Goal: Task Accomplishment & Management: Manage account settings

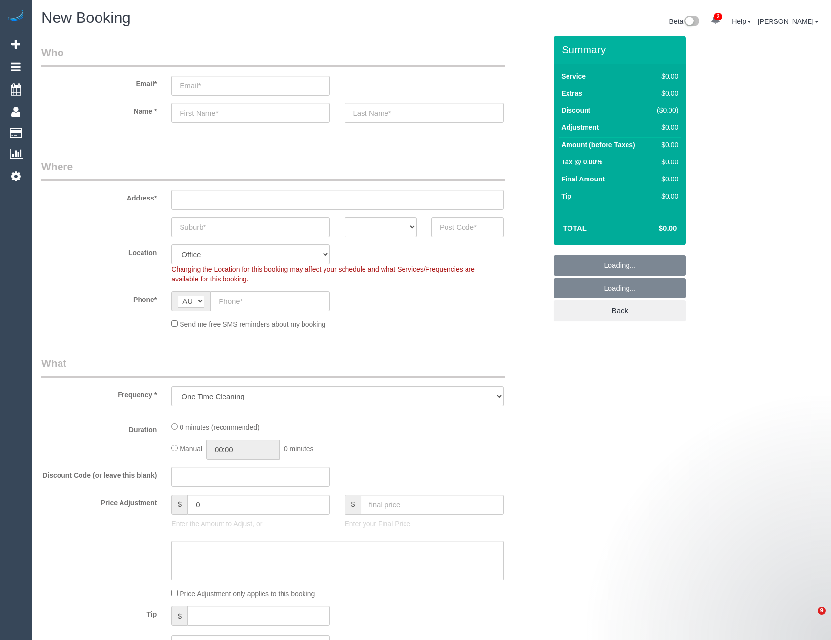
select select "object:7160"
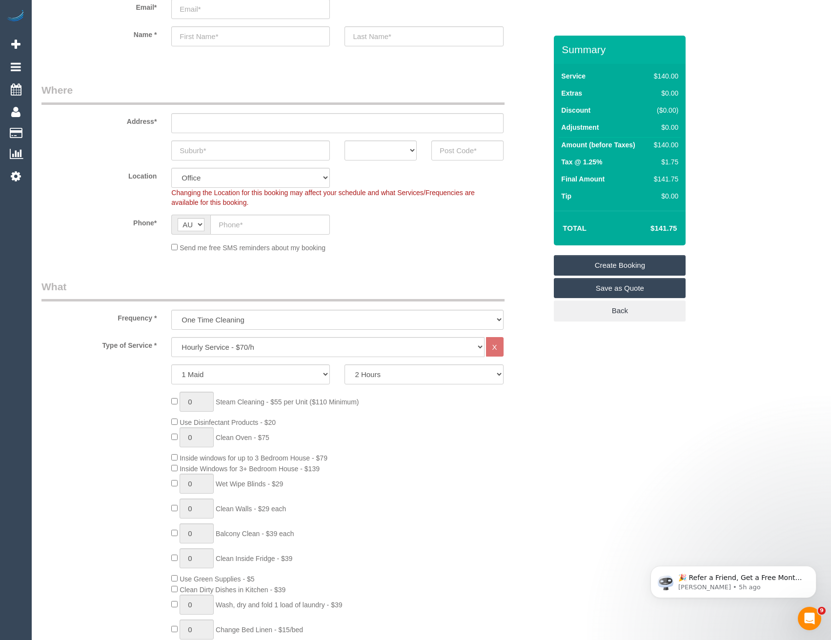
scroll to position [98, 0]
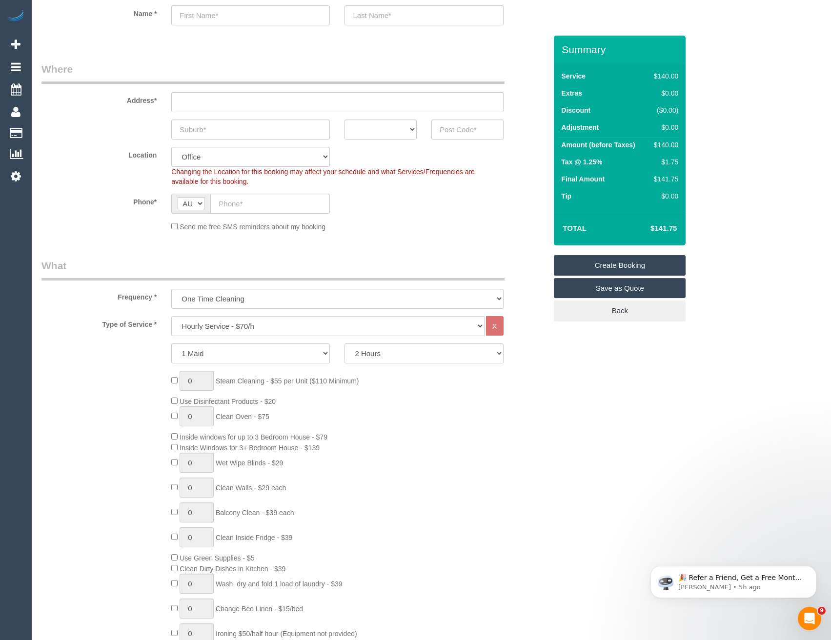
click at [212, 325] on select "Hourly Service - $70/h Hourly Service - $65/h Hourly Service - $60/h Hourly Ser…" at bounding box center [327, 326] width 313 height 20
select select "213"
click at [171, 316] on select "Hourly Service - $70/h Hourly Service - $65/h Hourly Service - $60/h Hourly Ser…" at bounding box center [327, 326] width 313 height 20
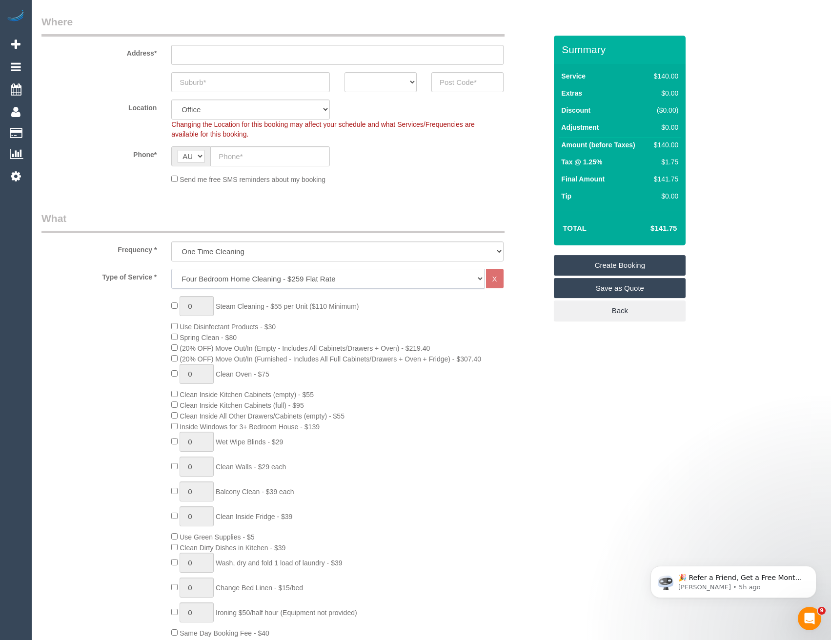
scroll to position [244, 0]
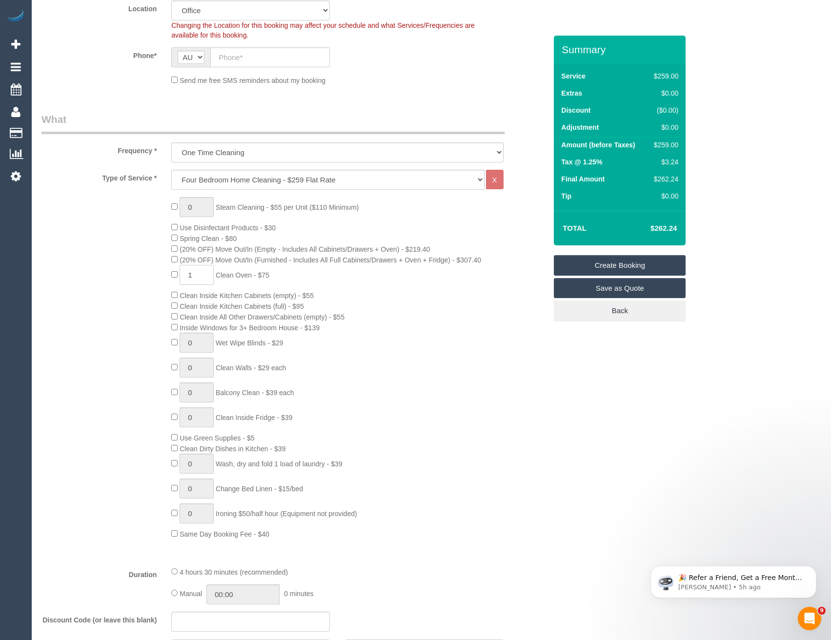
drag, startPoint x: 207, startPoint y: 277, endPoint x: 187, endPoint y: 268, distance: 21.4
click at [190, 275] on input "1" at bounding box center [196, 275] width 34 height 20
type input "2"
click at [384, 286] on div "0 Steam Cleaning - $55 per Unit ($110 Minimum) Use Disinfectant Products - $30 …" at bounding box center [359, 368] width 390 height 342
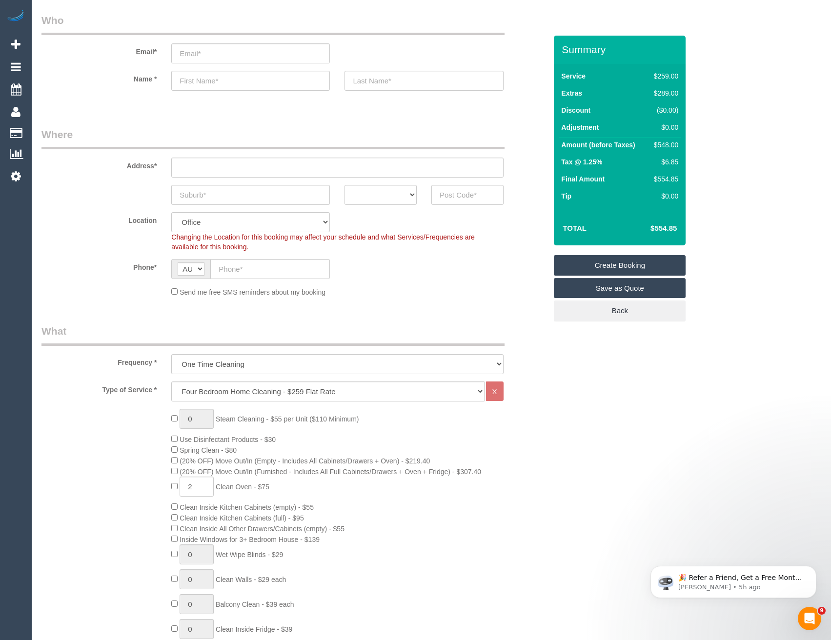
scroll to position [0, 0]
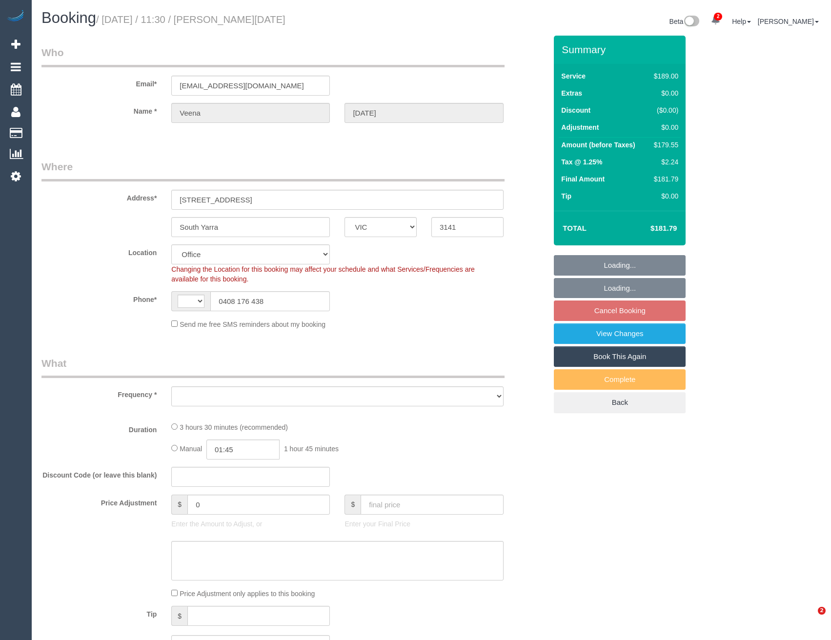
select select "VIC"
select select "string:AU"
select select "object:819"
select select "string:stripe-pm_1Pyl1t2GScqysDRVOfVRwhV9"
select select "number:28"
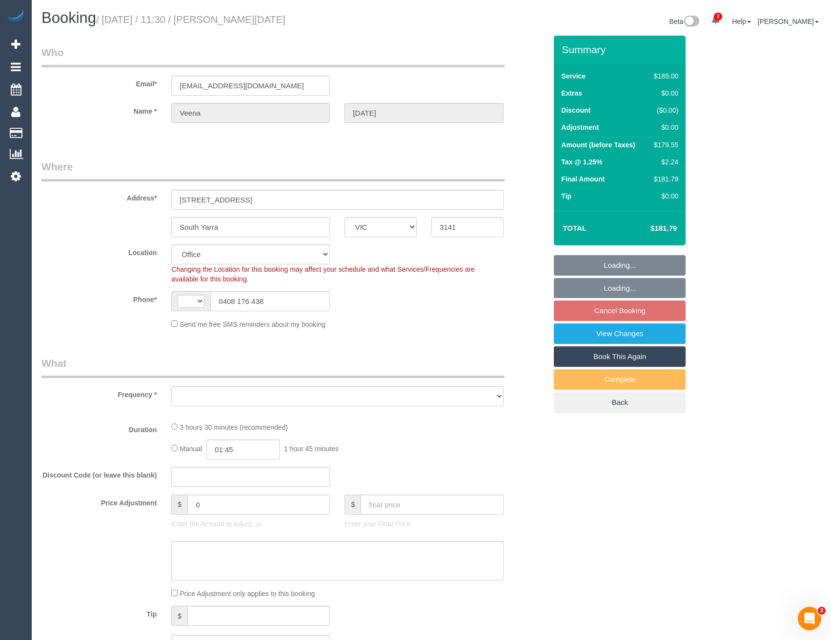
select select "number:14"
select select "number:19"
select select "number:24"
select select "number:34"
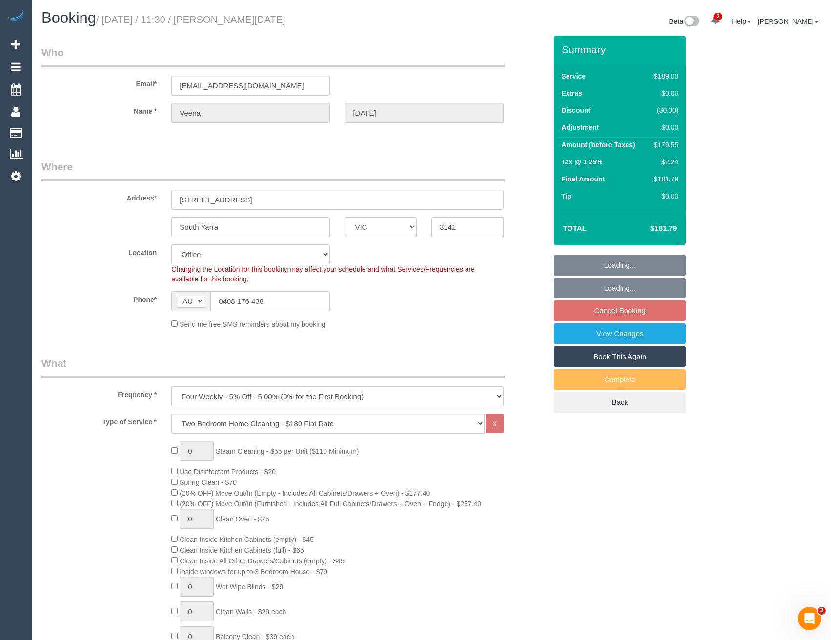
select select "object:824"
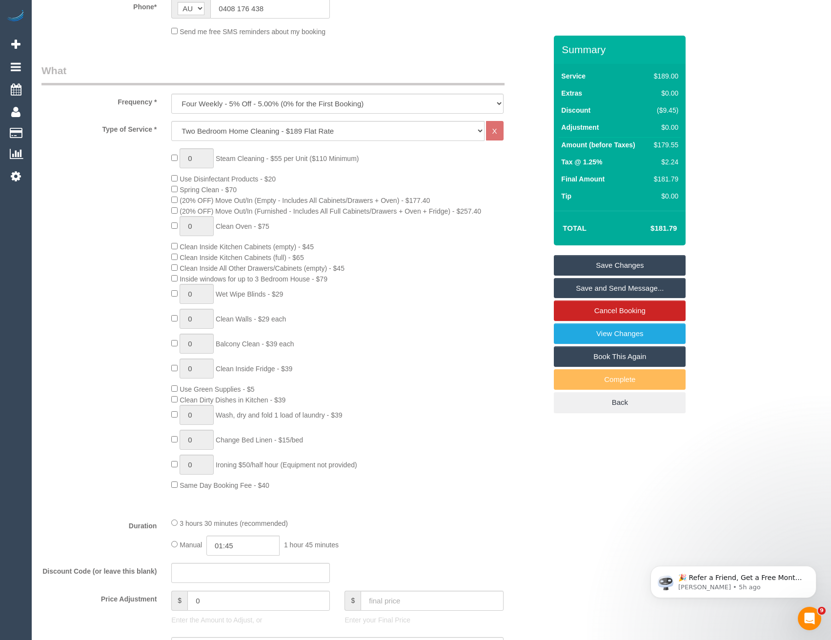
scroll to position [1606, 0]
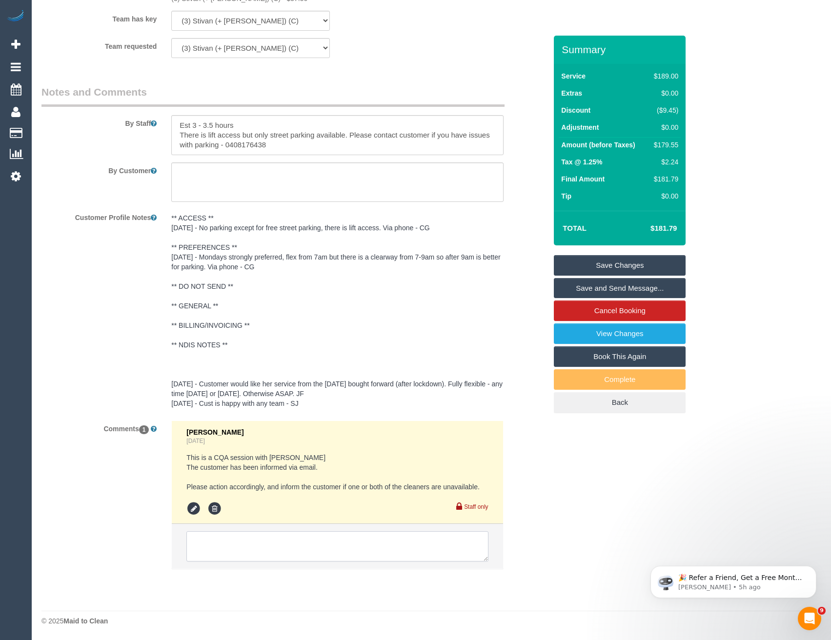
click at [345, 552] on textarea at bounding box center [336, 546] width 301 height 30
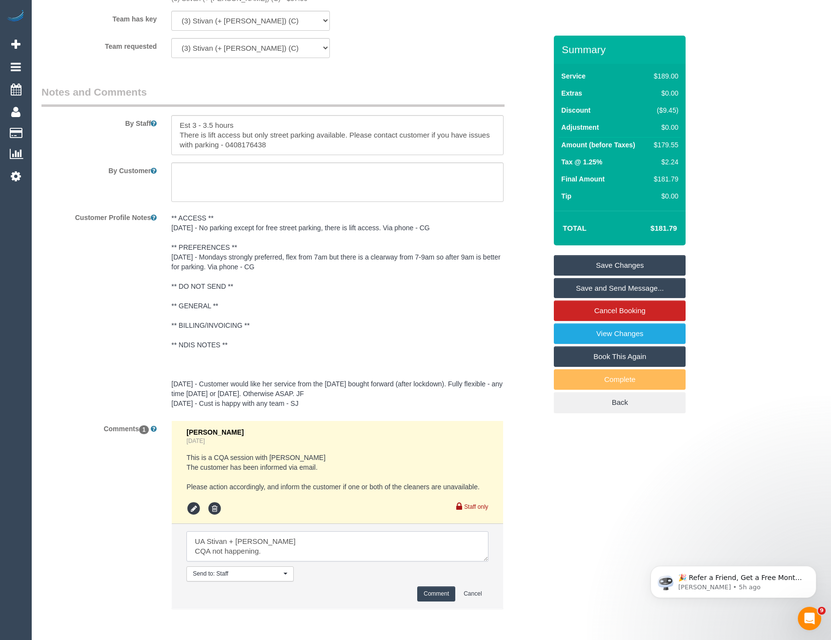
scroll to position [4, 0]
type textarea "UA Stivan + Krunal CQA not happening. Not informed, cust had not yet been infor…"
click at [447, 594] on button "Comment" at bounding box center [436, 593] width 38 height 15
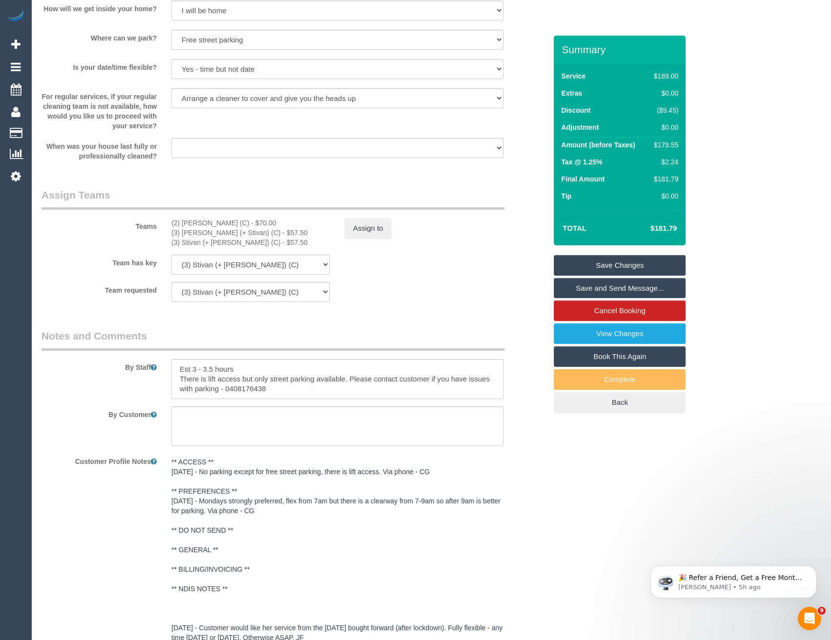
scroll to position [0, 0]
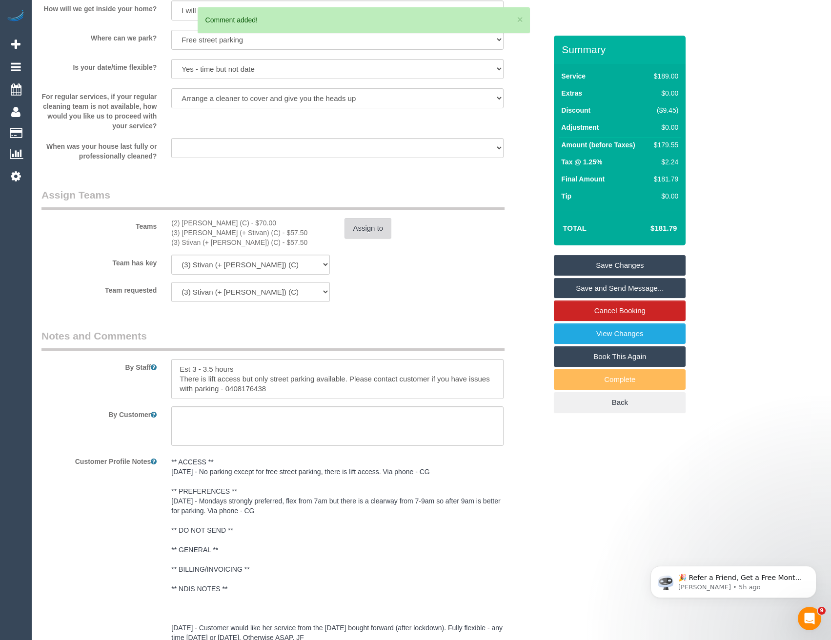
click at [376, 222] on button "Assign to" at bounding box center [367, 228] width 47 height 20
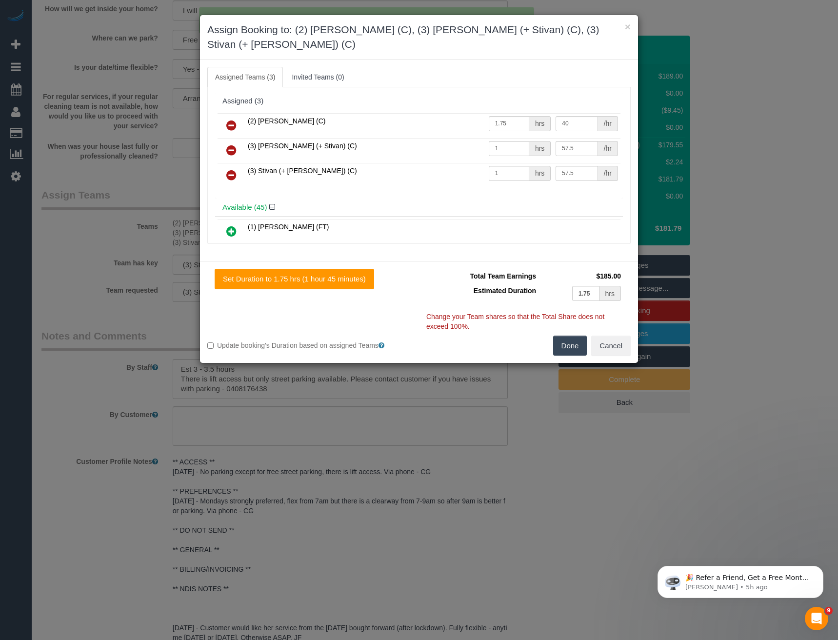
click at [231, 119] on icon at bounding box center [231, 125] width 10 height 12
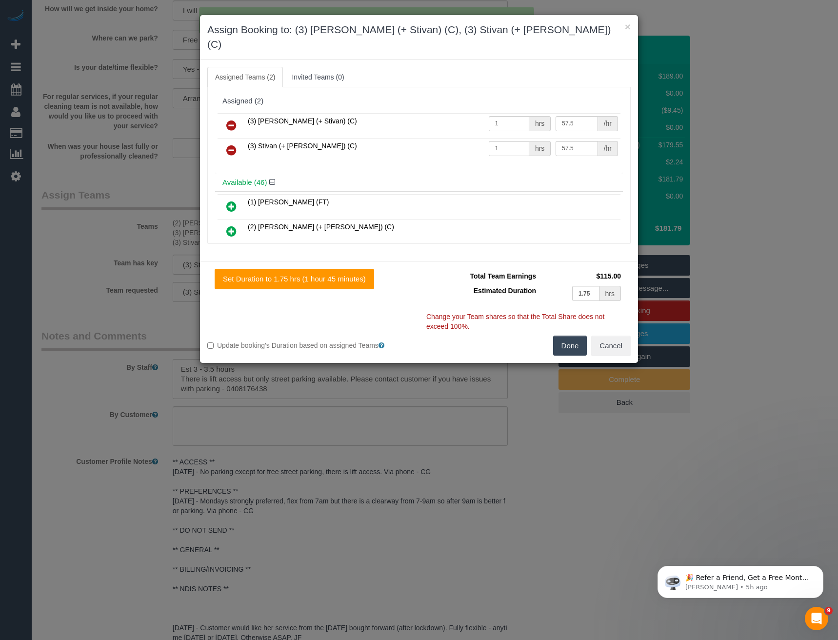
click at [230, 119] on icon at bounding box center [231, 125] width 10 height 12
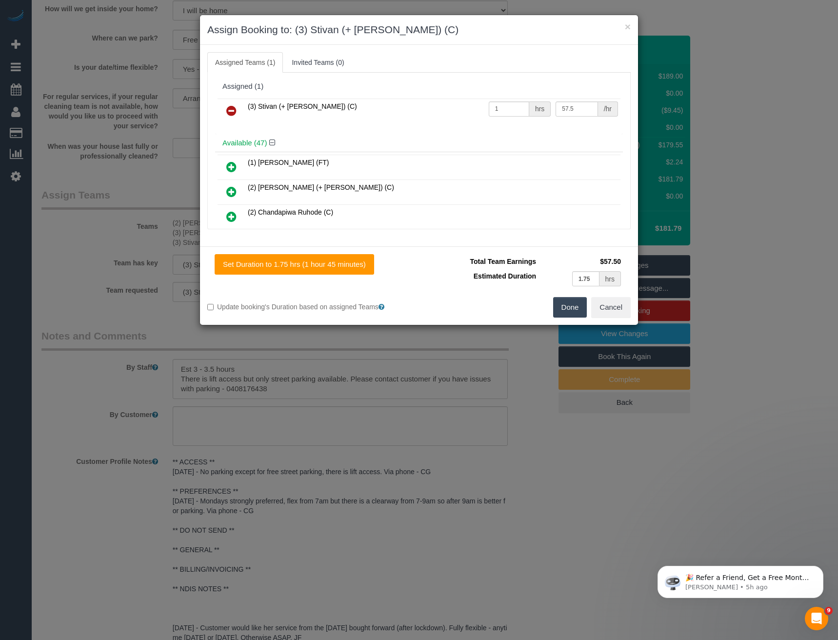
click at [228, 113] on icon at bounding box center [231, 111] width 10 height 12
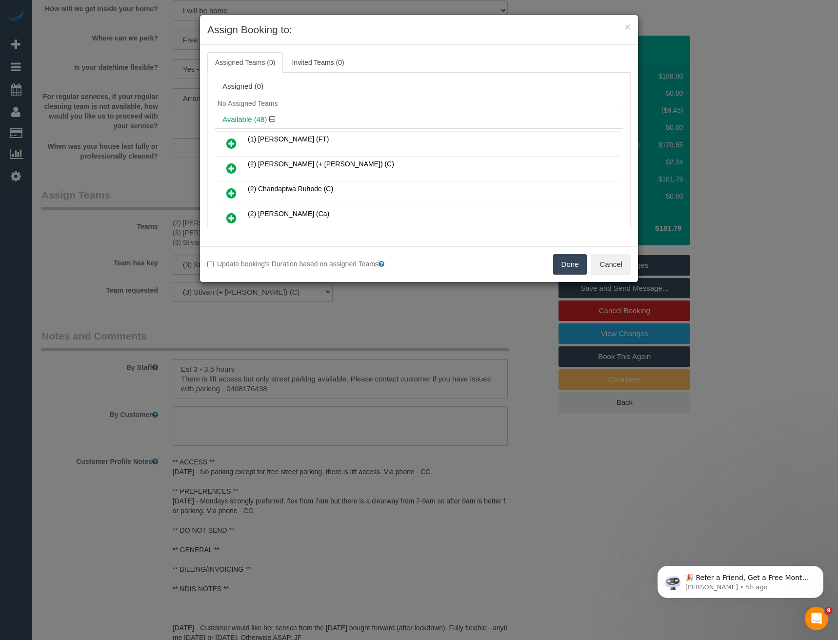
click at [561, 263] on button "Done" at bounding box center [570, 264] width 34 height 20
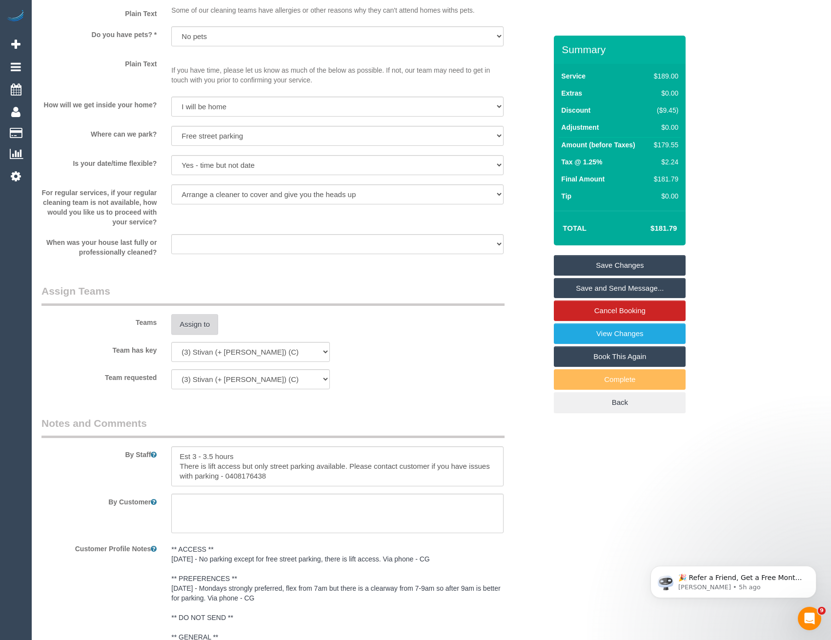
scroll to position [1215, 0]
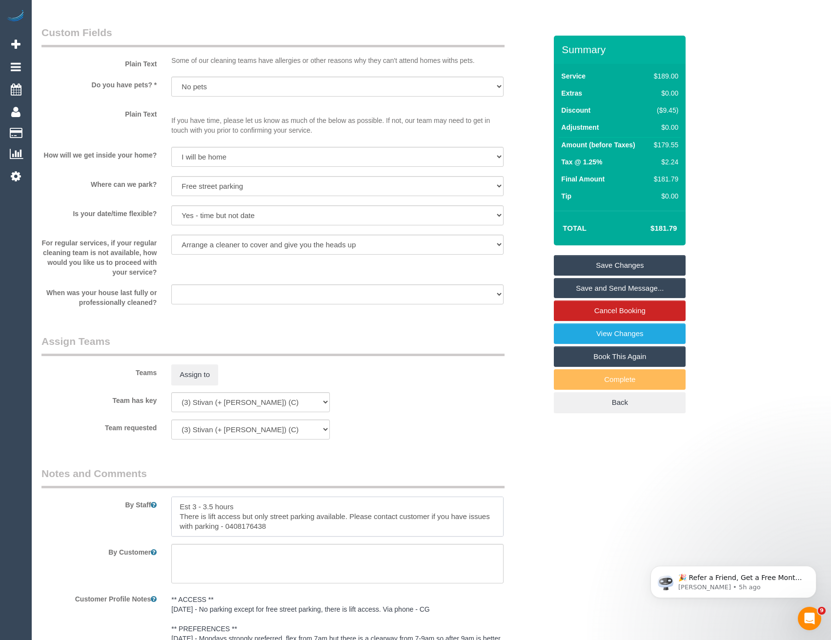
click at [312, 513] on textarea at bounding box center [337, 516] width 332 height 40
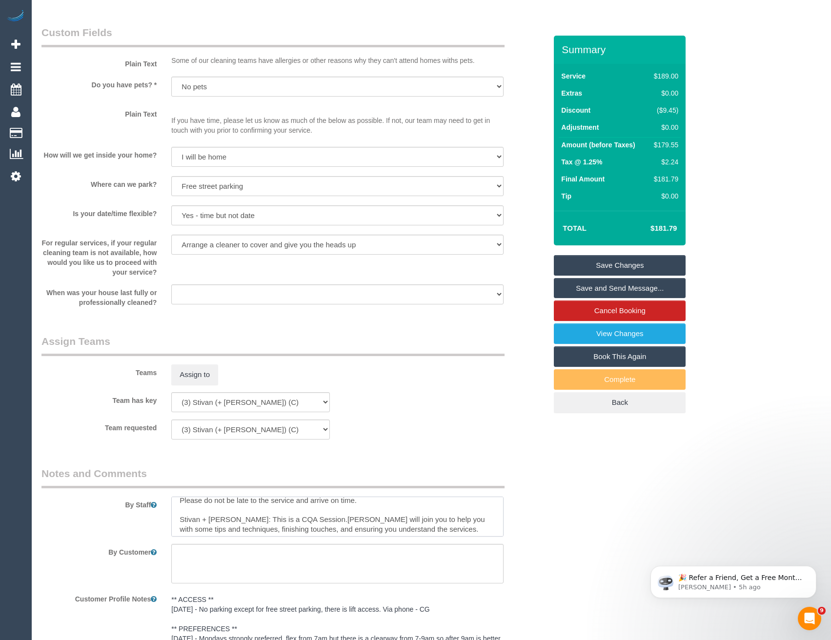
scroll to position [0, 0]
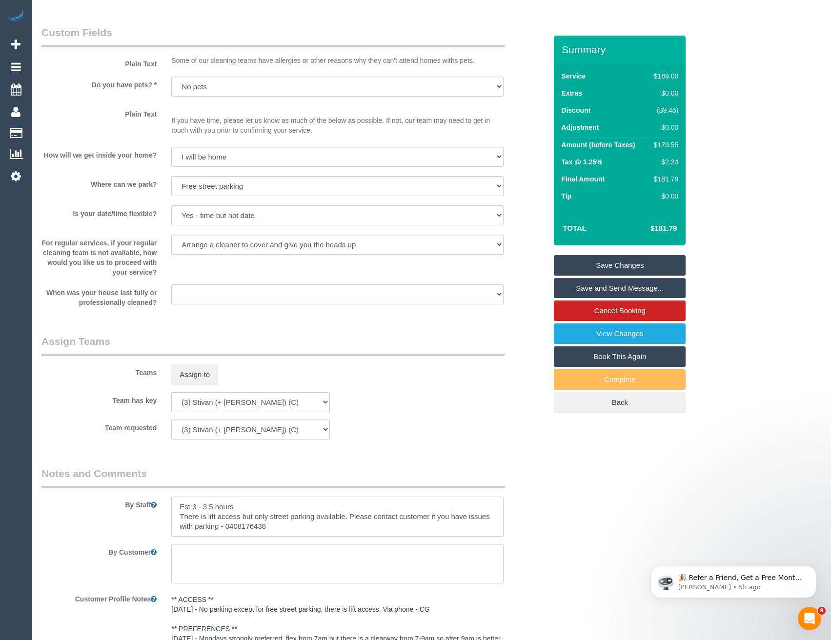
drag, startPoint x: 409, startPoint y: 526, endPoint x: 295, endPoint y: 524, distance: 114.6
click at [295, 524] on textarea at bounding box center [337, 516] width 332 height 40
type textarea "Est 3 - 3.5 hours There is lift access but only street parking available. Pleas…"
click at [300, 556] on textarea at bounding box center [337, 564] width 332 height 40
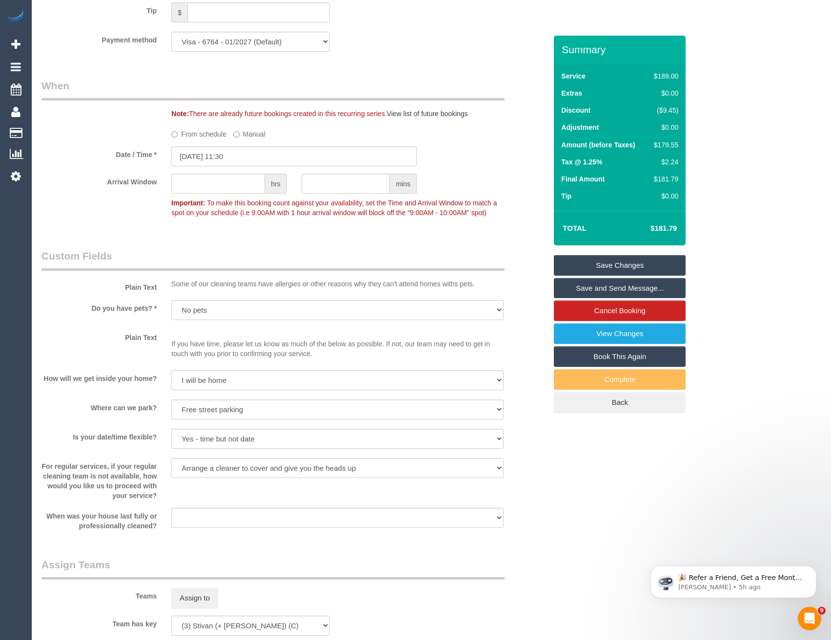
scroll to position [972, 0]
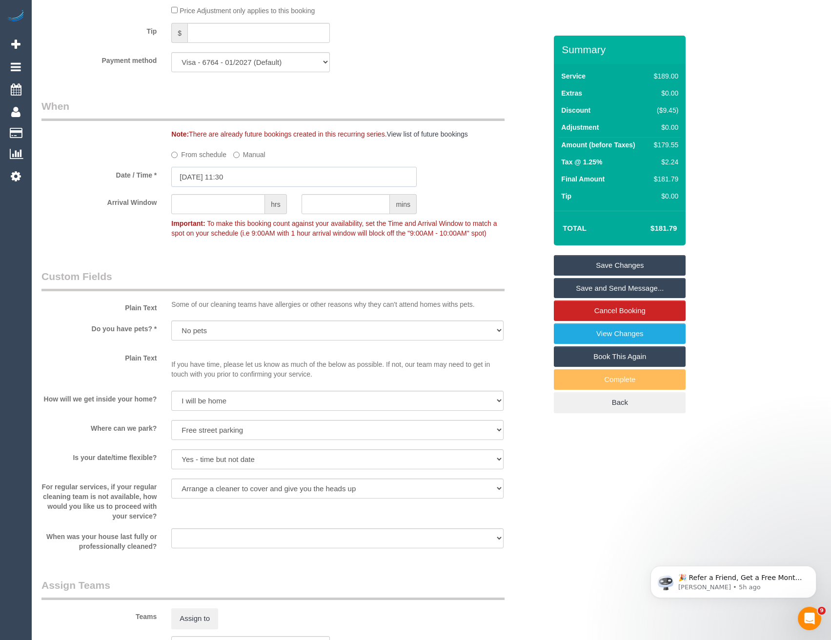
click at [250, 171] on input "18/08/2025 11:30" at bounding box center [293, 177] width 245 height 20
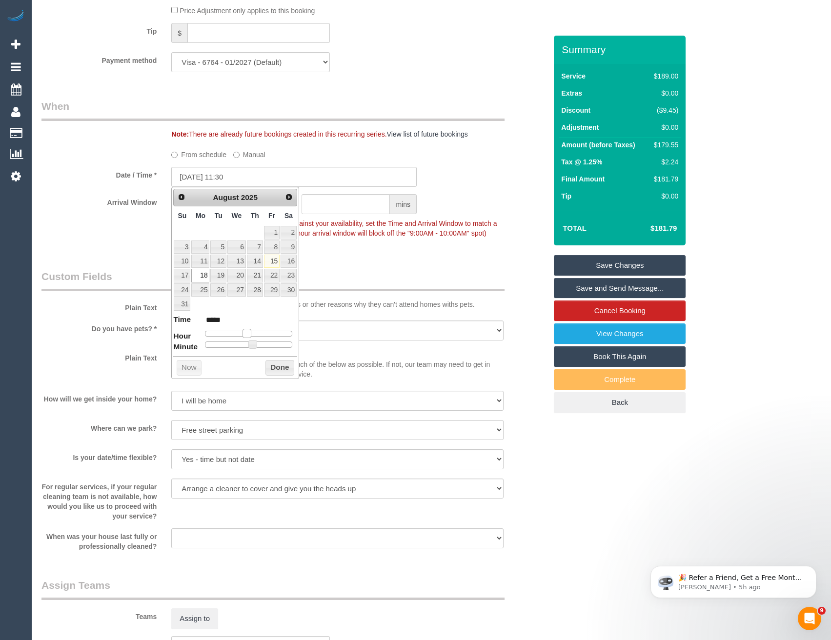
type input "18/08/2025 10:30"
type input "*****"
type input "18/08/2025 09:30"
type input "*****"
type input "18/08/2025 10:30"
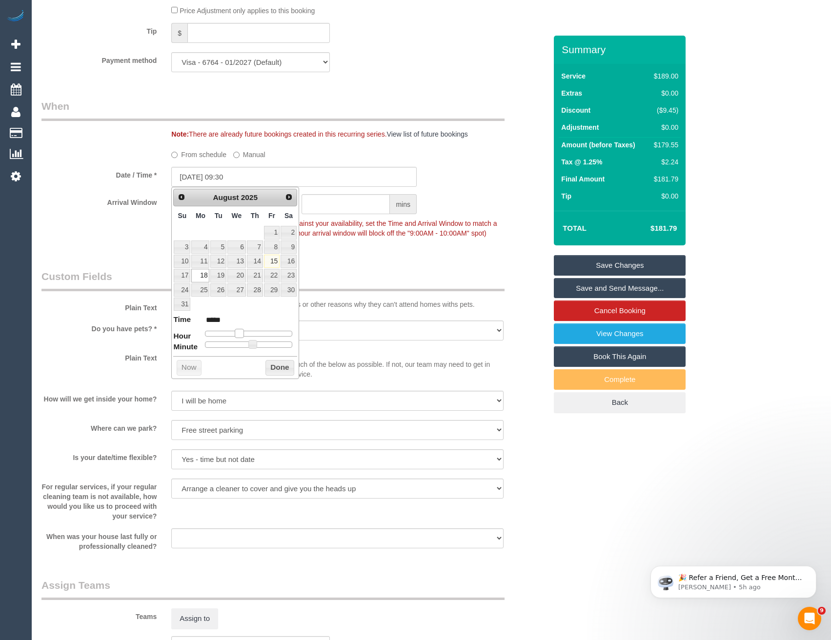
type input "*****"
click at [244, 333] on span at bounding box center [242, 333] width 9 height 9
type input "18/08/2025 10:25"
type input "*****"
type input "18/08/2025 10:20"
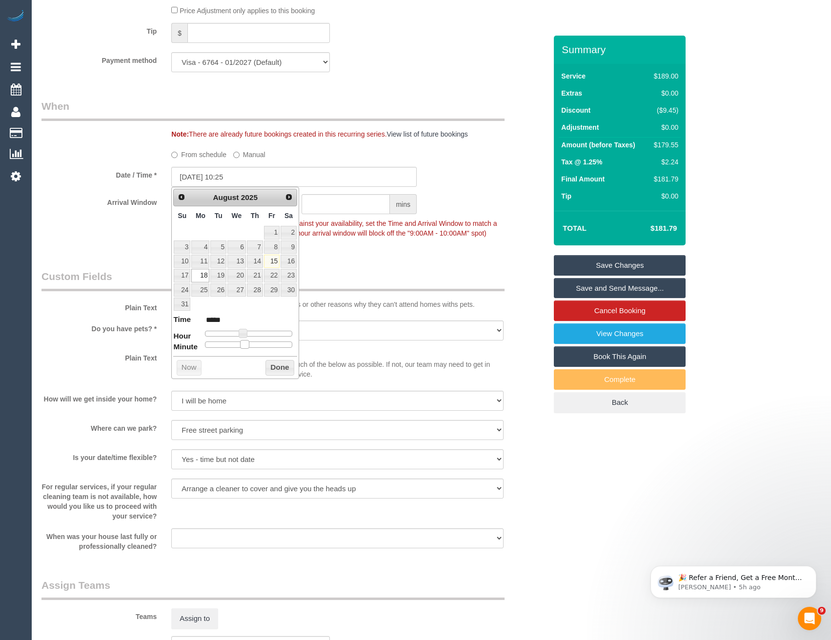
type input "*****"
type input "18/08/2025 10:10"
type input "*****"
type input "18/08/2025 10:05"
type input "*****"
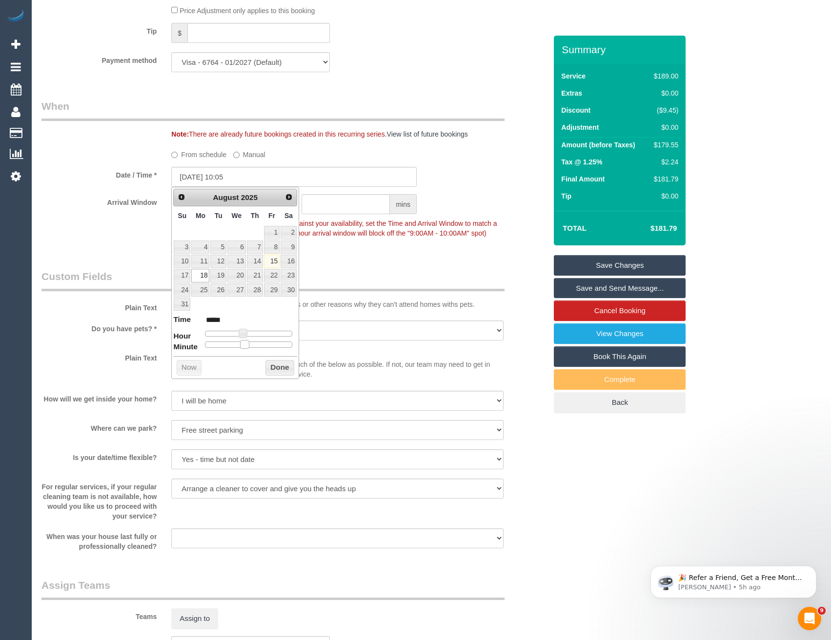
type input "[DATE] 10:00"
type input "*****"
drag, startPoint x: 253, startPoint y: 342, endPoint x: 280, endPoint y: 367, distance: 36.9
click at [193, 348] on dl "Time ***** Hour Minute Second Millisecond Microsecond Time Zone ***** ***** ***…" at bounding box center [235, 331] width 124 height 34
click at [275, 372] on button "Done" at bounding box center [279, 368] width 29 height 16
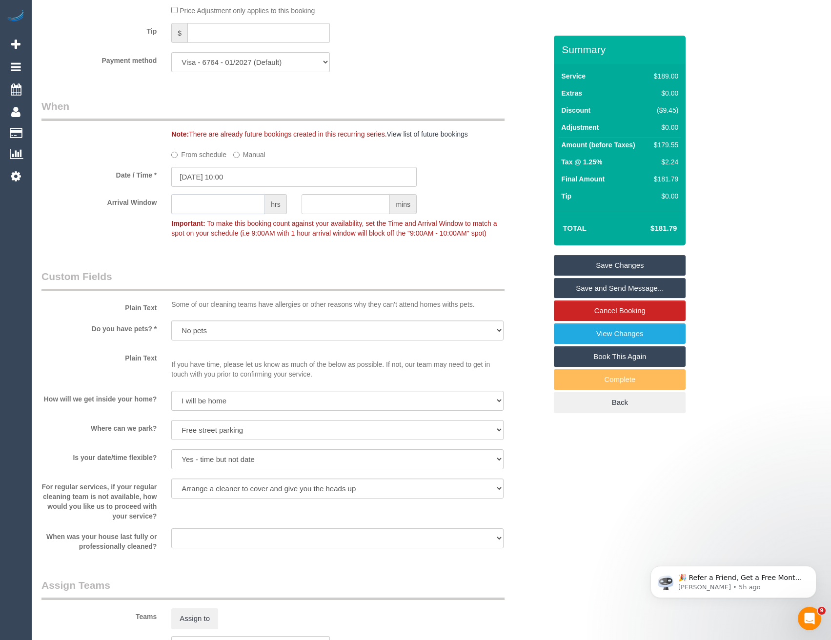
click at [232, 205] on input "text" at bounding box center [218, 204] width 94 height 20
type input "2"
drag, startPoint x: 286, startPoint y: 245, endPoint x: 408, endPoint y: 249, distance: 121.5
click at [287, 246] on fieldset "When Note: There are already future bookings created in this recurring series. …" at bounding box center [293, 174] width 505 height 151
click at [637, 268] on link "Save Changes" at bounding box center [620, 265] width 132 height 20
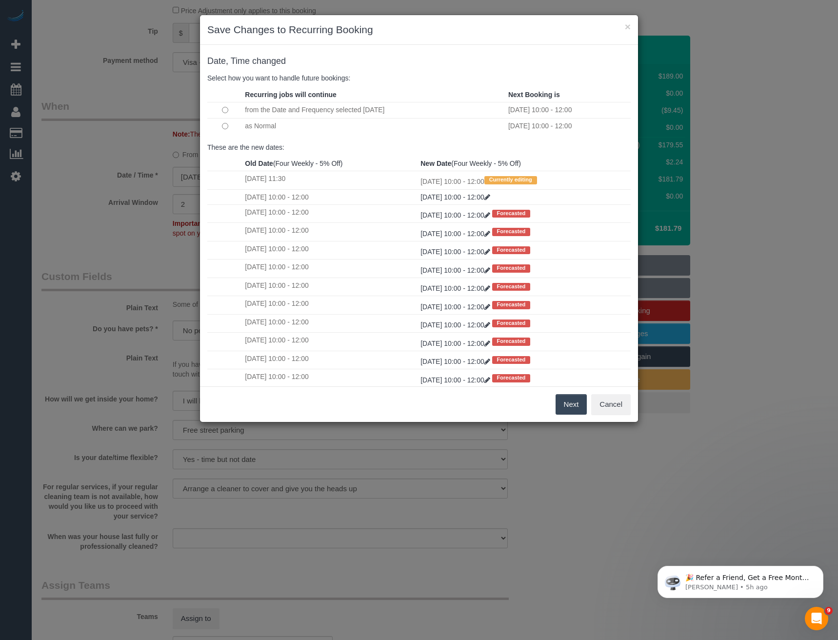
click at [576, 405] on button "Next" at bounding box center [571, 404] width 32 height 20
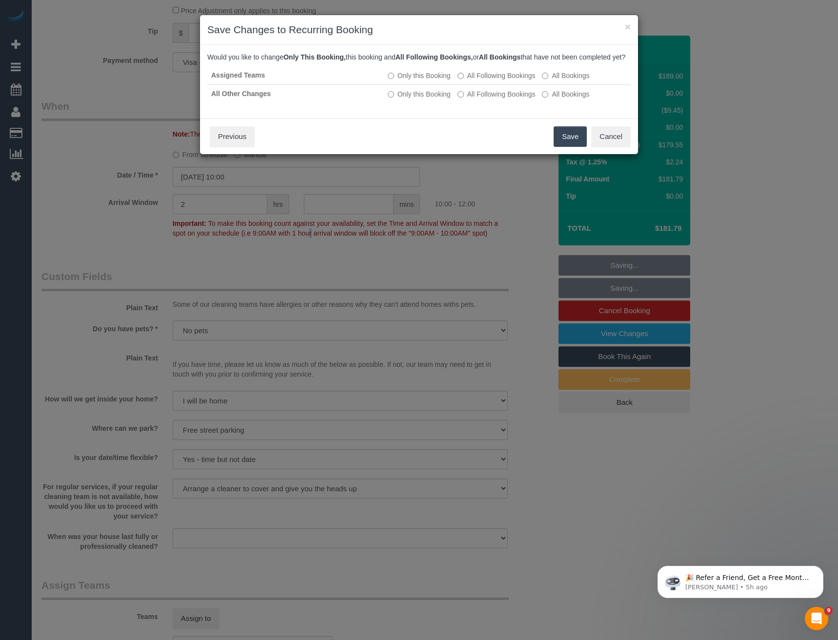
click at [564, 145] on button "Save" at bounding box center [570, 136] width 33 height 20
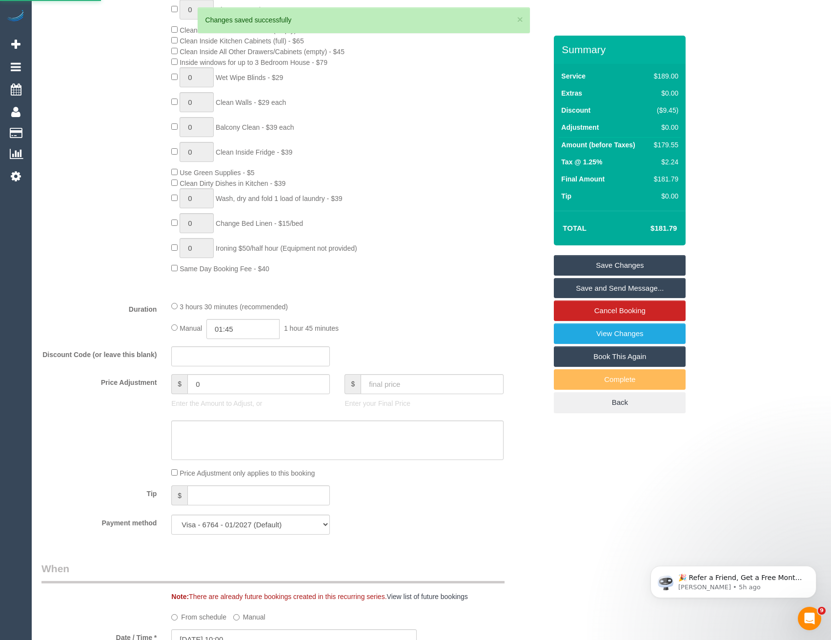
scroll to position [435, 0]
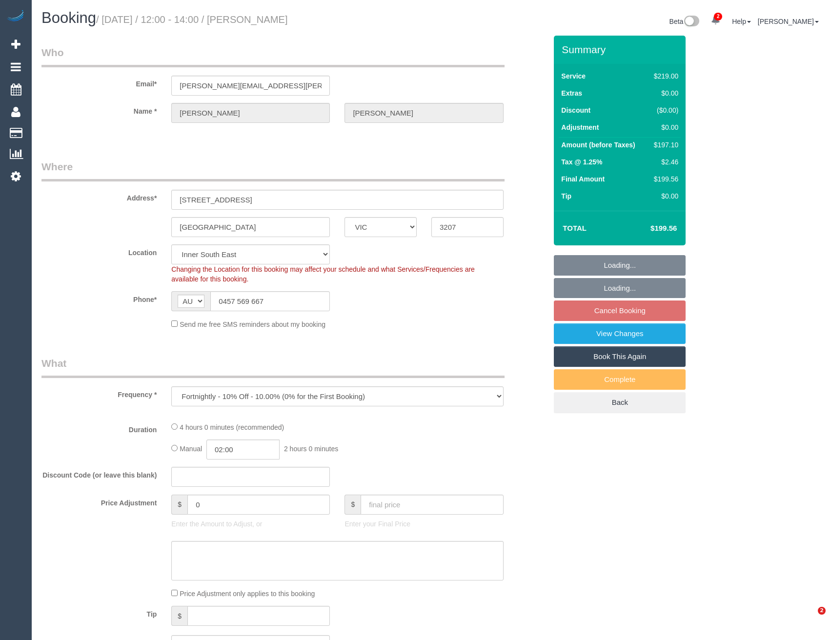
select select "VIC"
select select "number:27"
select select "number:14"
select select "number:18"
select select "number:24"
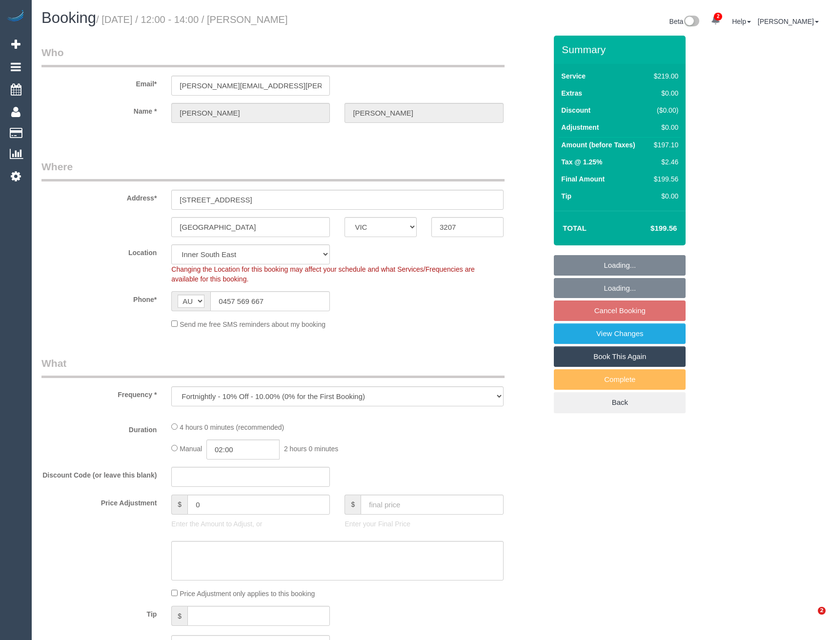
select select "number:35"
select select "number:26"
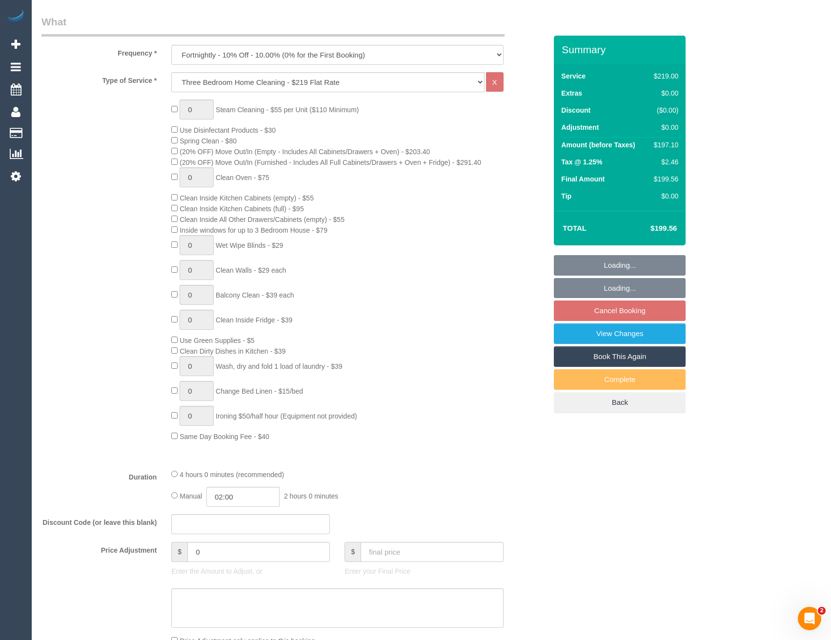
scroll to position [488, 0]
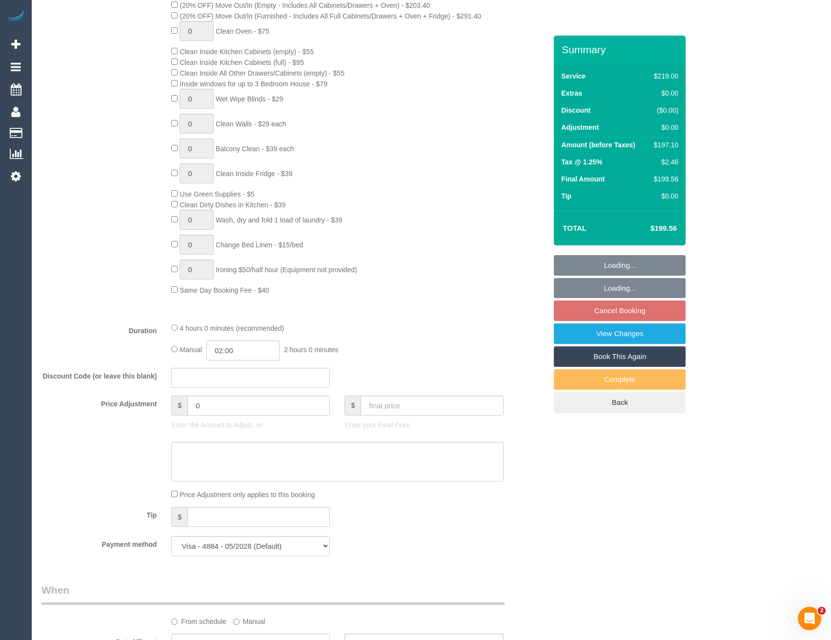
select select "spot1"
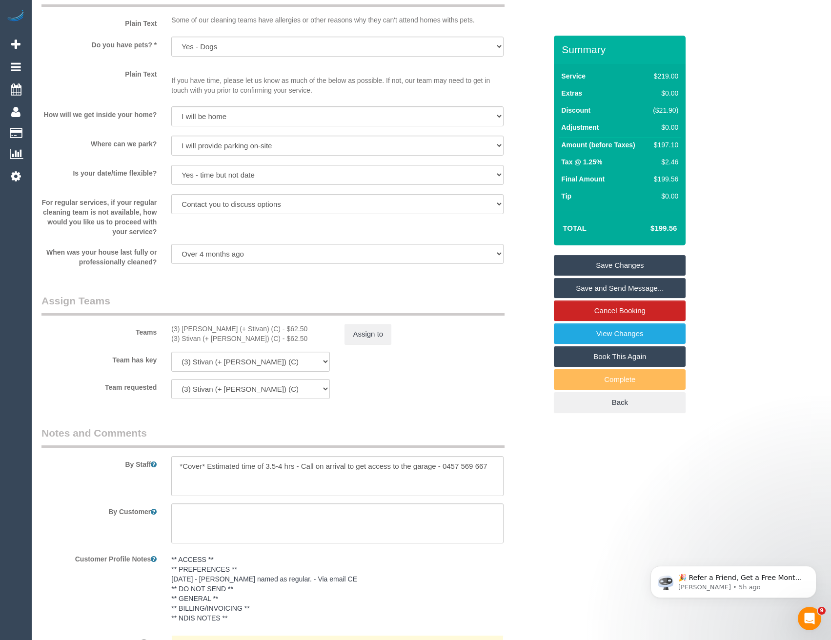
scroll to position [1414, 0]
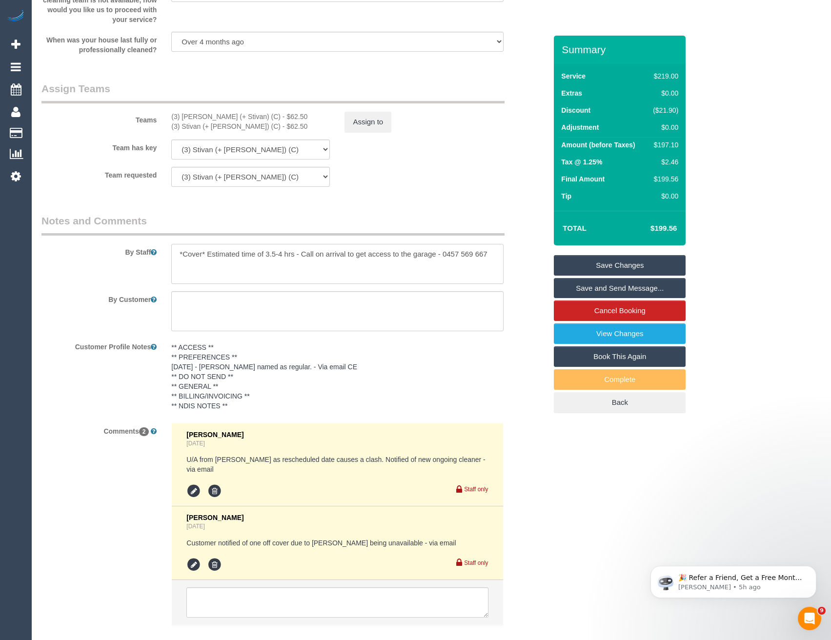
click at [258, 274] on textarea at bounding box center [337, 264] width 332 height 40
click at [493, 252] on textarea at bounding box center [337, 264] width 332 height 40
paste textarea "Please do not be late to the service and arrive on time. (Candidate): This is a…"
drag, startPoint x: 203, startPoint y: 280, endPoint x: 139, endPoint y: 284, distance: 63.5
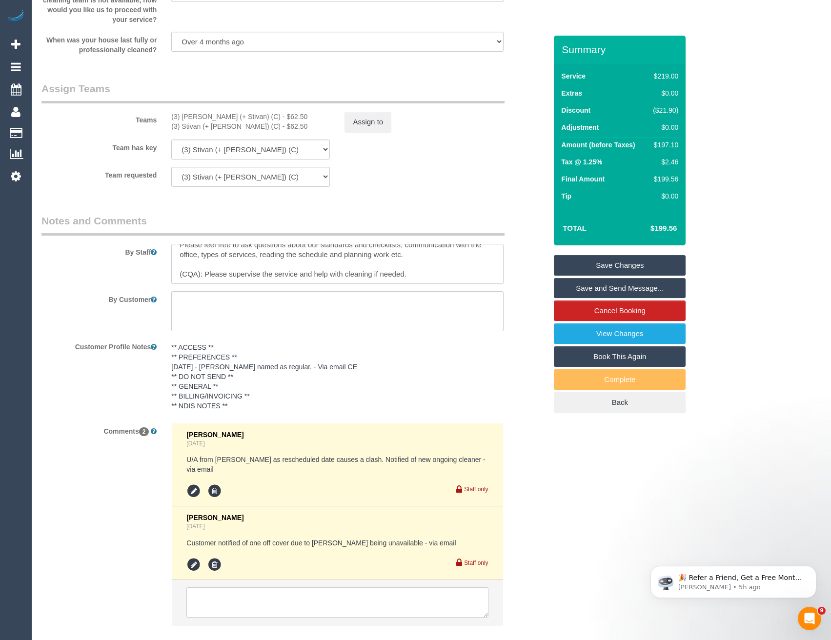
click at [140, 284] on sui-booking-comments "By Staff By Customer Customer Profile Notes ** ACCESS ** ** PREFERENCES ** 09/0…" at bounding box center [293, 424] width 505 height 421
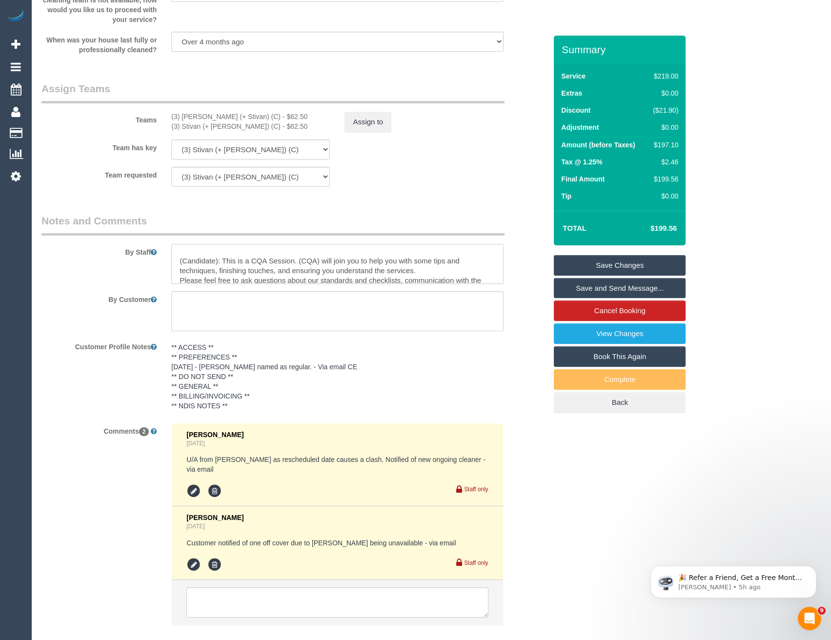
scroll to position [19, 0]
drag, startPoint x: 218, startPoint y: 273, endPoint x: 145, endPoint y: 273, distance: 72.2
click at [145, 273] on div "By Staff" at bounding box center [293, 249] width 519 height 70
drag, startPoint x: 334, startPoint y: 272, endPoint x: 311, endPoint y: 272, distance: 23.4
click at [311, 272] on textarea at bounding box center [337, 264] width 332 height 40
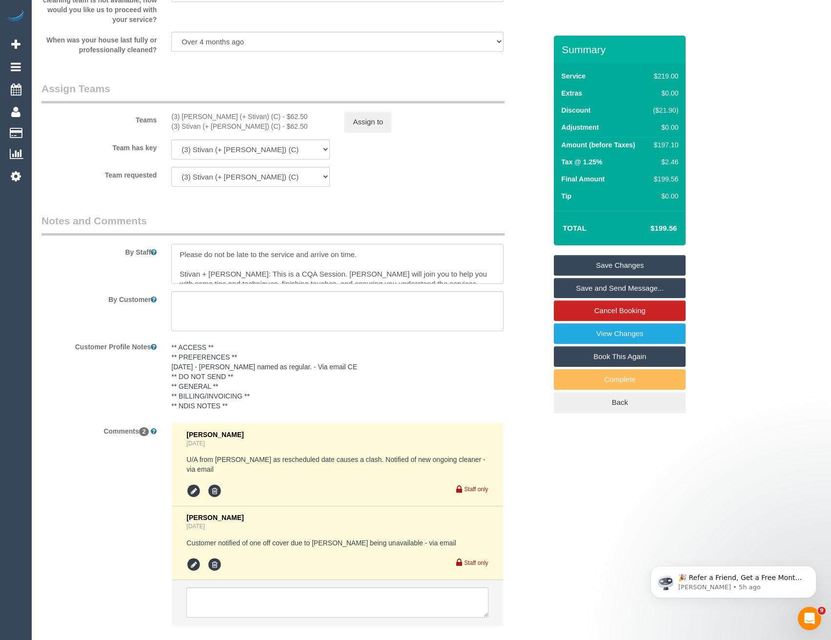
type textarea "*Cover* Estimated time of 3.5-4 hrs - Call on arrival to get access to the gara…"
click at [277, 599] on textarea at bounding box center [336, 602] width 301 height 30
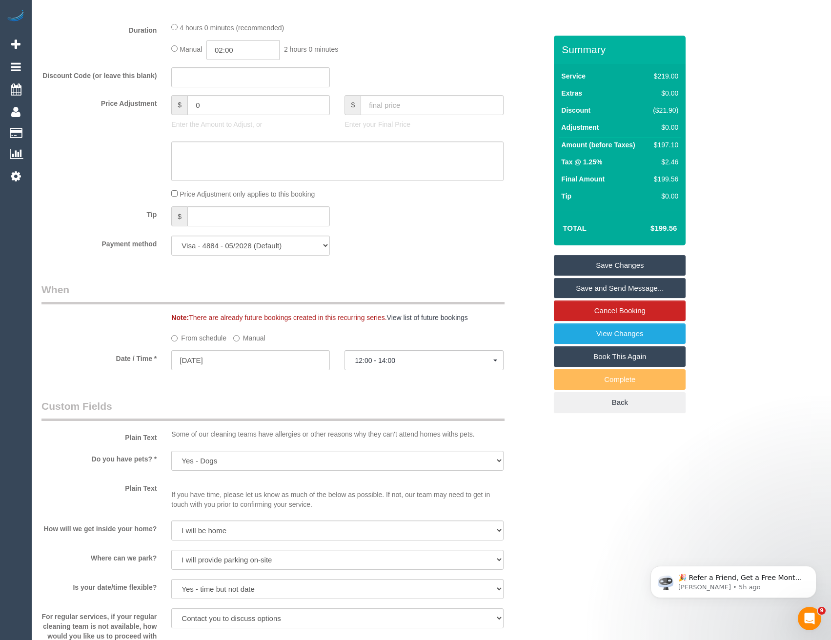
scroll to position [780, 0]
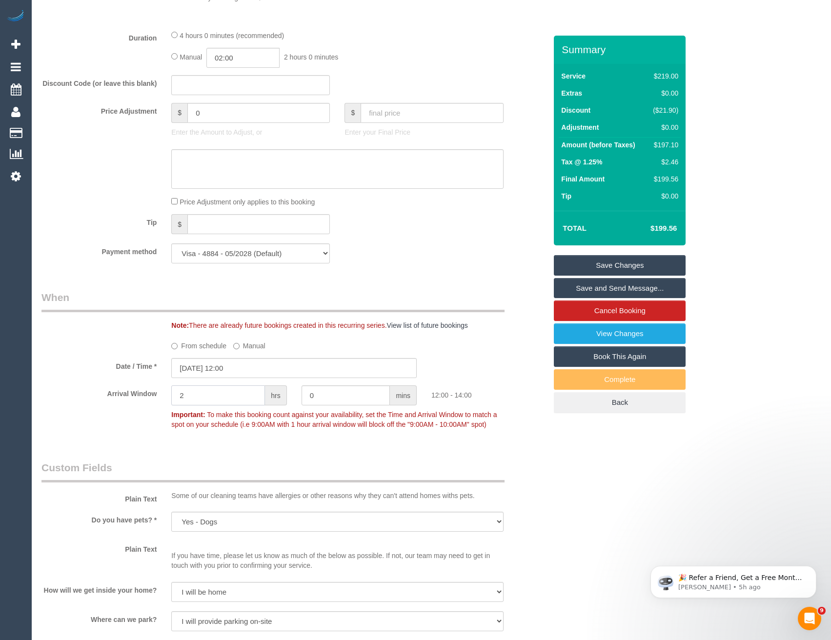
click at [240, 397] on input "2" at bounding box center [218, 395] width 94 height 20
drag, startPoint x: 236, startPoint y: 398, endPoint x: 151, endPoint y: 397, distance: 85.4
click at [152, 397] on div "Arrival Window 2 hrs 0 mins 12:00 - 14:00 Important: To make this booking count…" at bounding box center [293, 409] width 519 height 48
type input "0"
click at [507, 369] on div "Date / Time * 18/08/2025 12:00" at bounding box center [293, 368] width 519 height 20
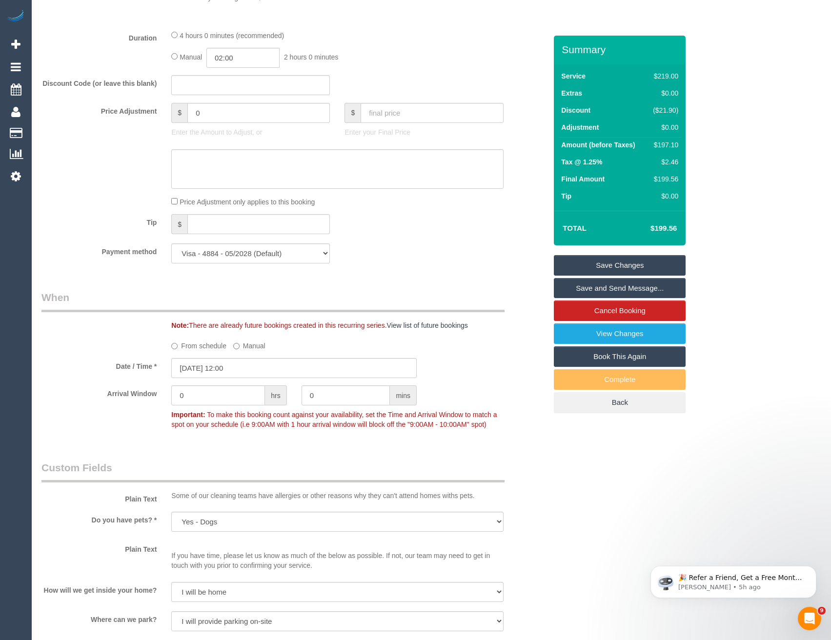
click at [606, 265] on link "Save Changes" at bounding box center [620, 265] width 132 height 20
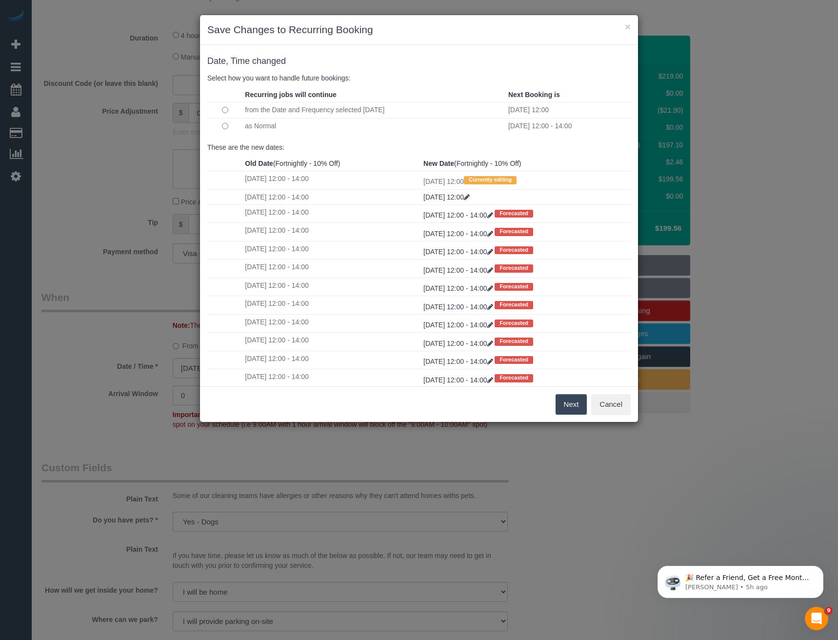
click at [586, 485] on div "× Save Changes to Recurring Booking Date, Time changed Select how you want to h…" at bounding box center [419, 320] width 838 height 640
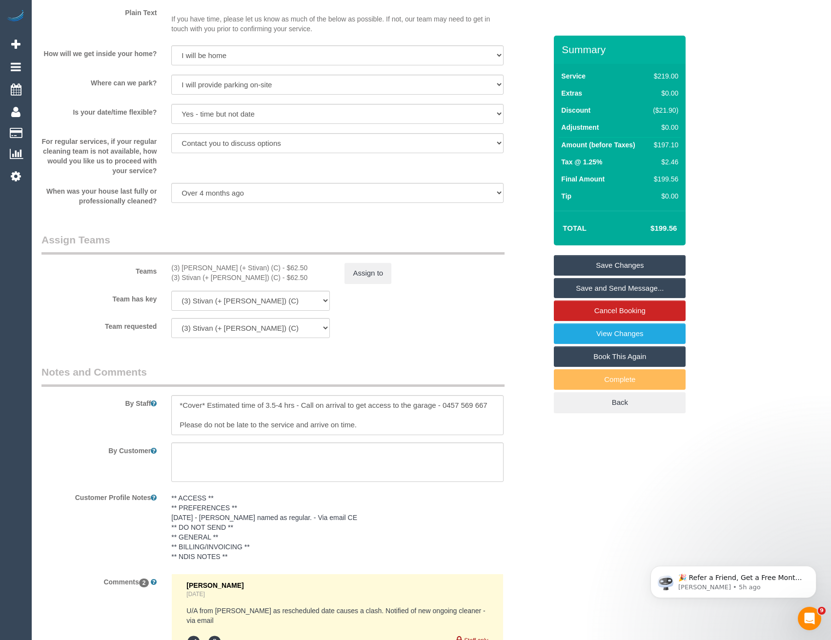
scroll to position [1554, 0]
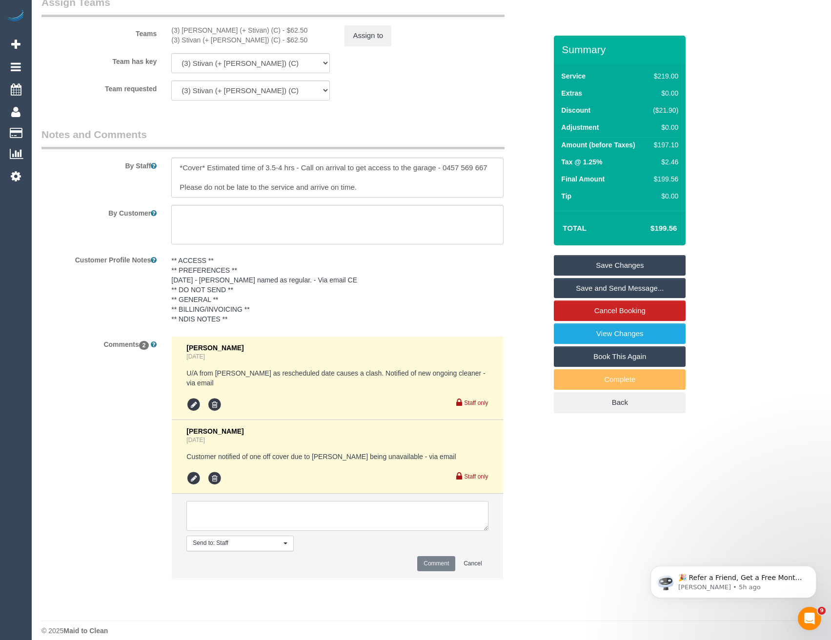
click at [256, 505] on textarea at bounding box center [336, 516] width 301 height 30
paste textarea "This is a CQA session with (CQA name). The customer has been informed via email…"
drag, startPoint x: 328, startPoint y: 501, endPoint x: 283, endPoint y: 503, distance: 44.9
click at [283, 503] on textarea at bounding box center [336, 516] width 301 height 30
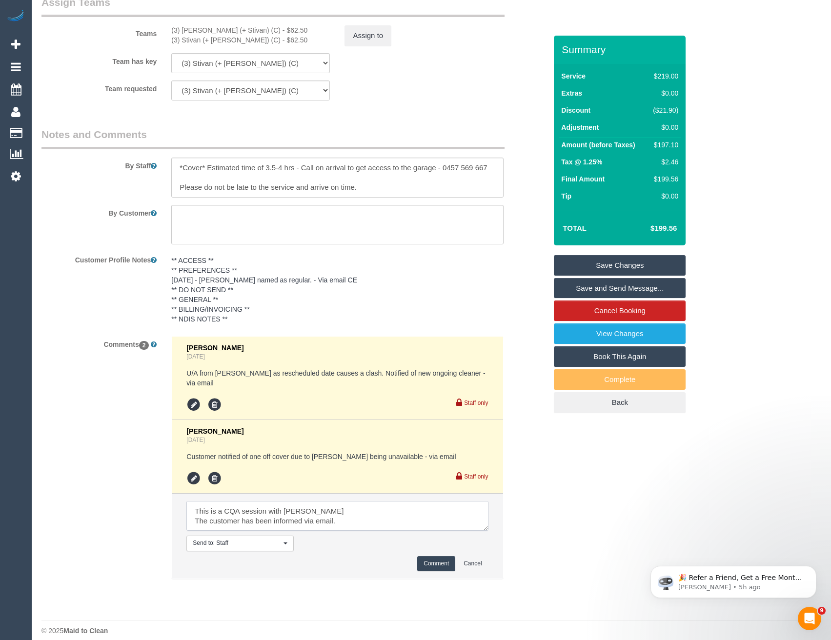
type textarea "This is a CQA session with Kerry The customer has been informed via email. Plea…"
click at [436, 556] on button "Comment" at bounding box center [436, 563] width 38 height 15
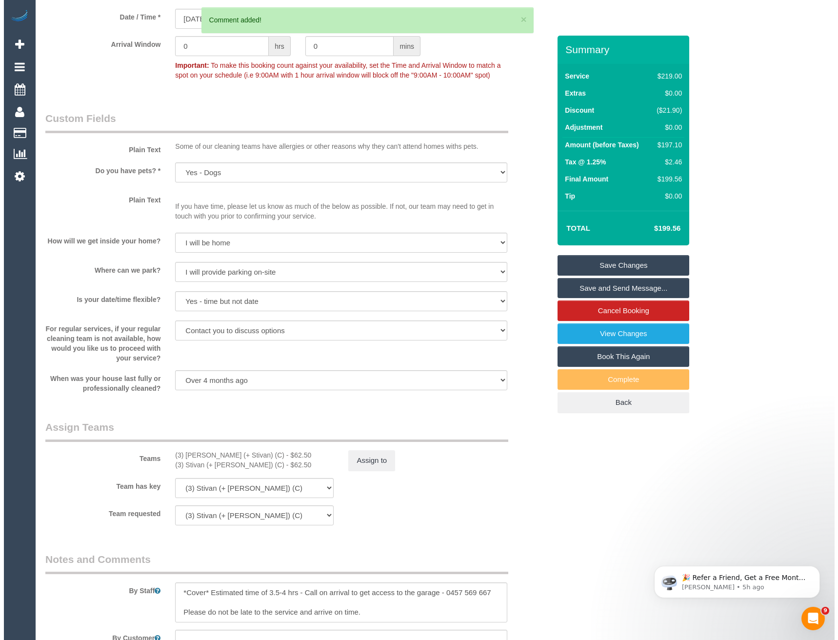
scroll to position [1067, 0]
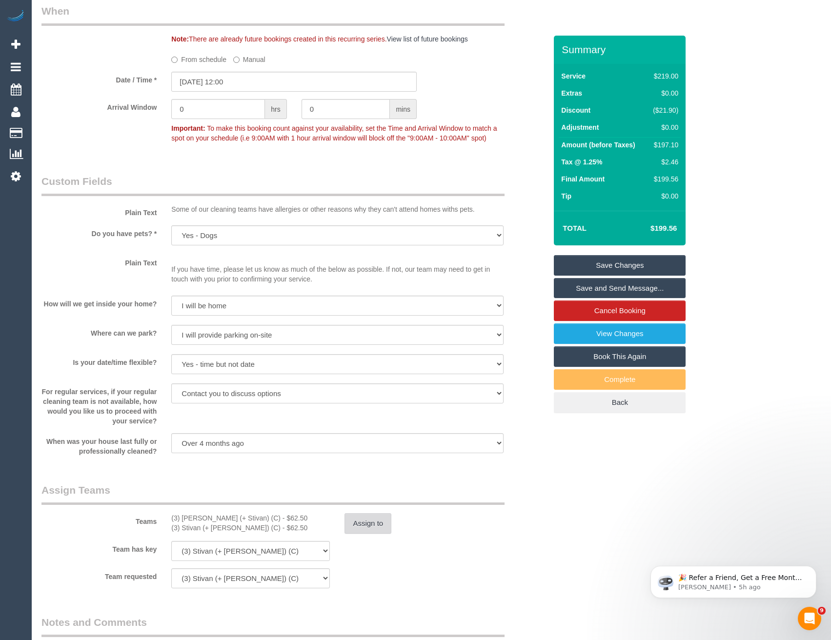
click at [362, 520] on button "Assign to" at bounding box center [367, 523] width 47 height 20
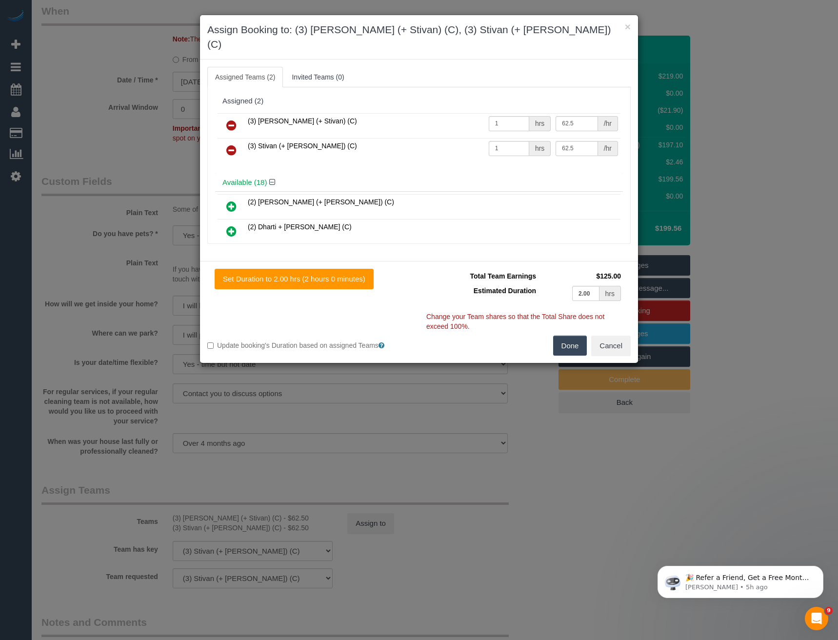
scroll to position [112, 0]
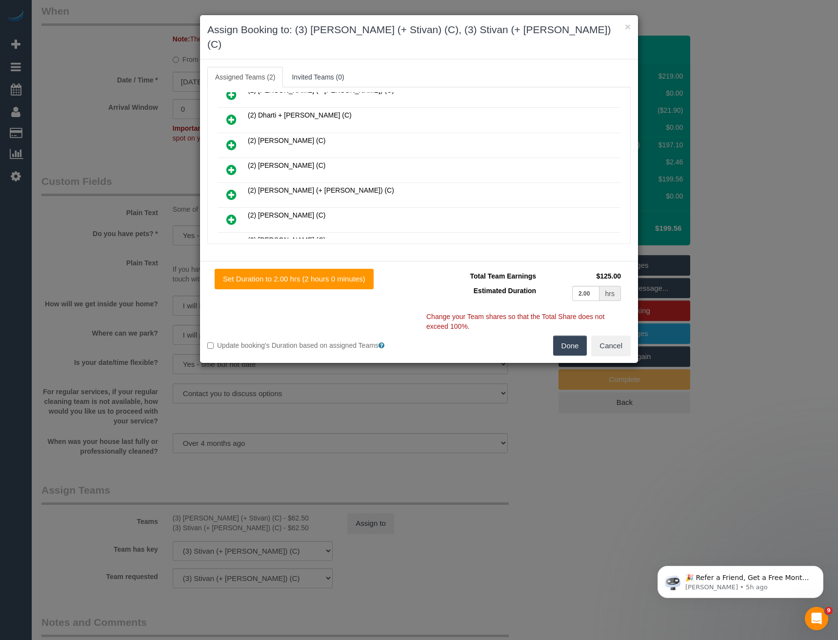
click at [231, 164] on icon at bounding box center [231, 170] width 10 height 12
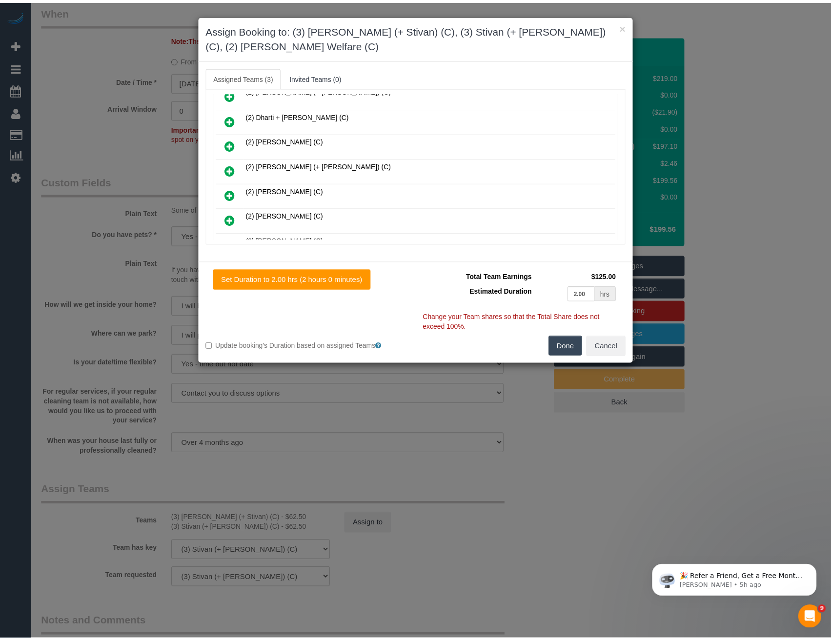
scroll to position [0, 0]
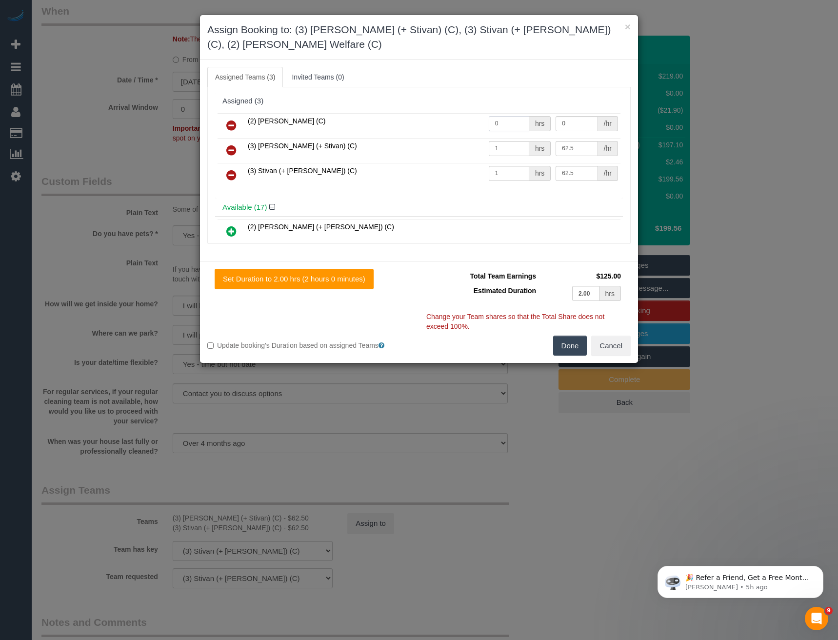
drag, startPoint x: 497, startPoint y: 108, endPoint x: 450, endPoint y: 113, distance: 48.1
click at [456, 115] on tr "(2) Kerry Welfare (C) 0 hrs 0 /hr" at bounding box center [419, 125] width 403 height 25
type input "2"
type input "40"
click at [568, 336] on button "Done" at bounding box center [570, 346] width 34 height 20
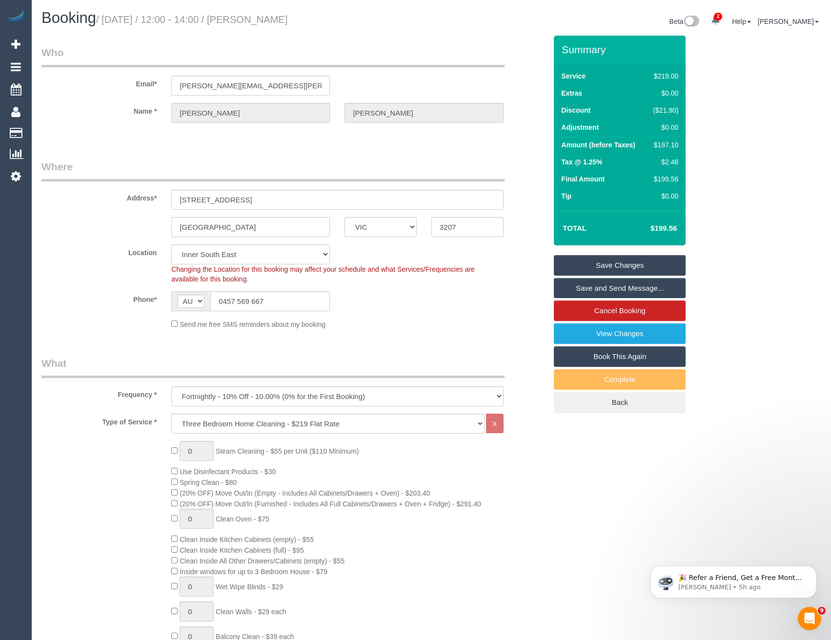
drag, startPoint x: 590, startPoint y: 263, endPoint x: 584, endPoint y: 265, distance: 6.2
click at [590, 263] on link "Save Changes" at bounding box center [620, 265] width 132 height 20
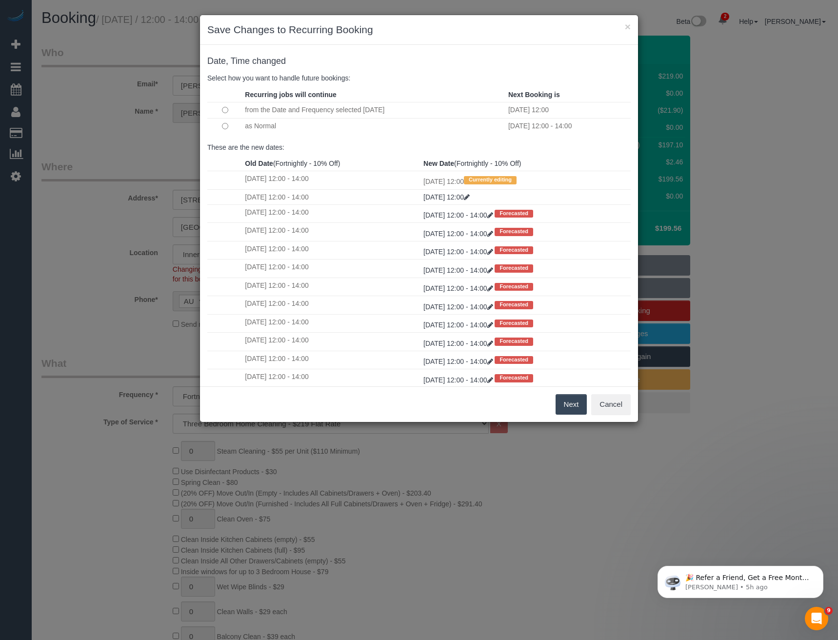
click at [221, 126] on td at bounding box center [224, 126] width 35 height 16
click at [561, 404] on button "Next" at bounding box center [571, 404] width 32 height 20
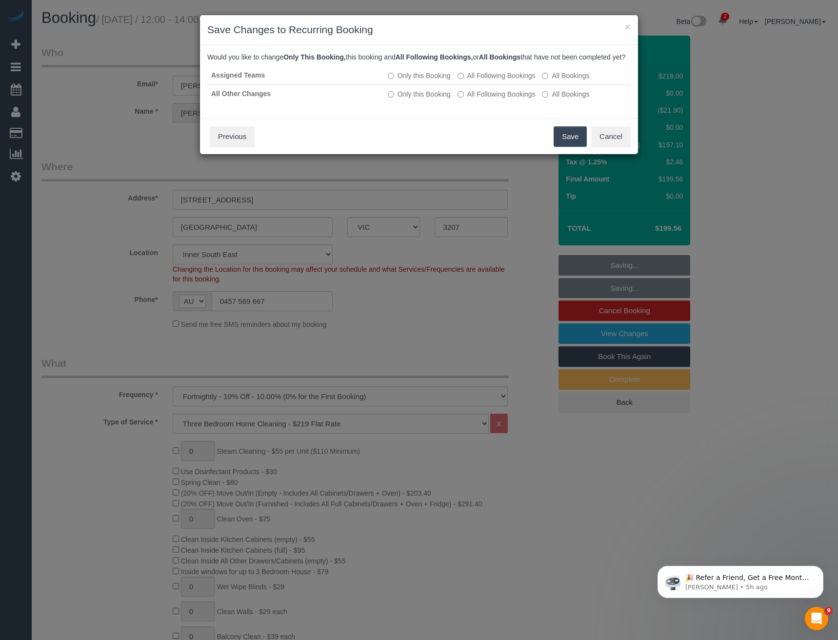
click at [575, 147] on button "Save" at bounding box center [570, 136] width 33 height 20
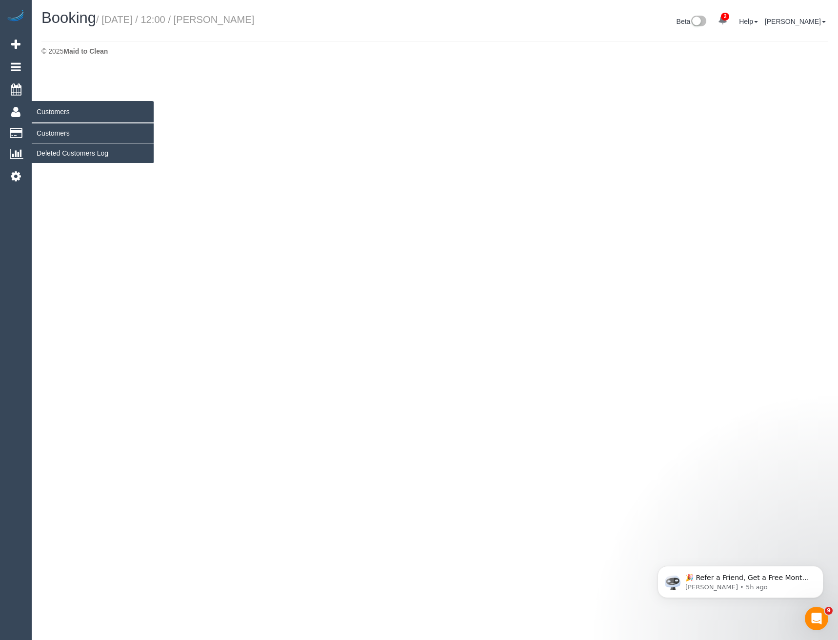
select select "VIC"
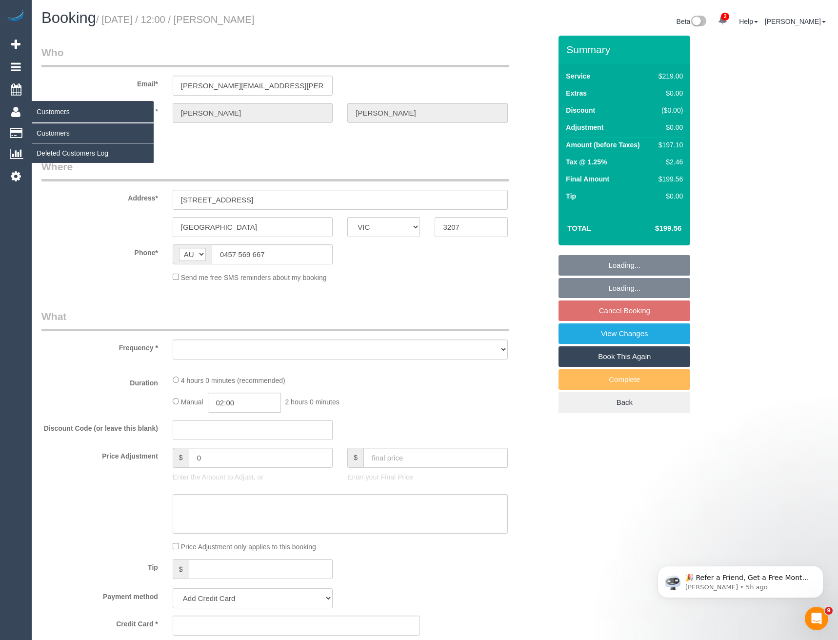
select select "object:6126"
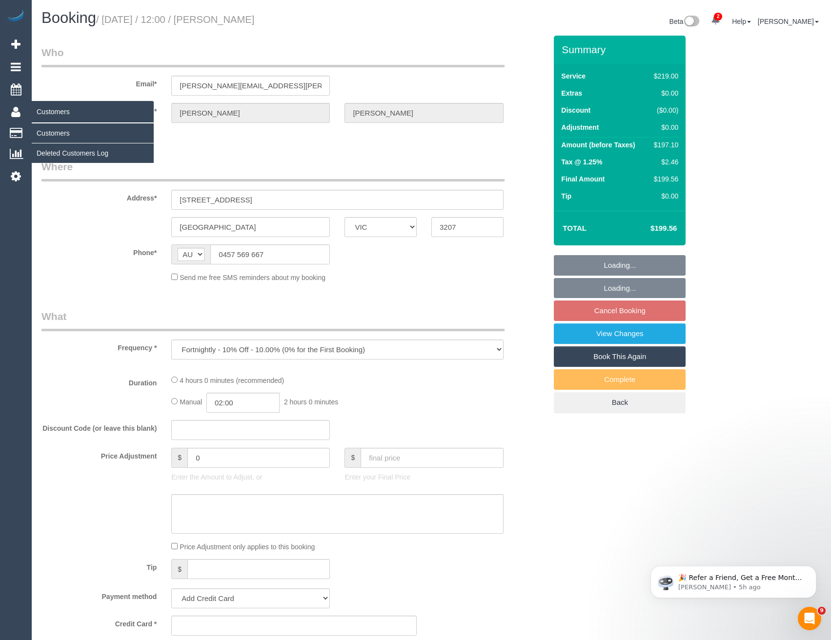
select select "string:stripe-pm_1ROZF72GScqysDRVhubdnpA2"
select select "number:27"
select select "number:14"
select select "number:18"
select select "number:24"
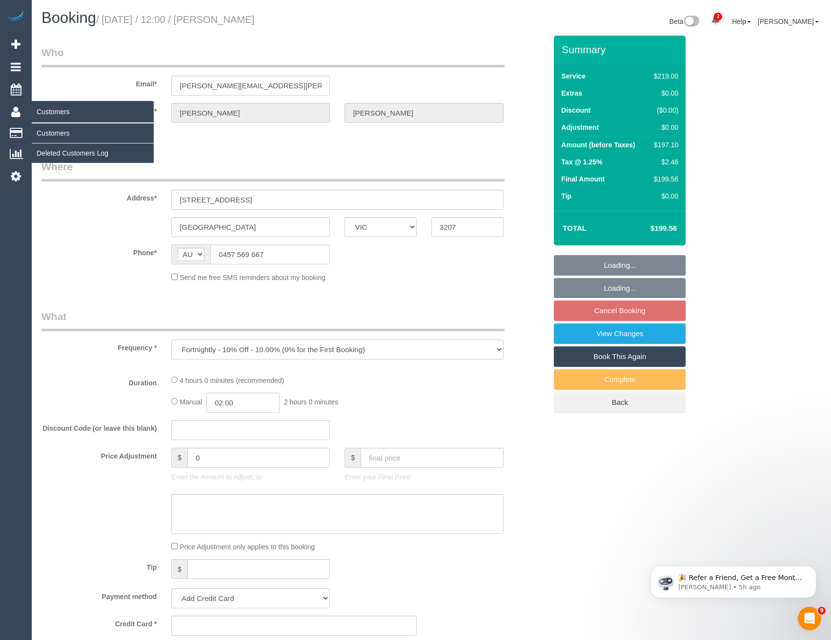
select select "number:35"
select select "number:26"
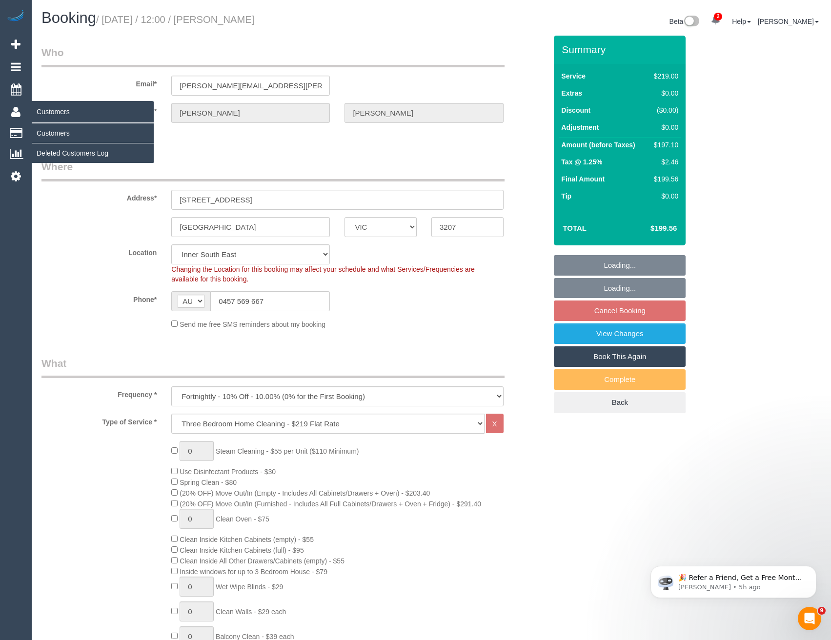
select select "object:6375"
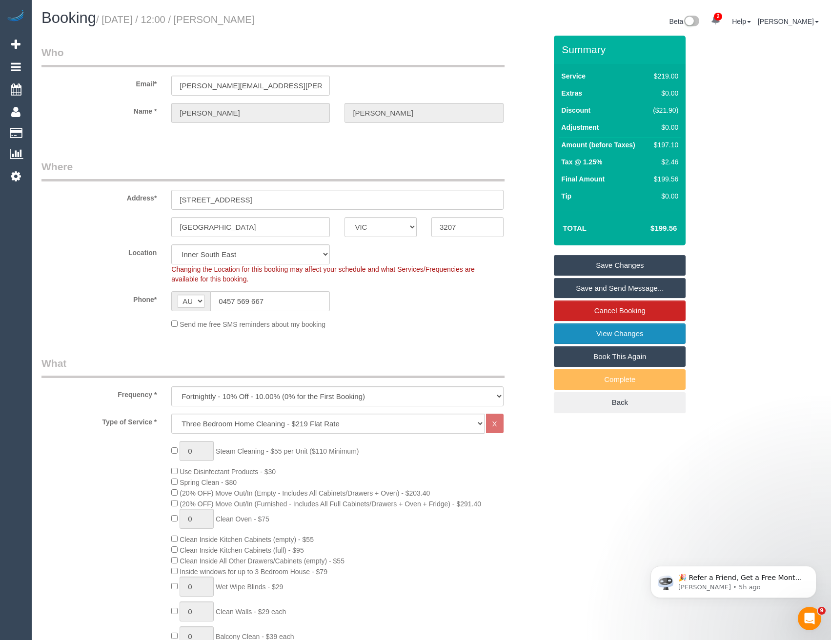
click at [600, 331] on link "View Changes" at bounding box center [620, 333] width 132 height 20
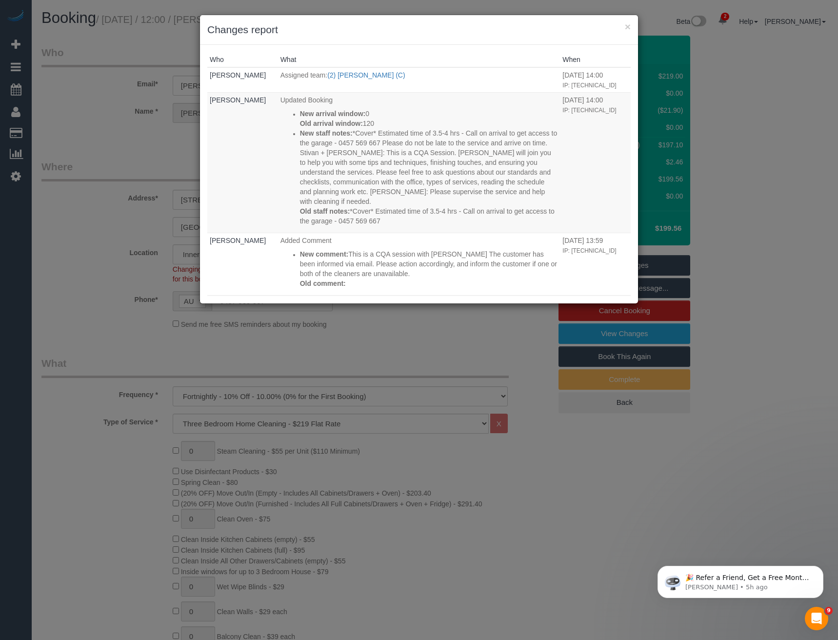
click at [380, 350] on div "× Changes report Who What When Bronie Bryant Assigned team: (2) Kerry Welfare (…" at bounding box center [419, 320] width 838 height 640
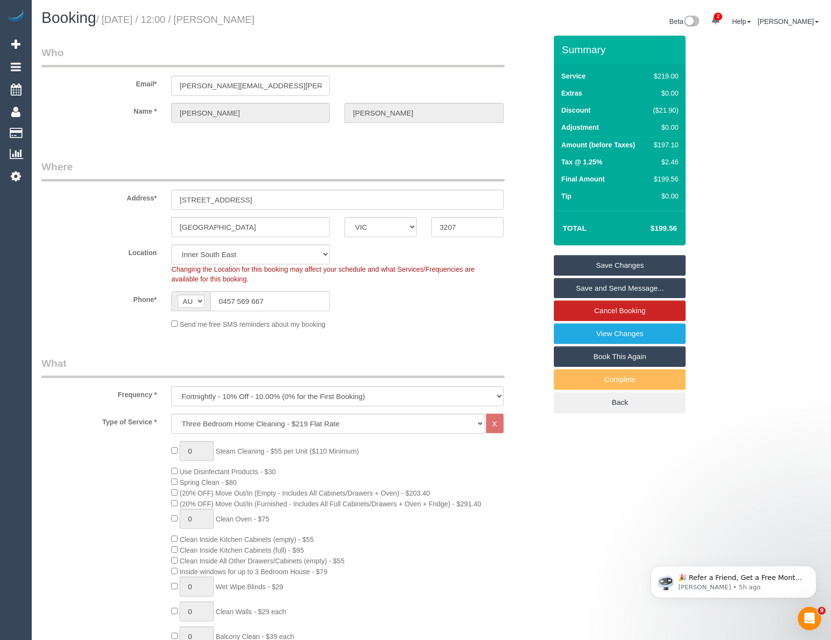
click at [581, 264] on link "Save Changes" at bounding box center [620, 265] width 132 height 20
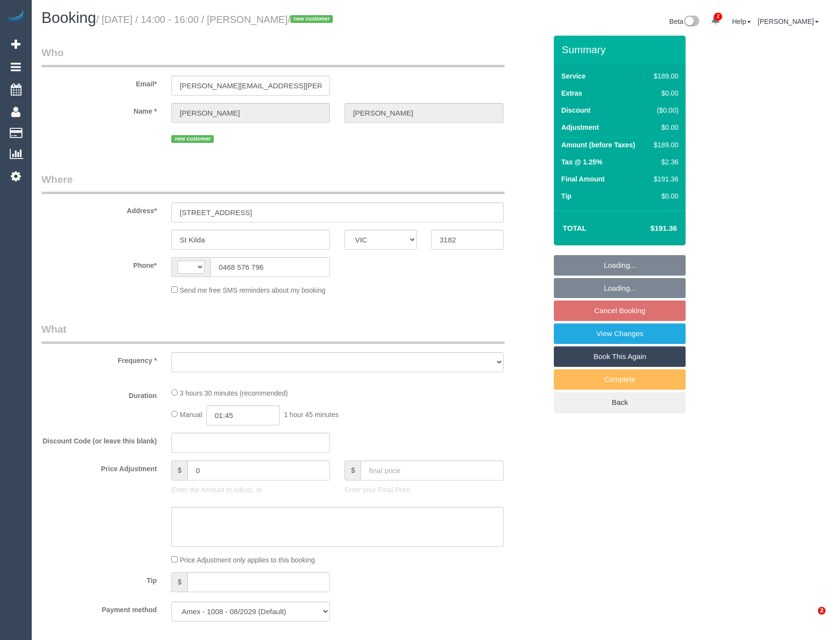
select select "VIC"
select select "string:AU"
select select "object:559"
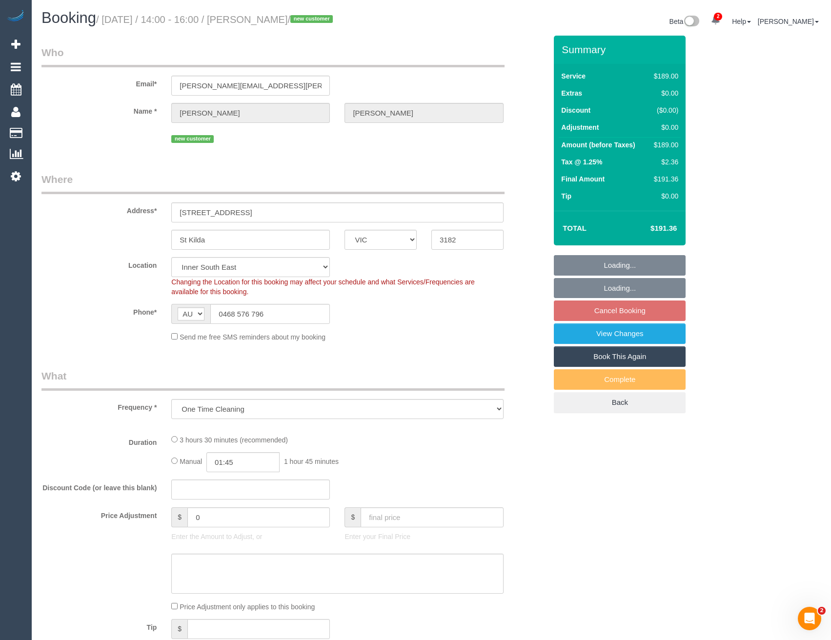
select select "number:28"
select select "number:14"
select select "number:18"
select select "number:24"
select select "number:26"
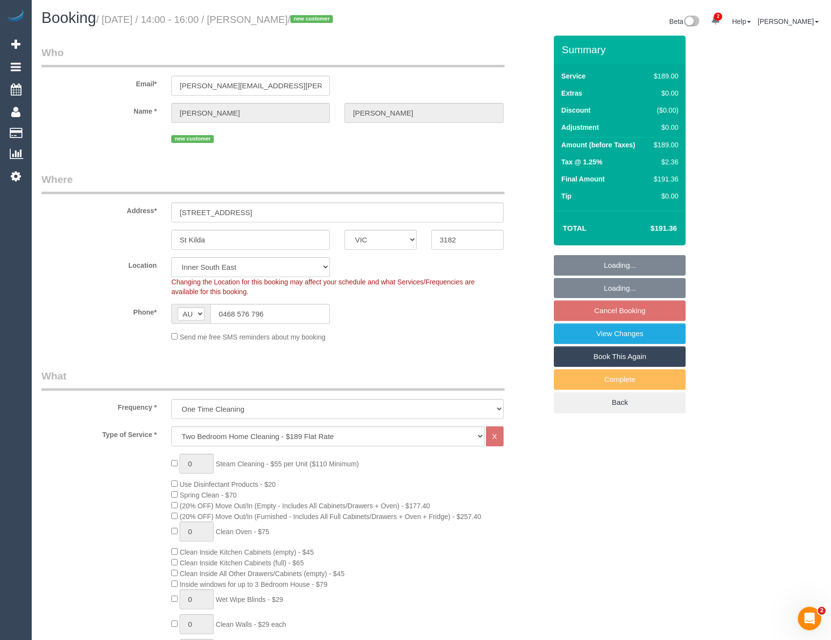
select select "object:1373"
select select "spot1"
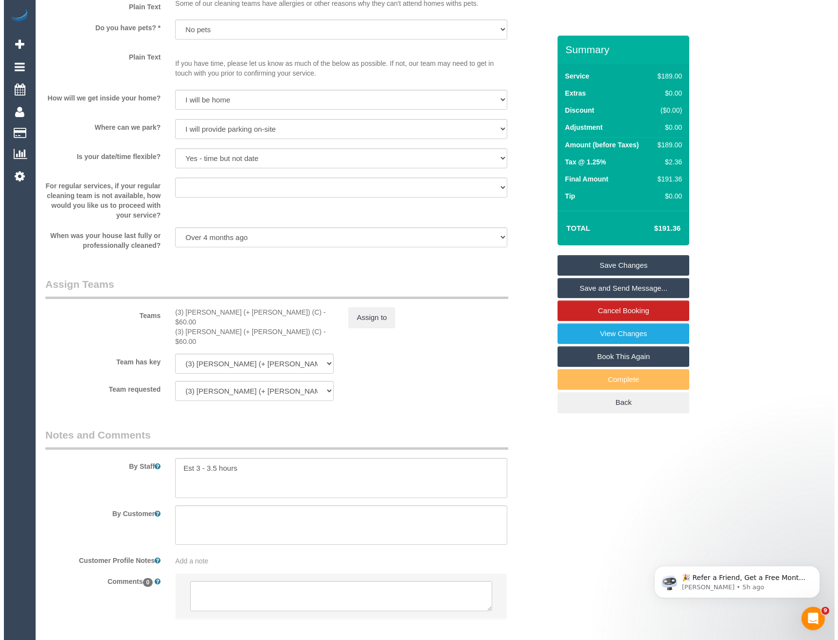
scroll to position [1246, 0]
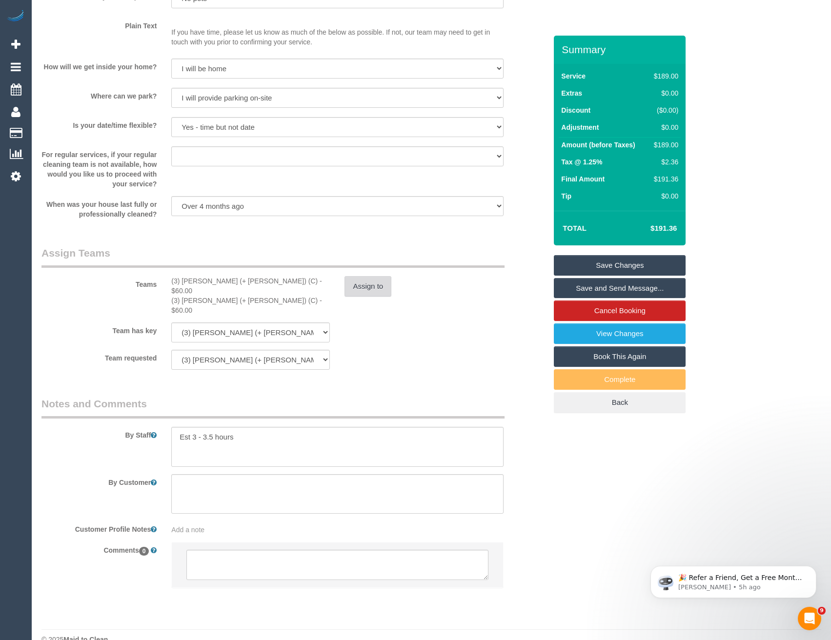
click at [367, 292] on button "Assign to" at bounding box center [367, 286] width 47 height 20
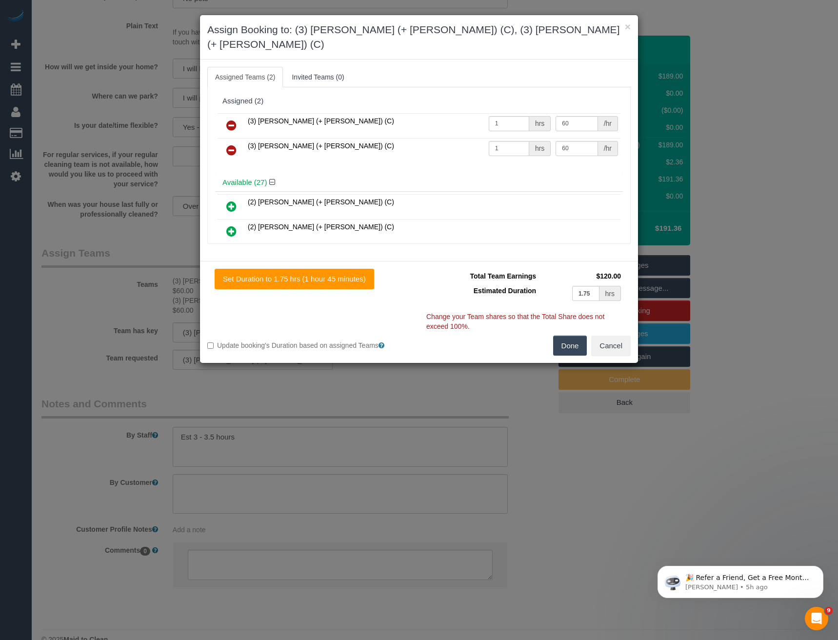
click at [230, 119] on icon at bounding box center [231, 125] width 10 height 12
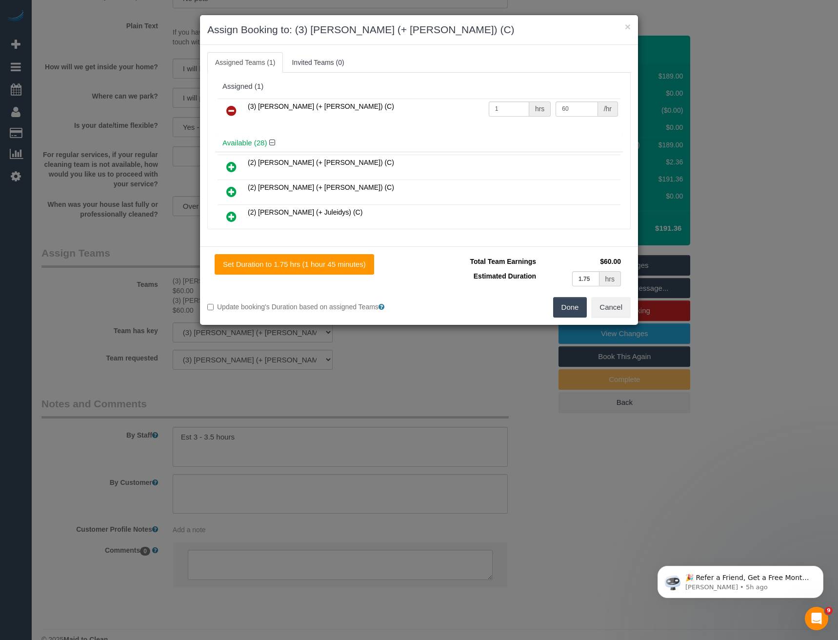
click at [230, 109] on icon at bounding box center [231, 111] width 10 height 12
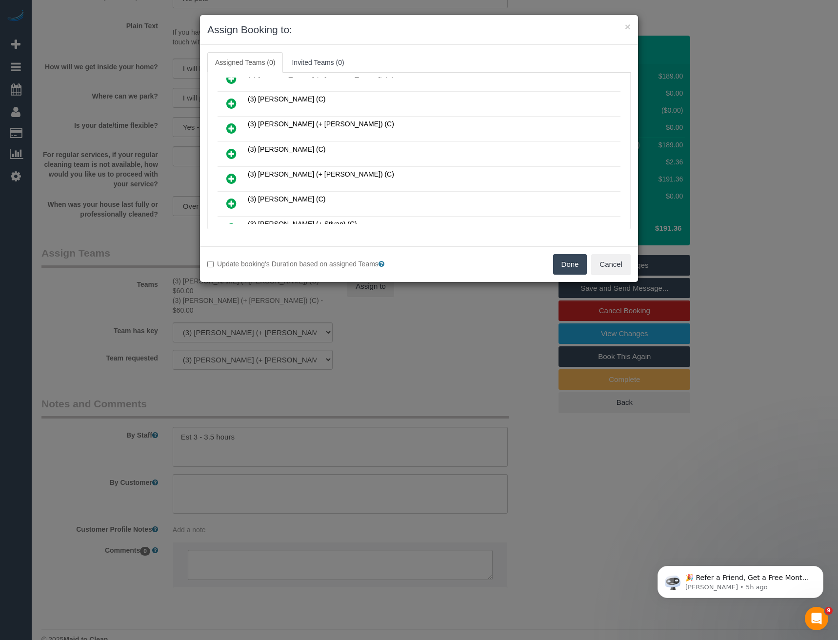
scroll to position [536, 0]
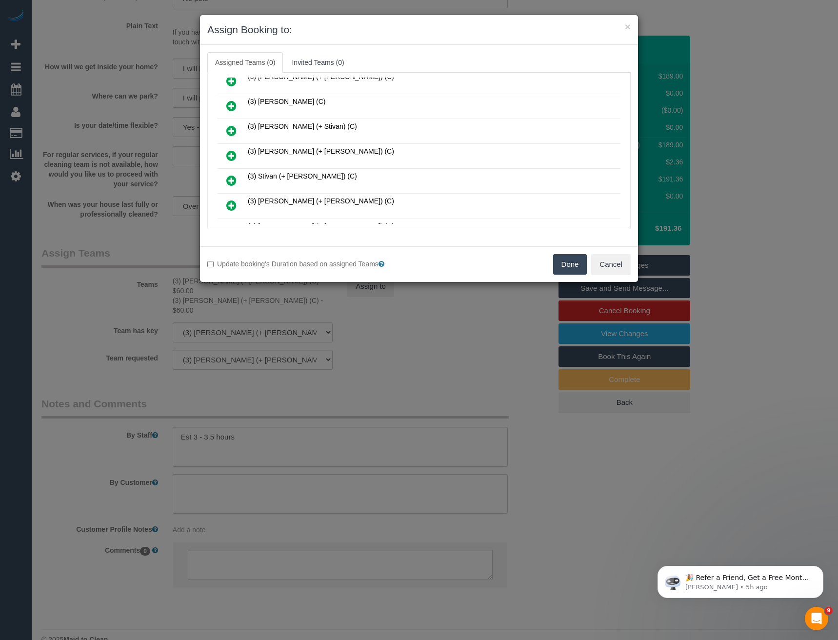
click at [231, 126] on icon at bounding box center [231, 131] width 10 height 12
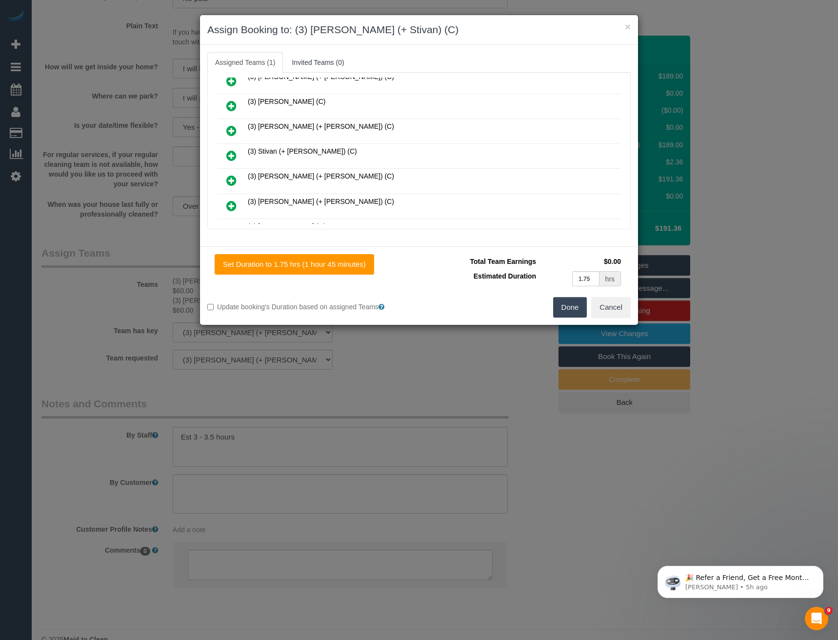
click at [231, 155] on icon at bounding box center [231, 156] width 10 height 12
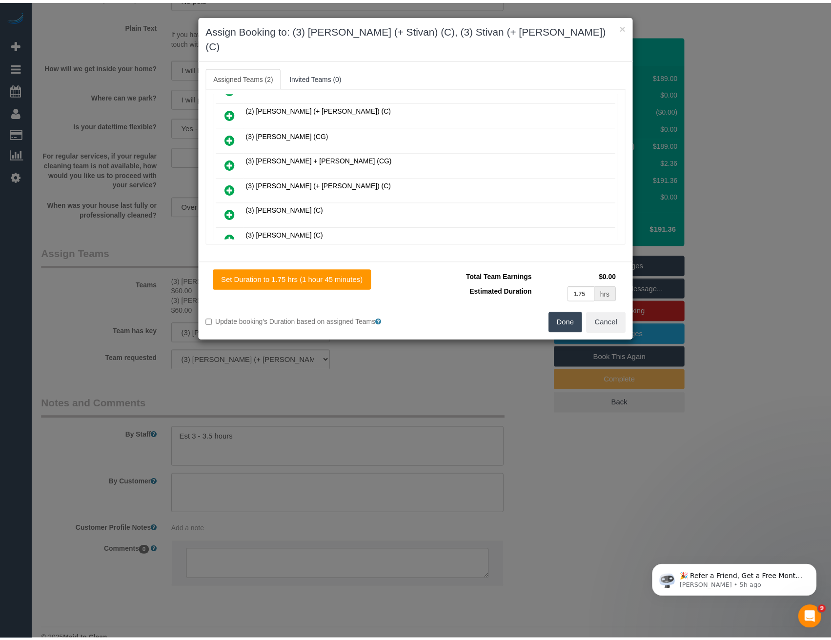
scroll to position [0, 0]
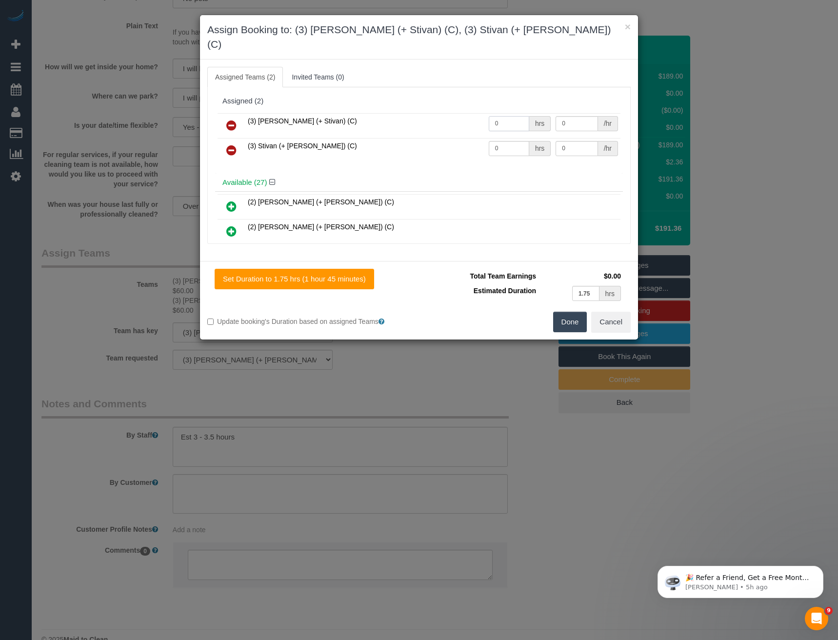
drag, startPoint x: 503, startPoint y: 109, endPoint x: 449, endPoint y: 123, distance: 56.1
click at [467, 123] on tr "(3) Krunal (+ Stivan) (C) 0 hrs 0 /hr" at bounding box center [419, 125] width 403 height 25
type input "1"
type input "60"
drag, startPoint x: 494, startPoint y: 138, endPoint x: 465, endPoint y: 137, distance: 29.3
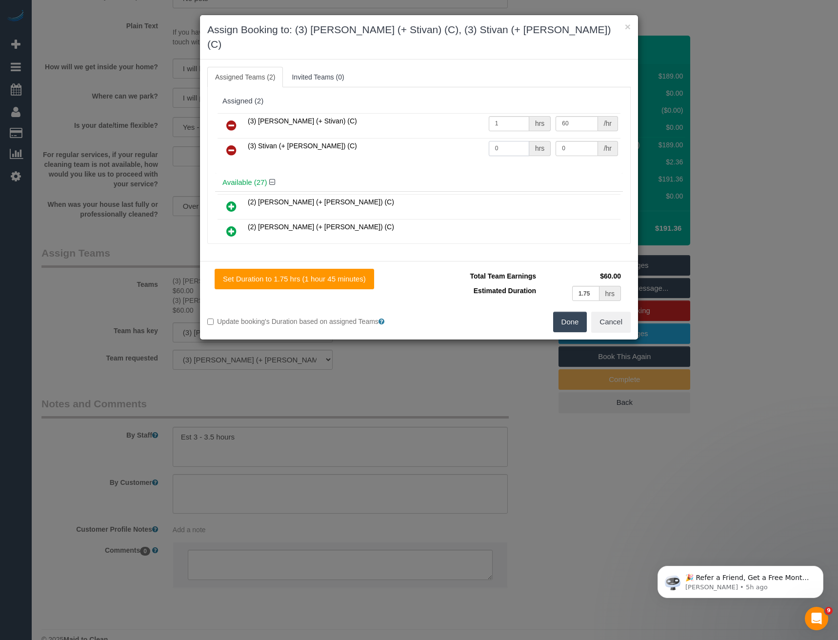
click at [472, 139] on tr "(3) Stivan (+ Krunal) (C) 0 hrs 0 /hr" at bounding box center [419, 150] width 403 height 25
type input "1"
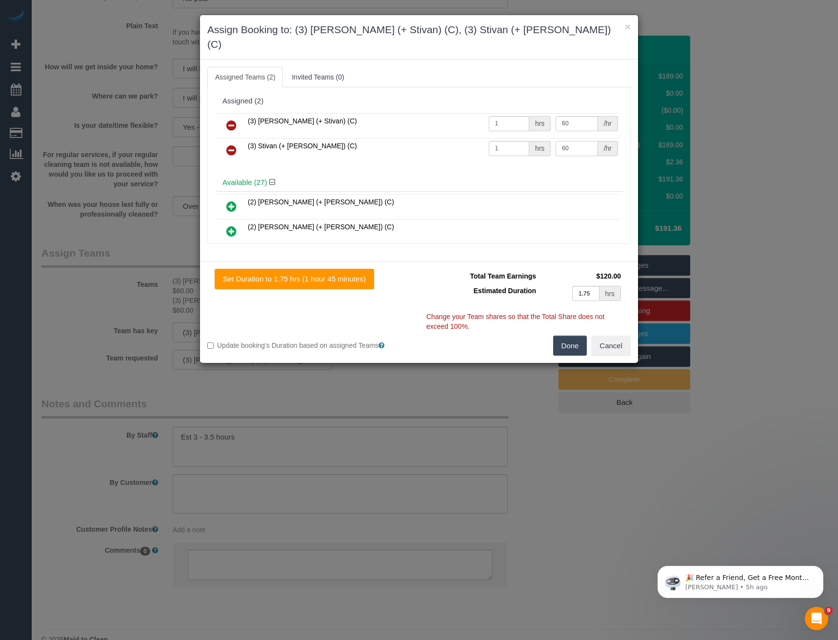
type input "60"
click at [565, 336] on button "Done" at bounding box center [570, 346] width 34 height 20
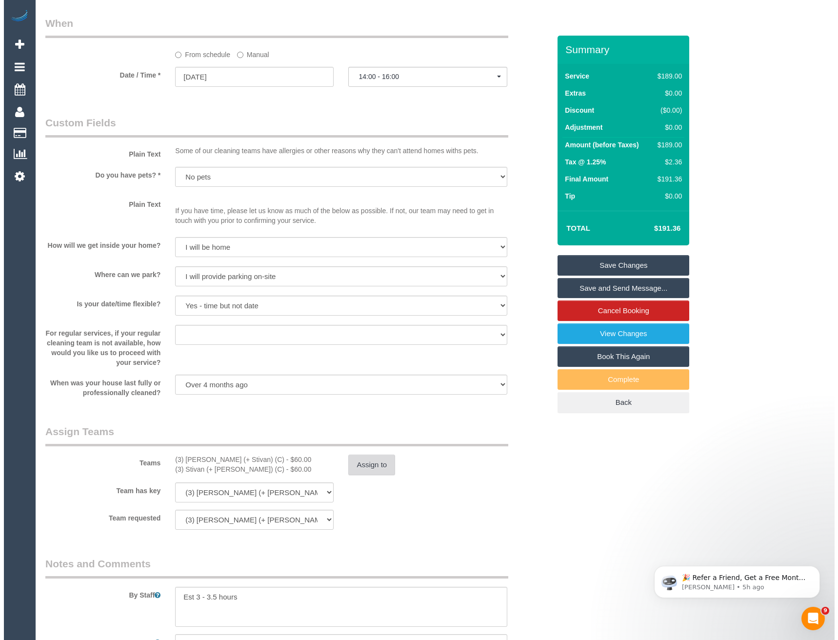
scroll to position [1149, 0]
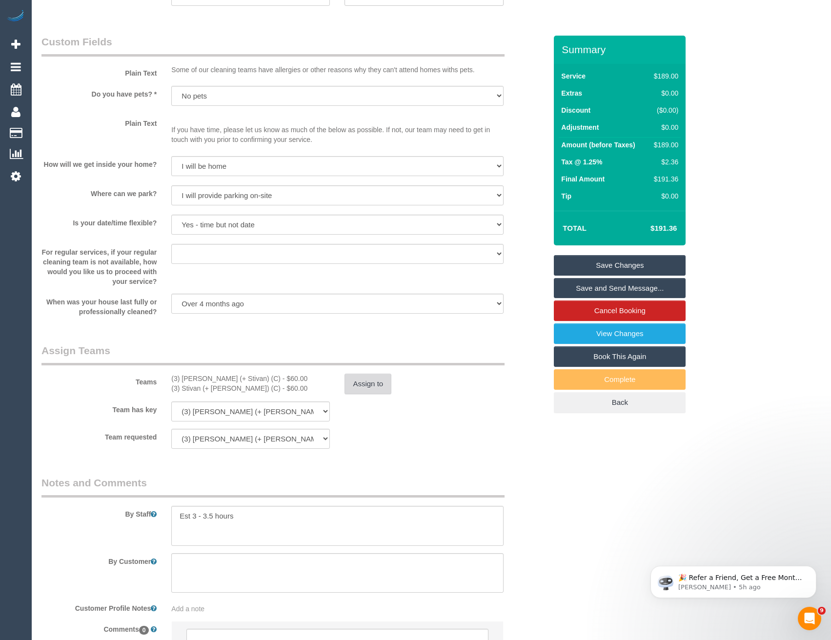
click at [373, 384] on button "Assign to" at bounding box center [367, 384] width 47 height 20
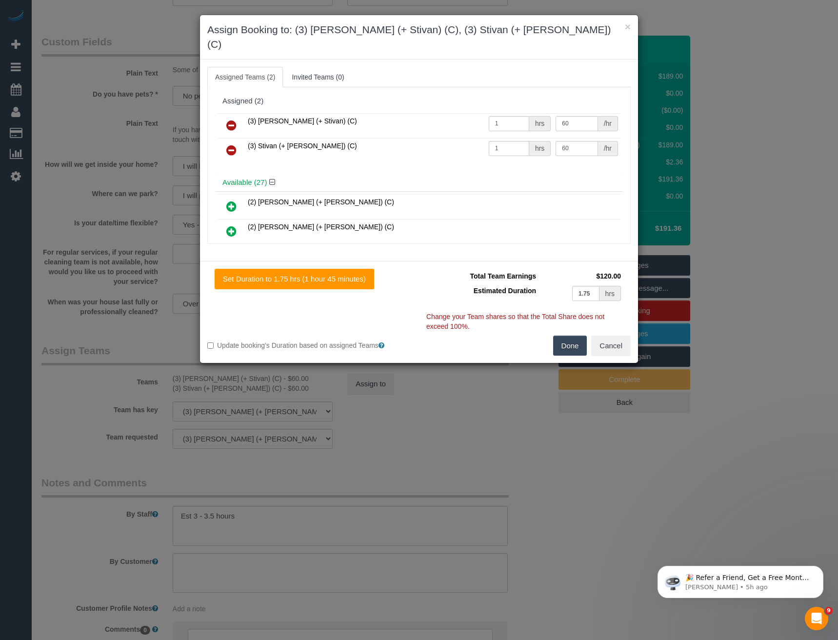
scroll to position [161, 0]
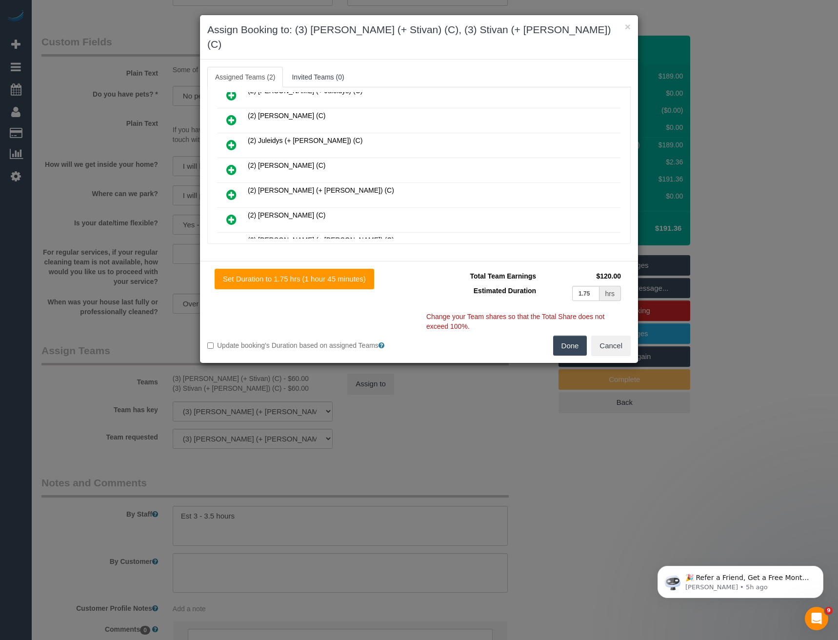
click at [233, 164] on icon at bounding box center [231, 170] width 10 height 12
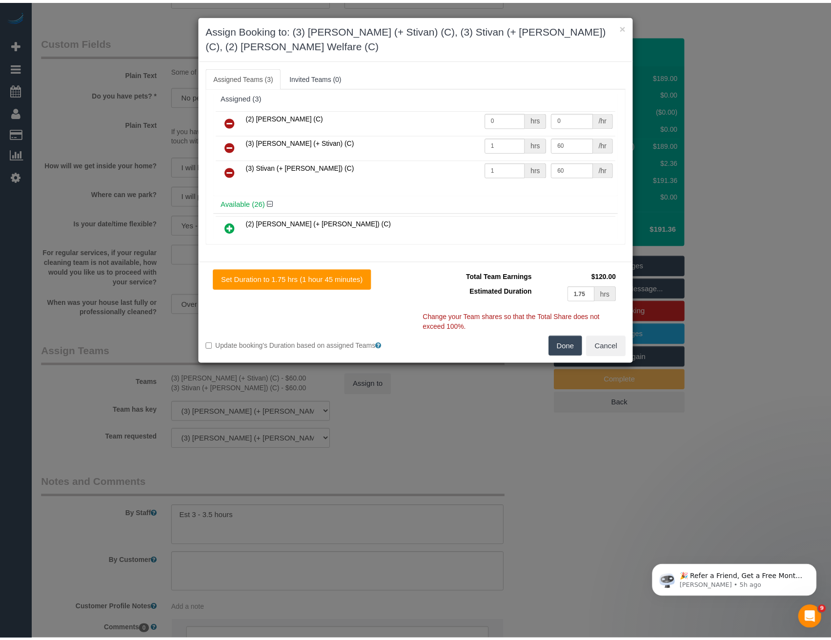
scroll to position [0, 0]
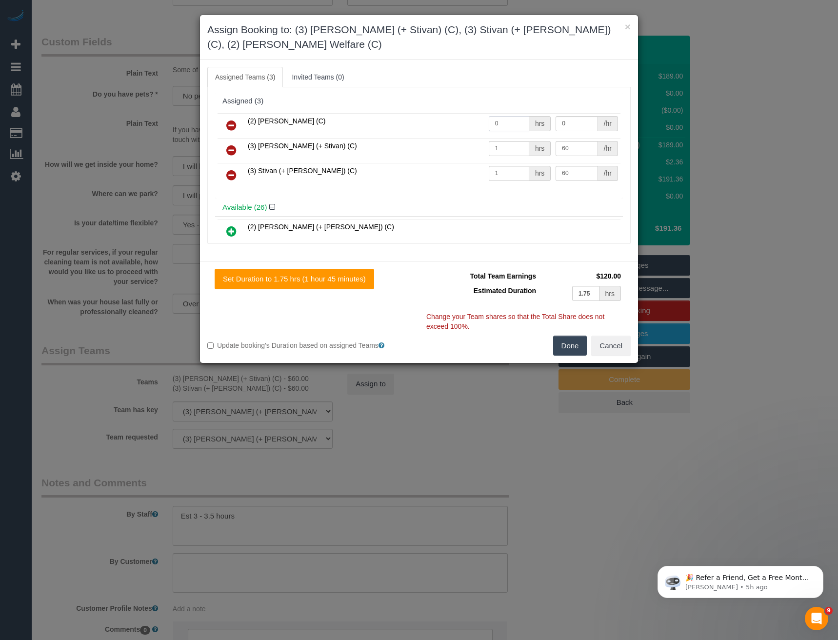
drag, startPoint x: 517, startPoint y: 106, endPoint x: 404, endPoint y: 114, distance: 113.4
click at [414, 118] on tr "(2) Kerry Welfare (C) 0 hrs 0 /hr" at bounding box center [419, 125] width 403 height 25
type input "1.75"
type input "40"
click at [564, 336] on button "Done" at bounding box center [570, 346] width 34 height 20
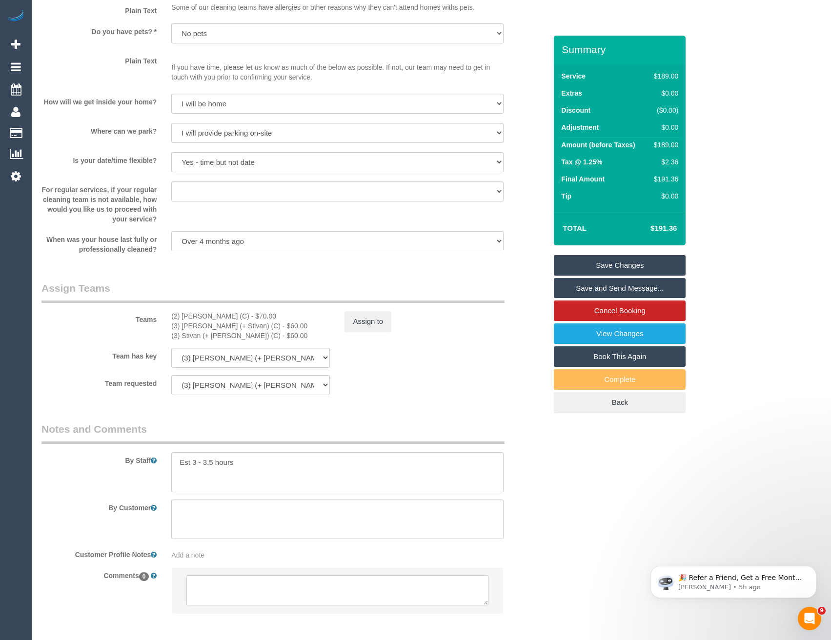
scroll to position [1255, 0]
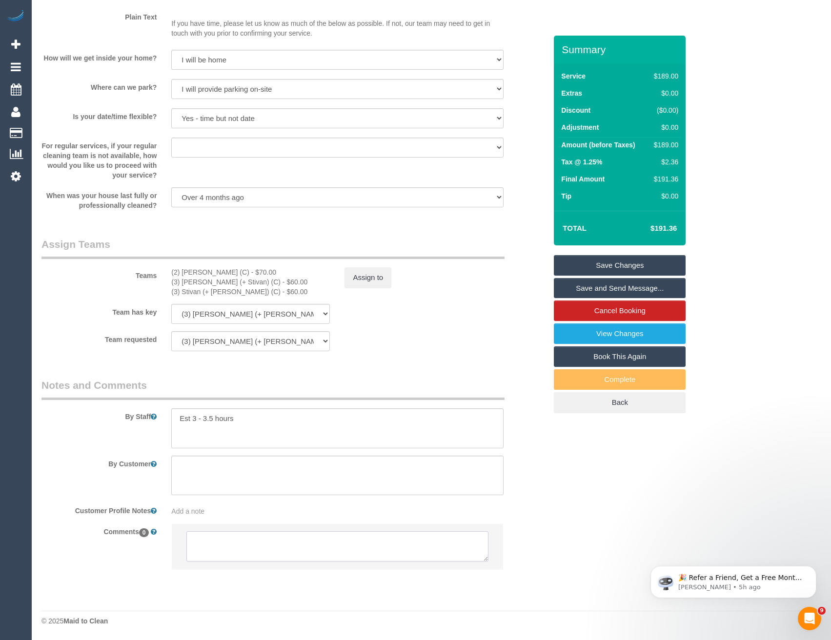
click at [258, 546] on textarea at bounding box center [336, 546] width 301 height 30
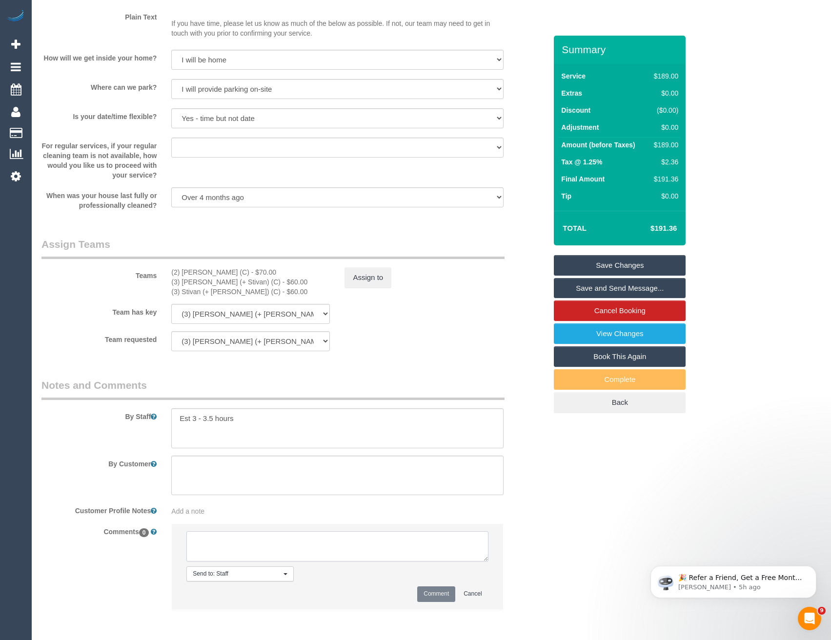
paste textarea "This is a CQA session with (CQA name). The customer has been informed via email…"
type textarea "This is a CQA session with (CQA name). The customer has been informed via email…"
click at [434, 593] on button "Comment" at bounding box center [436, 593] width 38 height 15
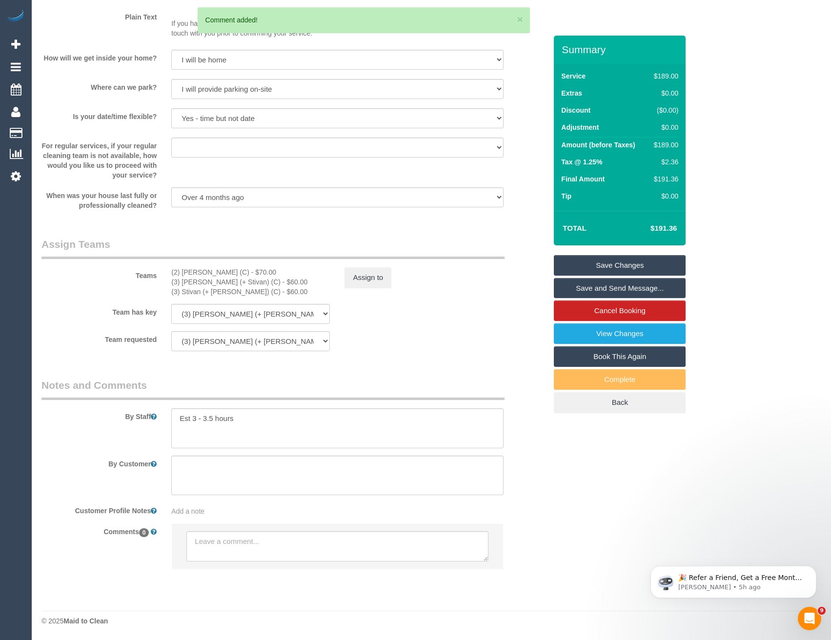
scroll to position [0, 0]
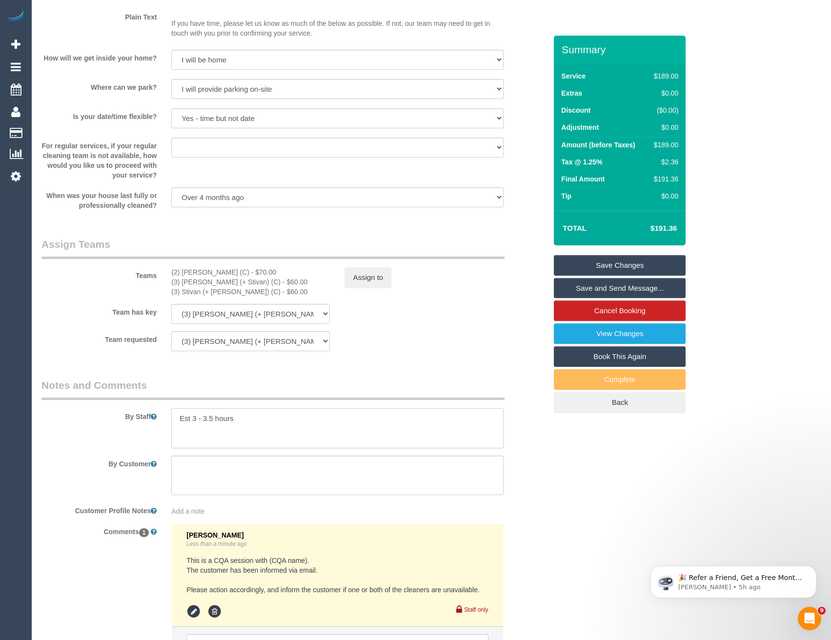
click at [249, 419] on textarea at bounding box center [337, 428] width 332 height 40
paste textarea "Please do not be late to the service and arrive on time. (Candidate): This is a…"
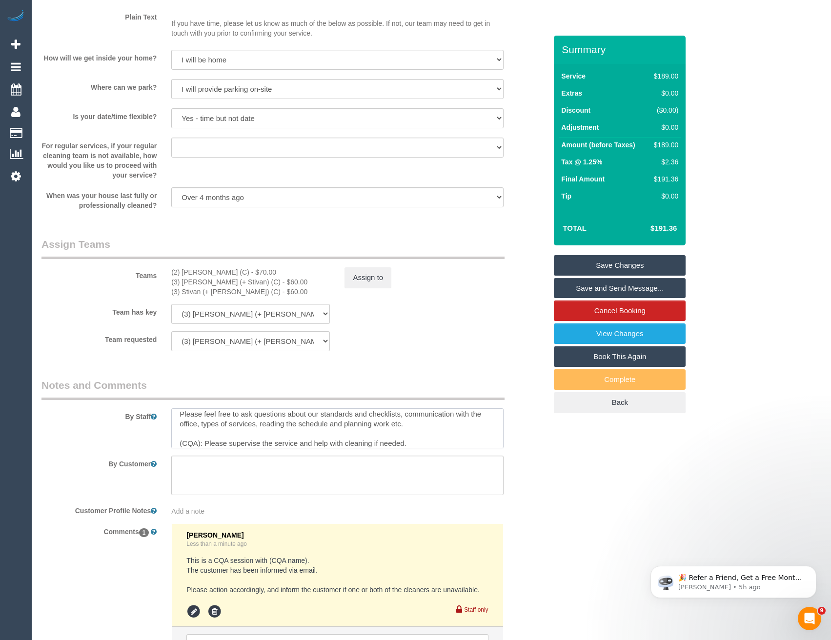
scroll to position [58, 0]
drag, startPoint x: 201, startPoint y: 443, endPoint x: 136, endPoint y: 452, distance: 66.0
click at [136, 452] on sui-booking-comments "By Staff By Customer Customer Profile Notes Add a note Comments 1 Bronie Bryant…" at bounding box center [293, 530] width 505 height 304
click at [222, 424] on textarea at bounding box center [337, 428] width 332 height 40
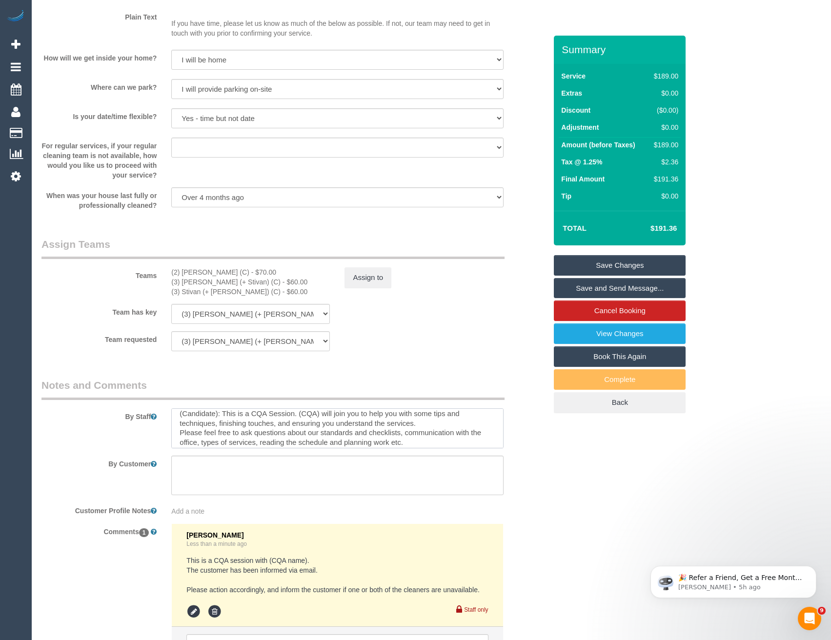
scroll to position [24, 0]
click at [279, 418] on textarea at bounding box center [337, 428] width 332 height 40
click at [389, 438] on textarea at bounding box center [337, 428] width 332 height 40
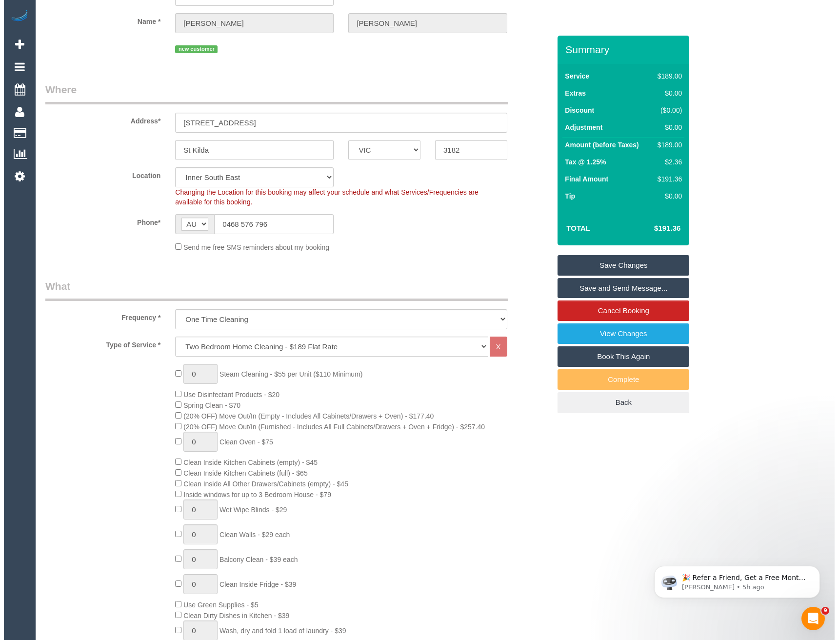
scroll to position [0, 0]
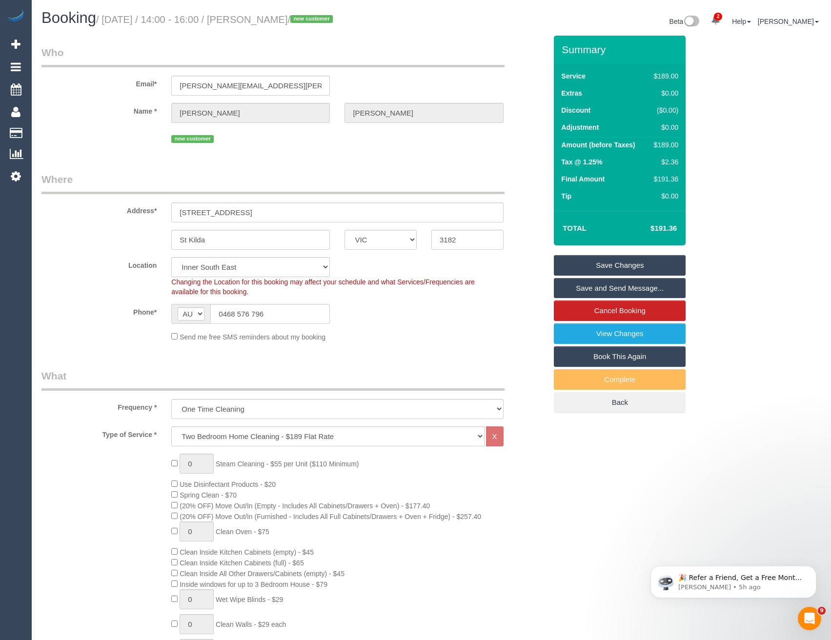
type textarea "Est 3 - 3.5 hours Please do not be late to the service and arrive on time. This…"
click at [577, 269] on link "Save Changes" at bounding box center [620, 265] width 132 height 20
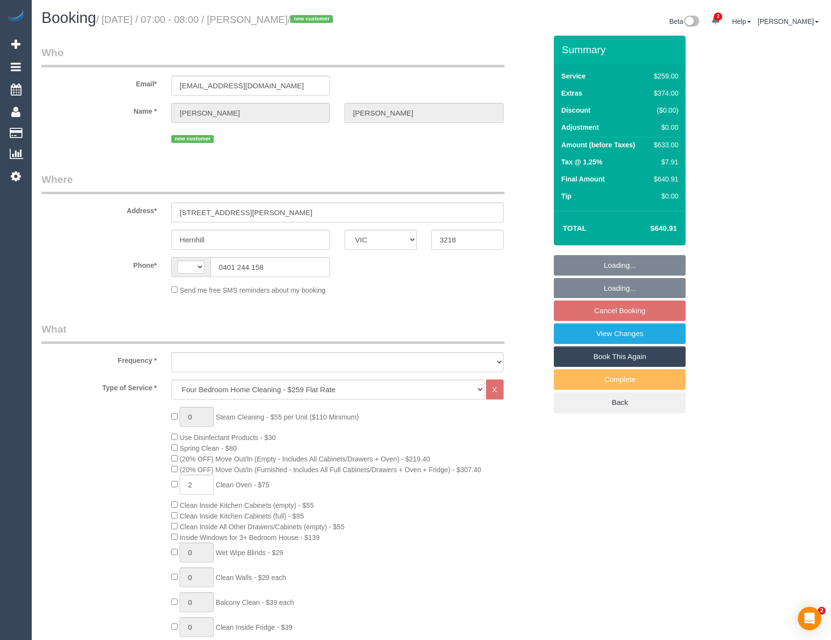
select select "VIC"
select select "number:28"
select select "number:14"
select select "number:19"
select select "number:24"
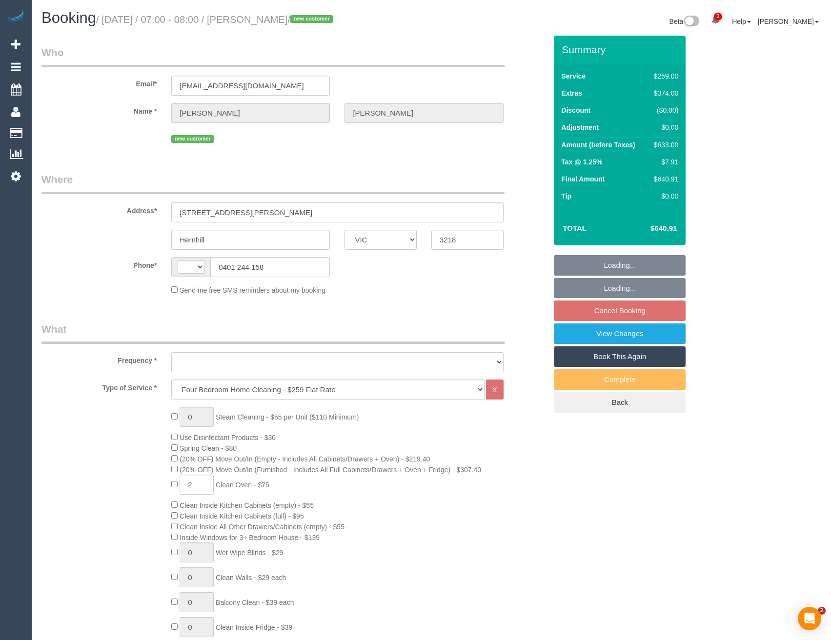
select select "string:AU"
select select "object:812"
select select "spot1"
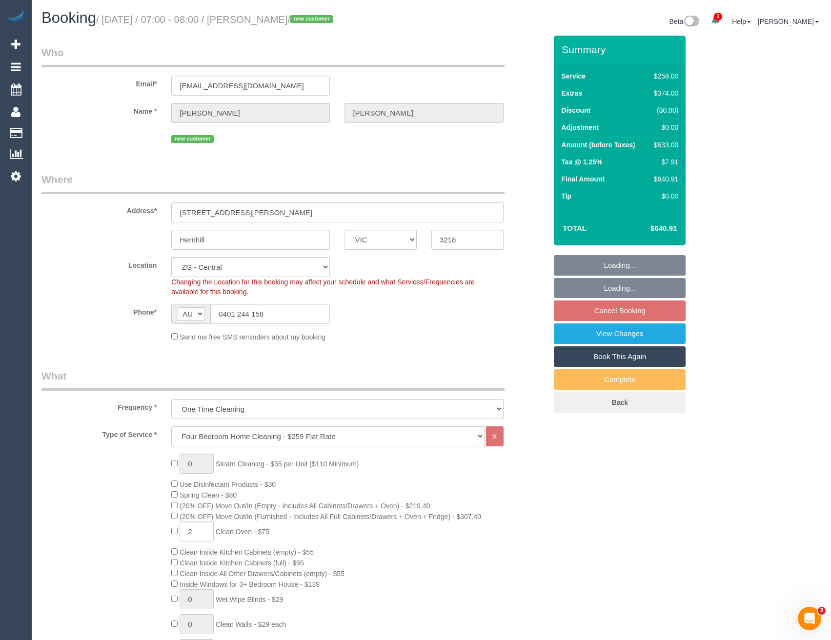
select select "object:875"
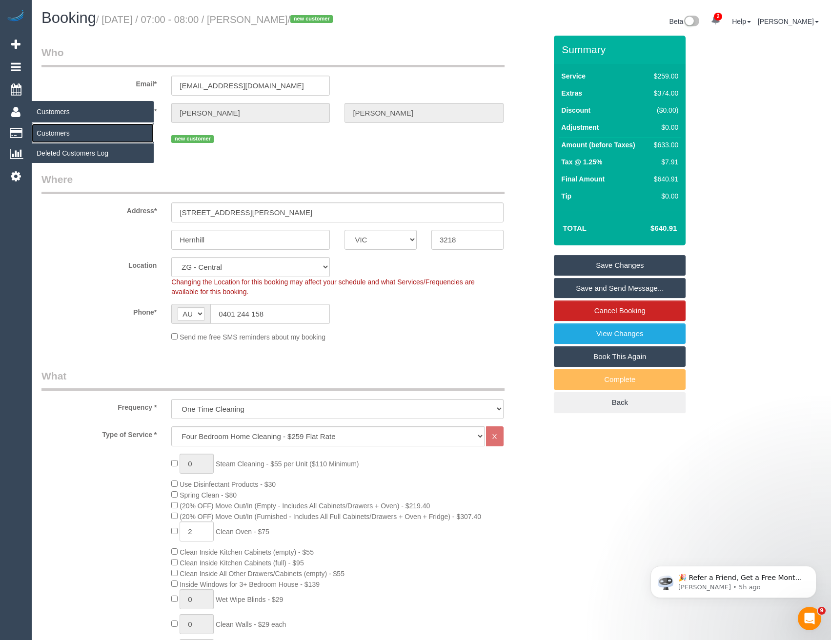
click at [53, 129] on link "Customers" at bounding box center [93, 133] width 122 height 20
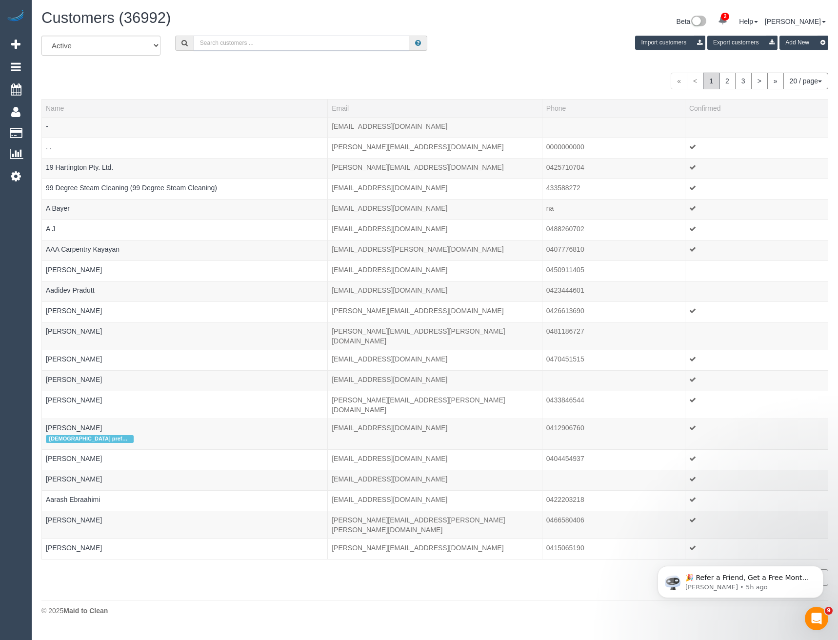
click at [246, 45] on input "text" at bounding box center [302, 43] width 216 height 15
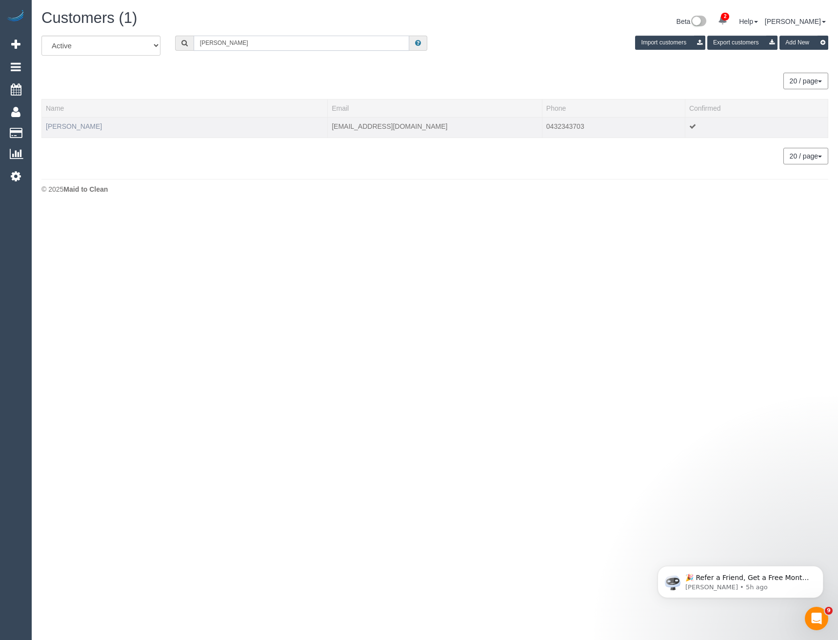
type input "[PERSON_NAME]"
click at [87, 127] on link "[PERSON_NAME]" at bounding box center [74, 126] width 56 height 8
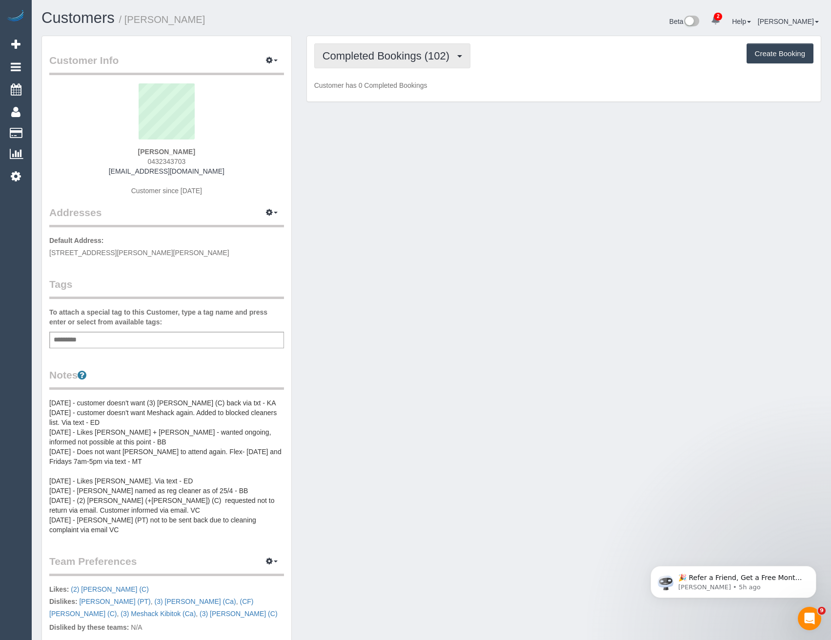
click at [401, 59] on span "Completed Bookings (102)" at bounding box center [388, 56] width 132 height 12
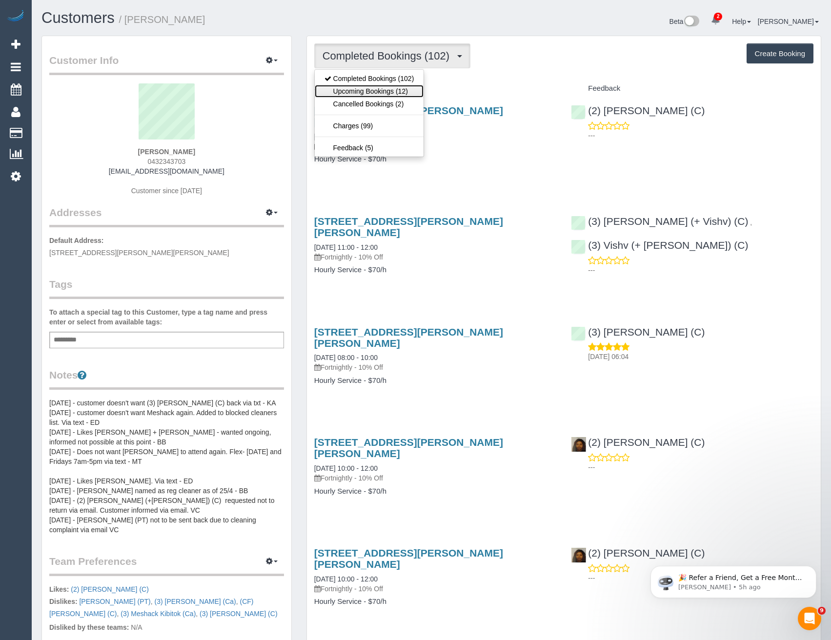
click at [397, 94] on link "Upcoming Bookings (12)" at bounding box center [369, 91] width 109 height 13
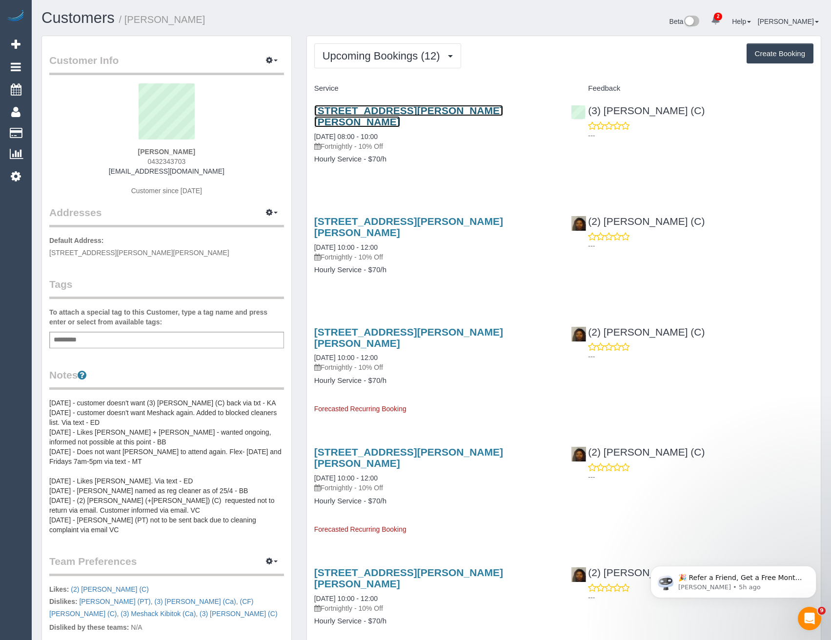
click at [421, 111] on link "[STREET_ADDRESS][PERSON_NAME][PERSON_NAME]" at bounding box center [408, 116] width 189 height 22
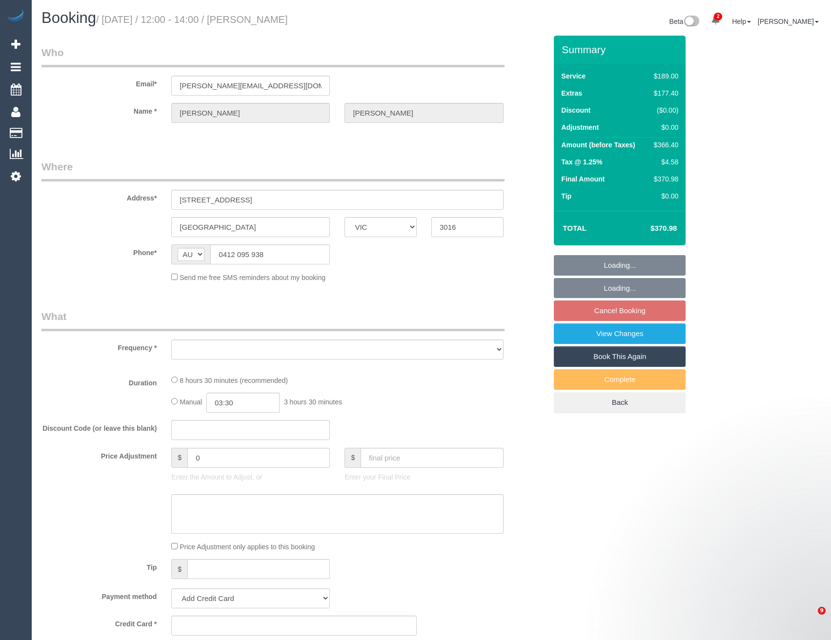
select select "VIC"
select select "string:stripe-pm_1Rlfv42GScqysDRVc8XM8WbO"
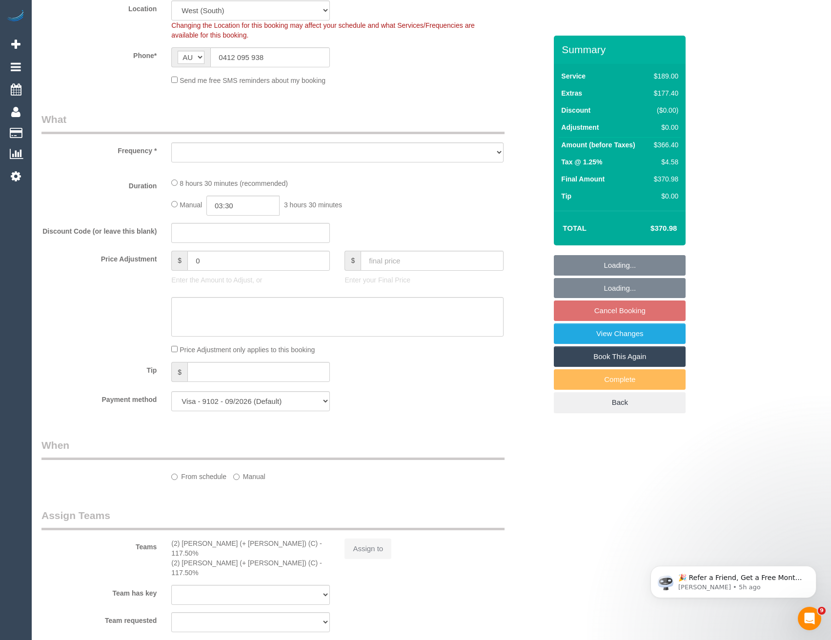
select select "object:591"
select select "number:29"
select select "number:14"
select select "number:19"
select select "number:24"
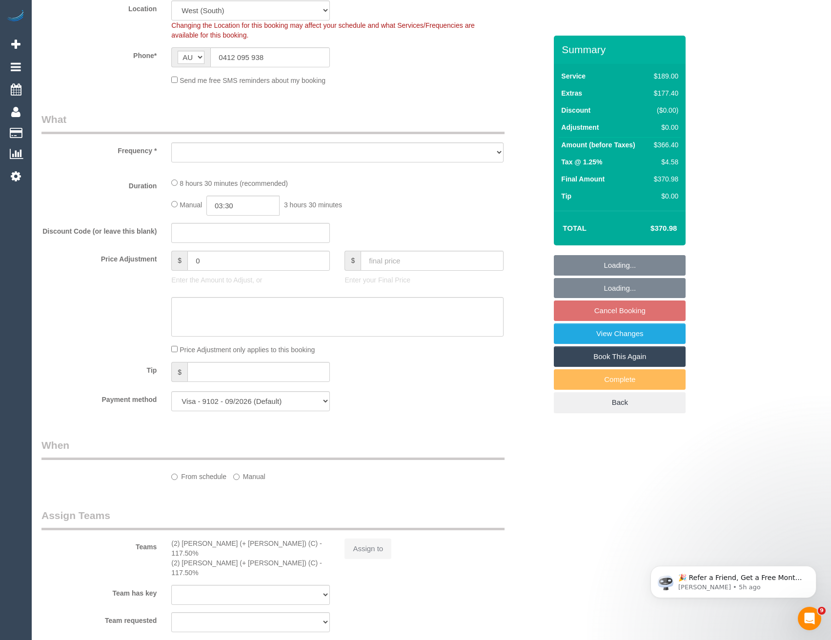
select select "number:26"
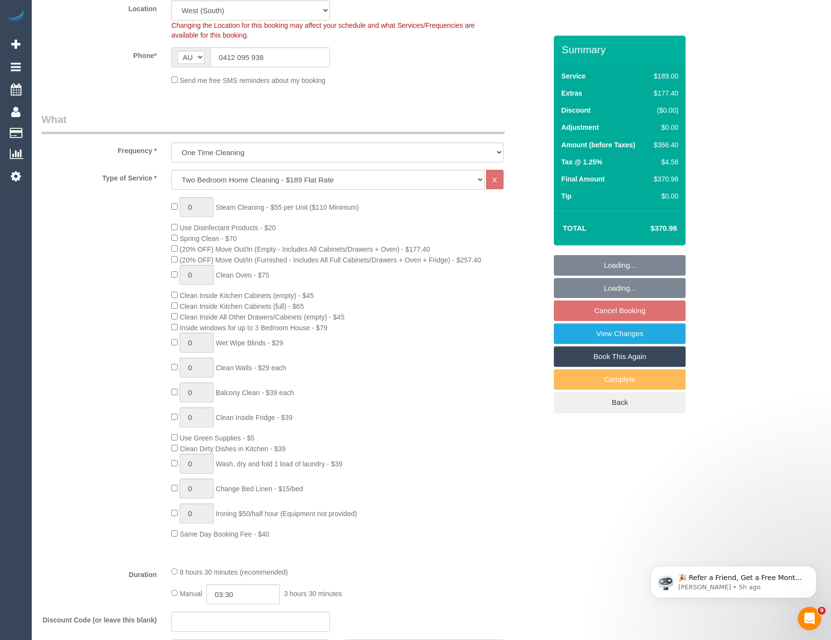
select select "object:1328"
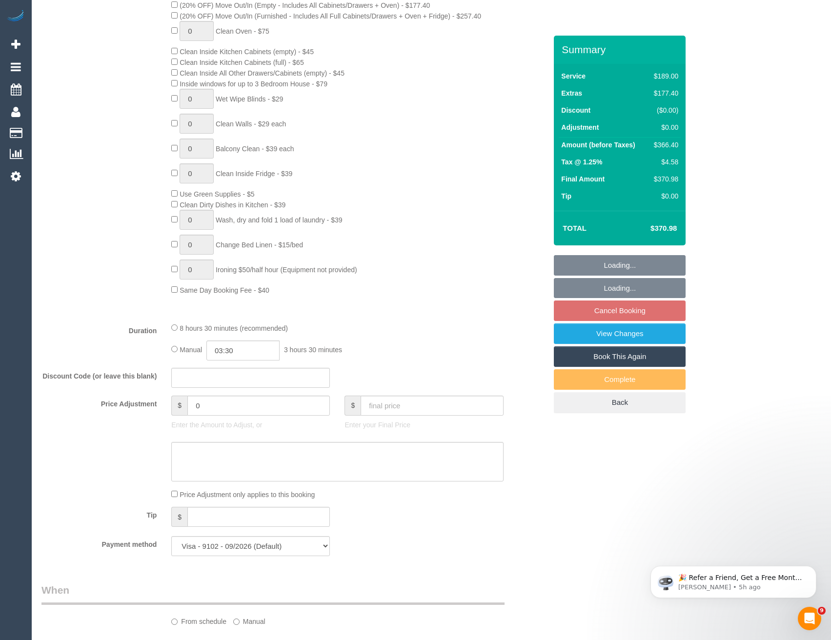
select select "spot3"
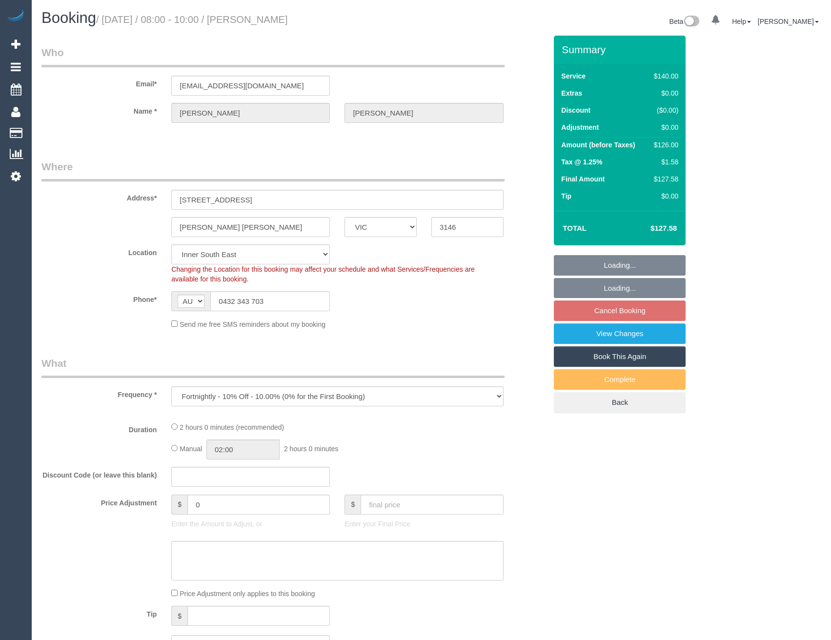
select select "VIC"
select select "object:795"
select select "string:stripe-pm_1Mlpvq2GScqysDRV2oXtTaw3"
select select "number:28"
select select "number:15"
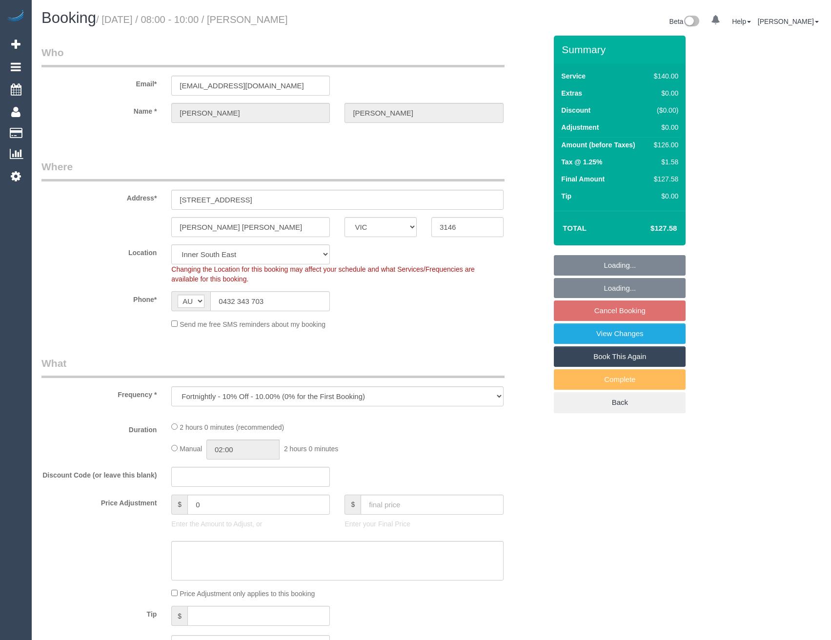
select select "number:19"
select select "number:22"
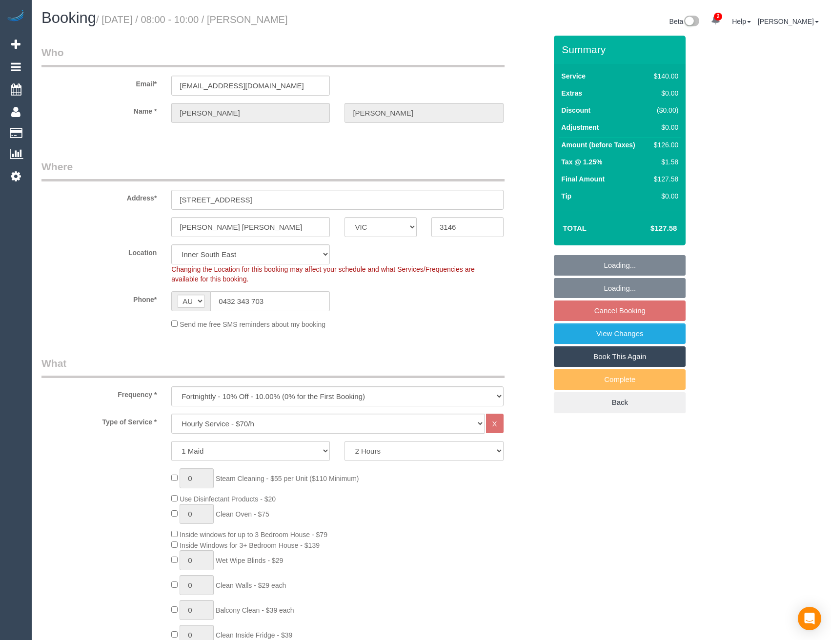
select select "spot1"
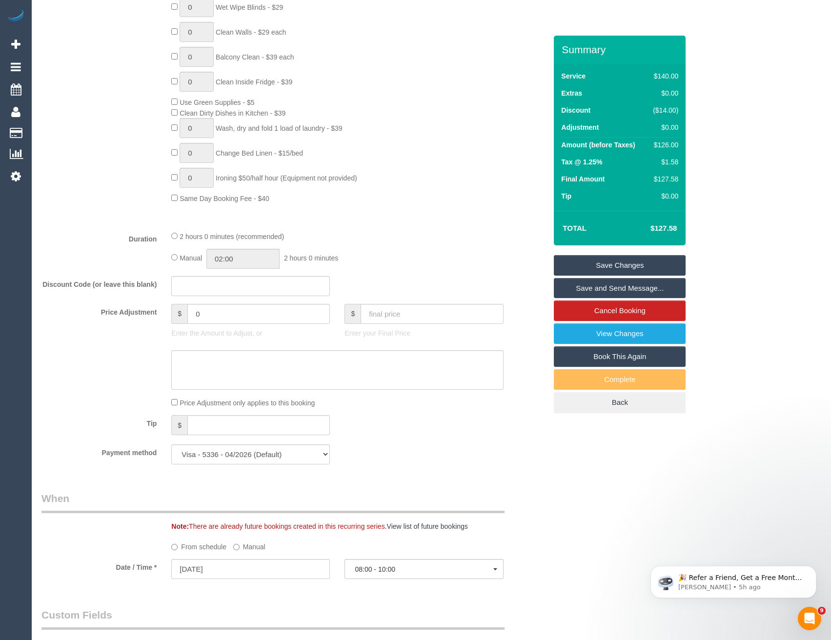
scroll to position [585, 0]
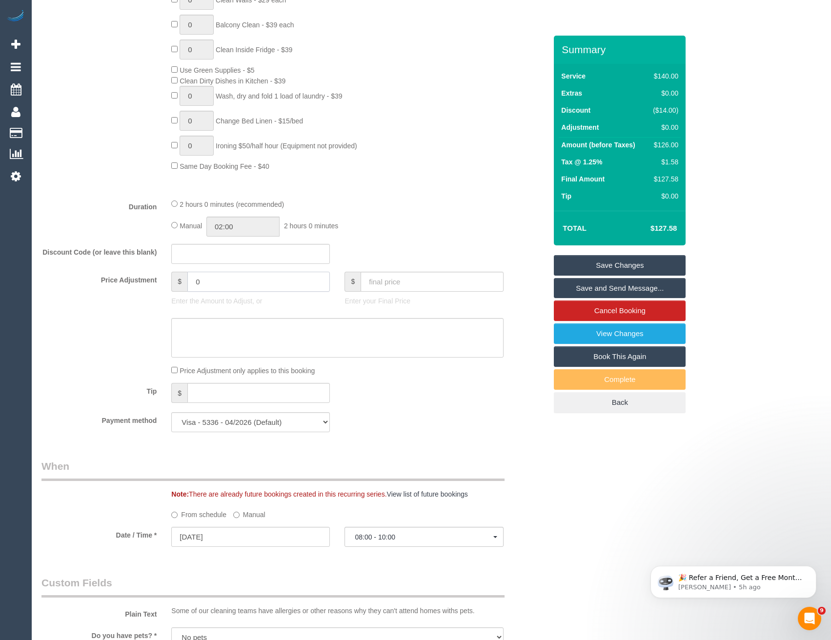
drag, startPoint x: 208, startPoint y: 286, endPoint x: 176, endPoint y: 292, distance: 33.3
click at [176, 292] on div "$ 0 Enter the Amount to Adjust, or" at bounding box center [250, 291] width 173 height 39
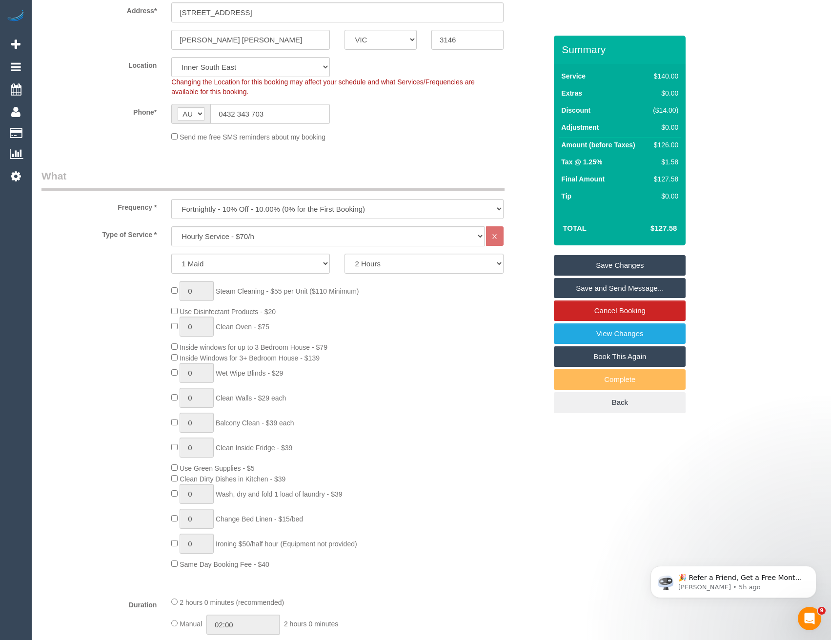
scroll to position [293, 0]
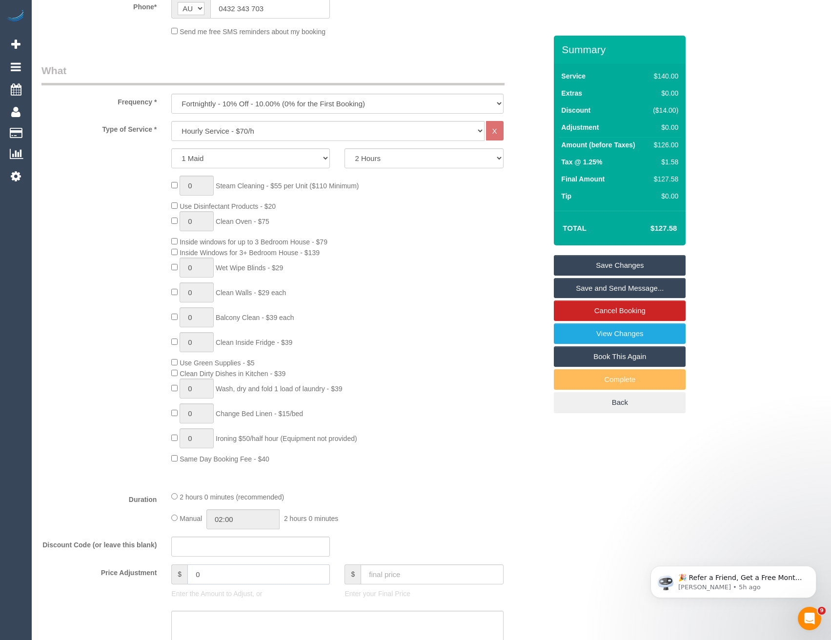
click at [218, 569] on input "0" at bounding box center [258, 574] width 142 height 20
drag, startPoint x: 218, startPoint y: 569, endPoint x: 185, endPoint y: 573, distance: 32.9
click at [188, 574] on input "0" at bounding box center [258, 574] width 142 height 20
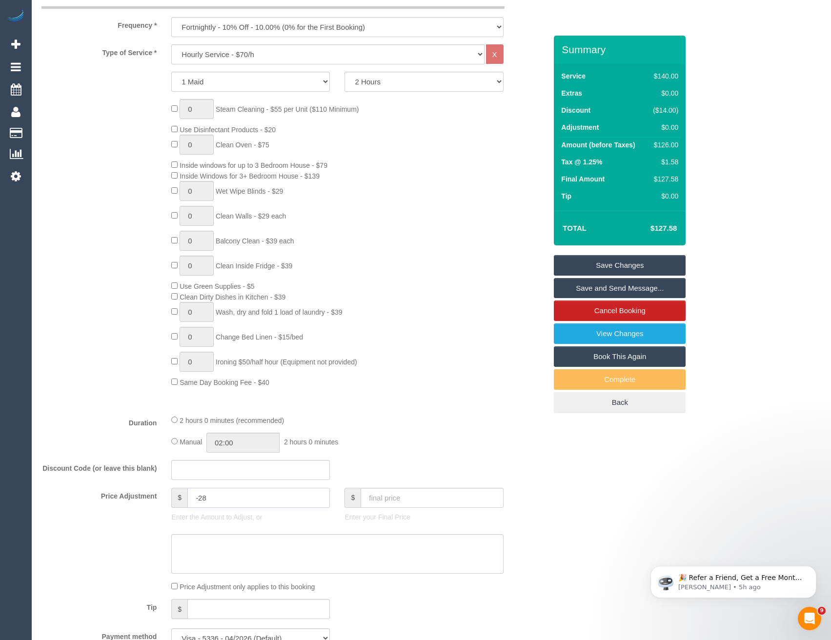
scroll to position [390, 0]
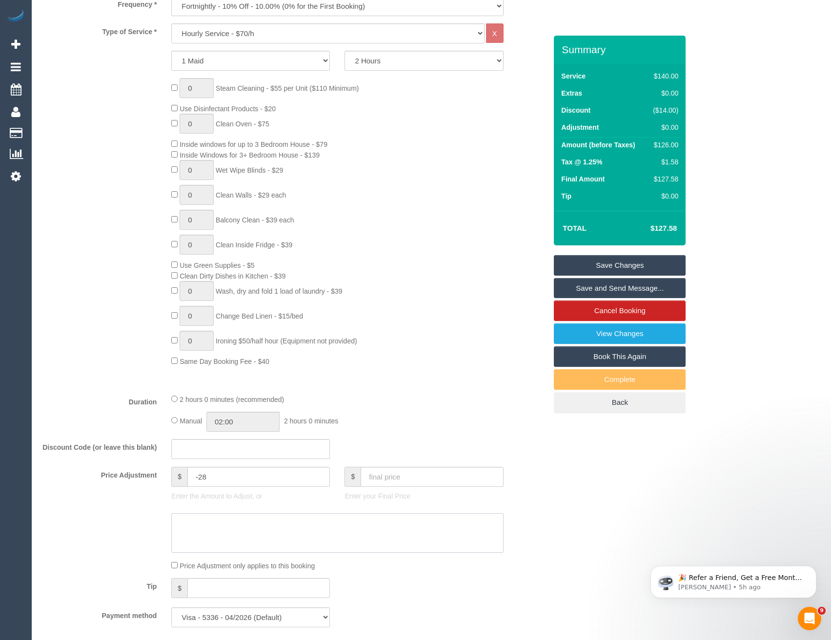
click at [229, 522] on textarea at bounding box center [337, 533] width 332 height 40
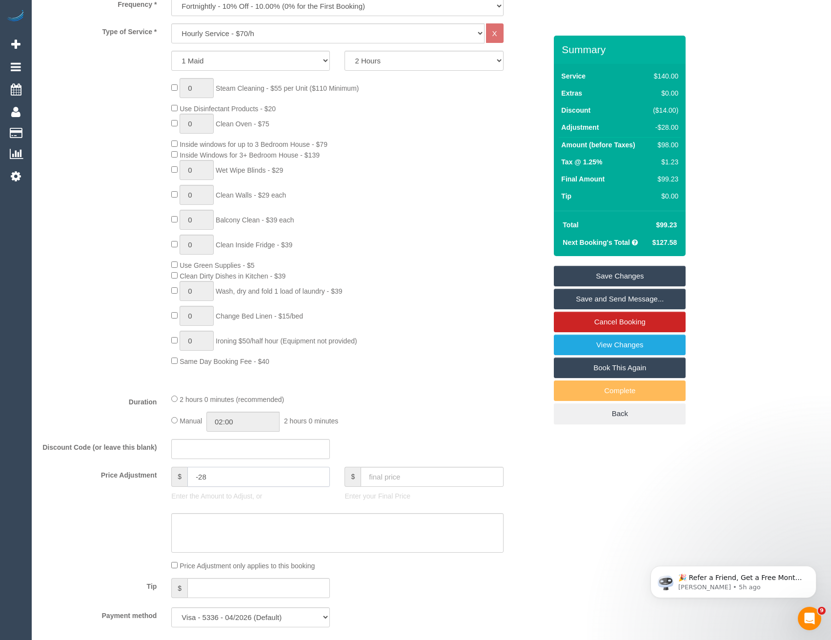
drag, startPoint x: 219, startPoint y: 479, endPoint x: 197, endPoint y: 481, distance: 22.0
click at [197, 481] on input "-28" at bounding box center [258, 477] width 142 height 20
type input "-30"
click at [255, 536] on textarea at bounding box center [337, 533] width 332 height 40
type textarea "15/8/25 - discount due to SDC issues X 2"
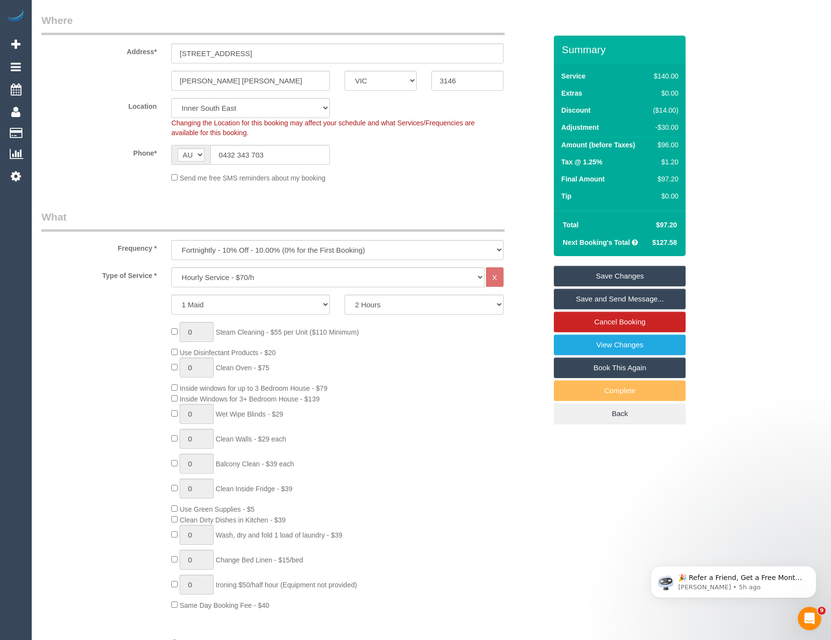
scroll to position [0, 0]
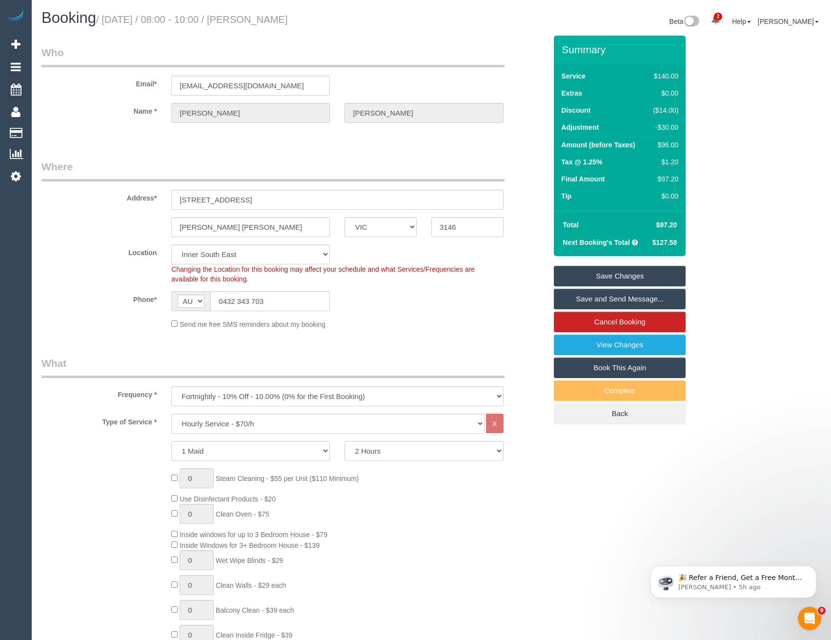
click at [599, 275] on link "Save Changes" at bounding box center [620, 276] width 132 height 20
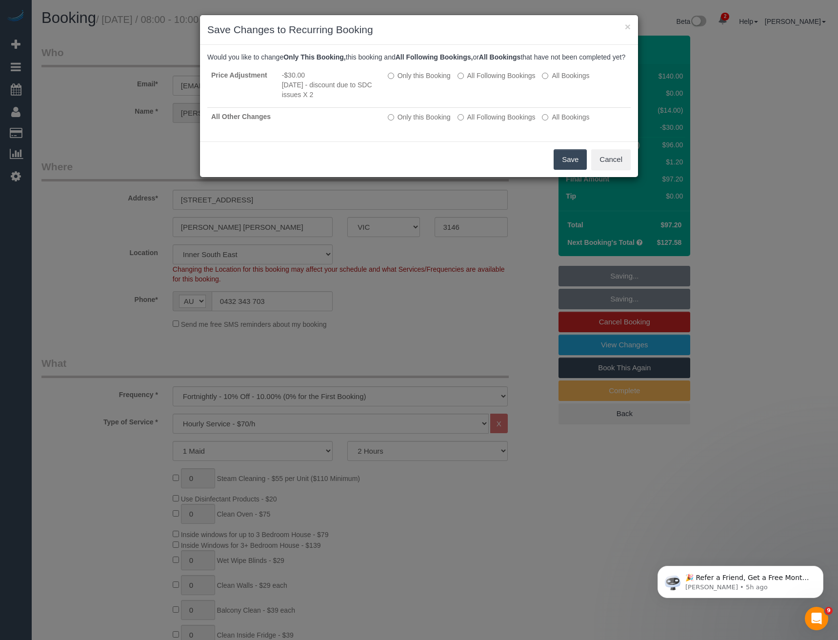
click at [575, 170] on button "Save" at bounding box center [570, 159] width 33 height 20
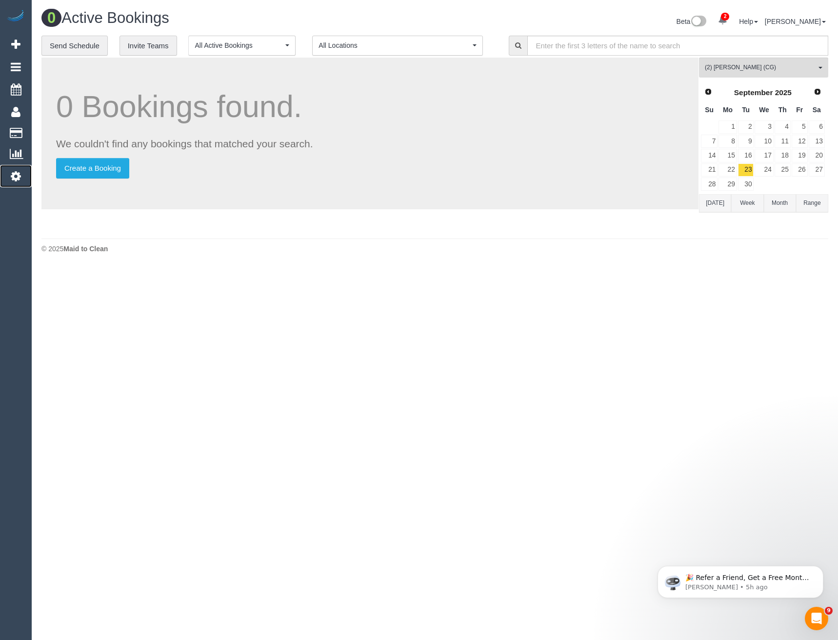
click at [15, 179] on icon at bounding box center [16, 176] width 10 height 12
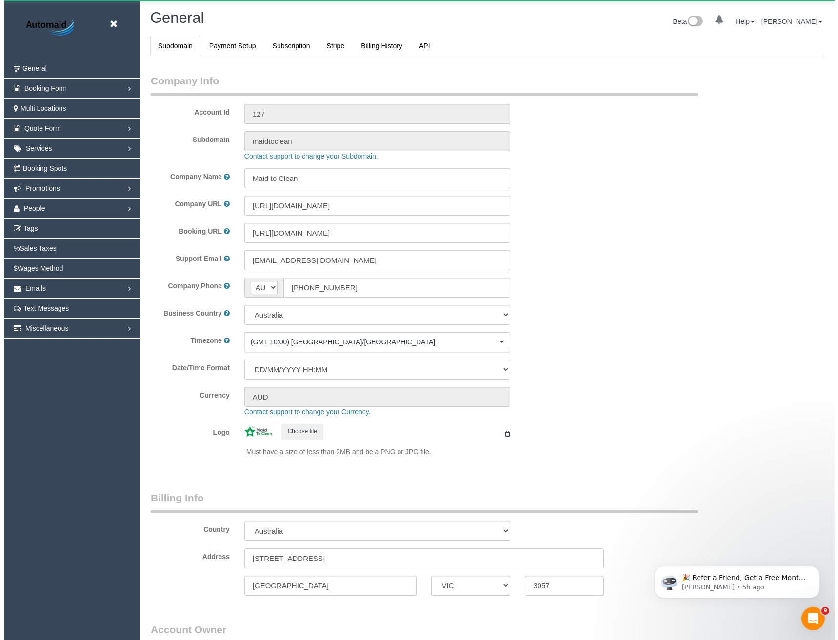
scroll to position [2229, 831]
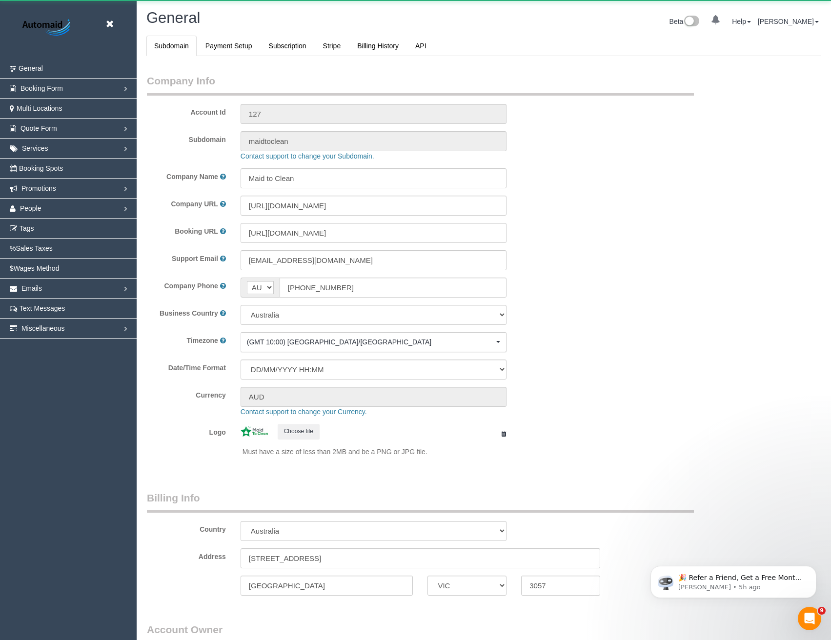
select select "1"
click at [29, 206] on span "People" at bounding box center [30, 208] width 21 height 8
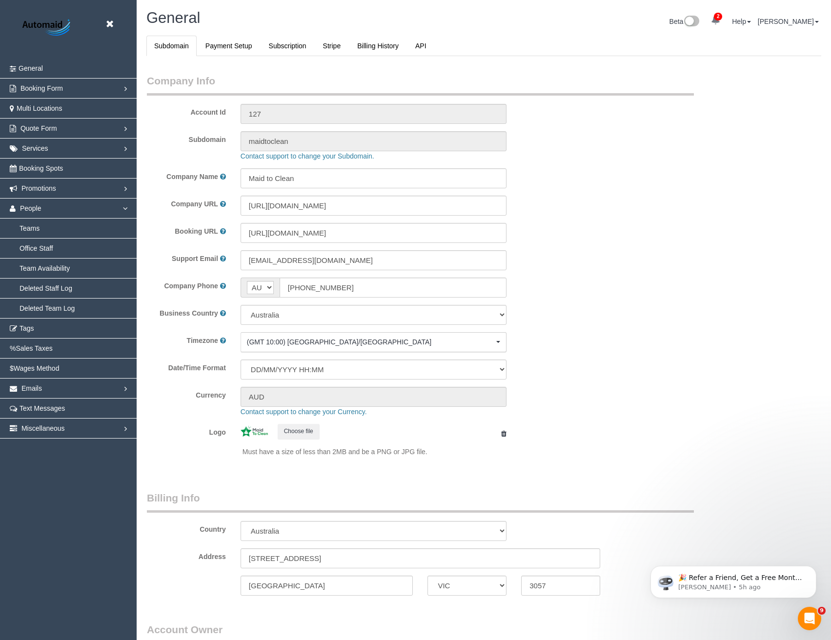
click at [159, 162] on fieldset "Company Info Account Id 127 Subdomain maidtoclean Contact support to change you…" at bounding box center [420, 272] width 547 height 397
drag, startPoint x: 111, startPoint y: 22, endPoint x: 57, endPoint y: 103, distance: 97.3
click at [111, 22] on icon at bounding box center [109, 24] width 12 height 12
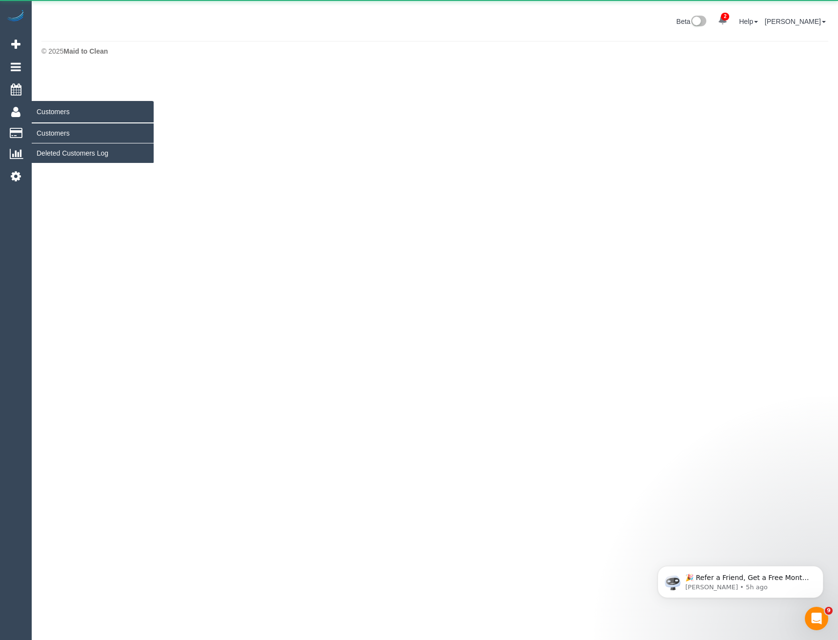
scroll to position [268, 838]
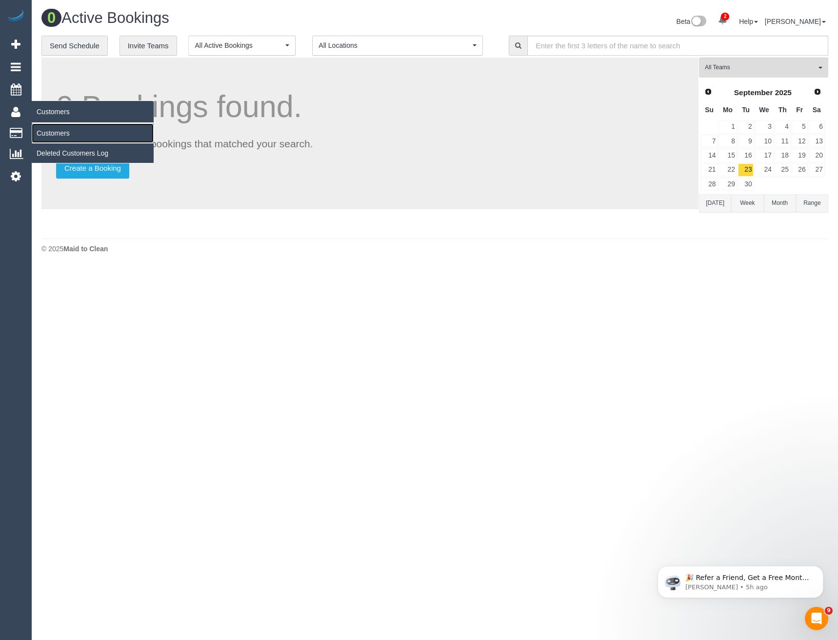
click at [59, 131] on link "Customers" at bounding box center [93, 133] width 122 height 20
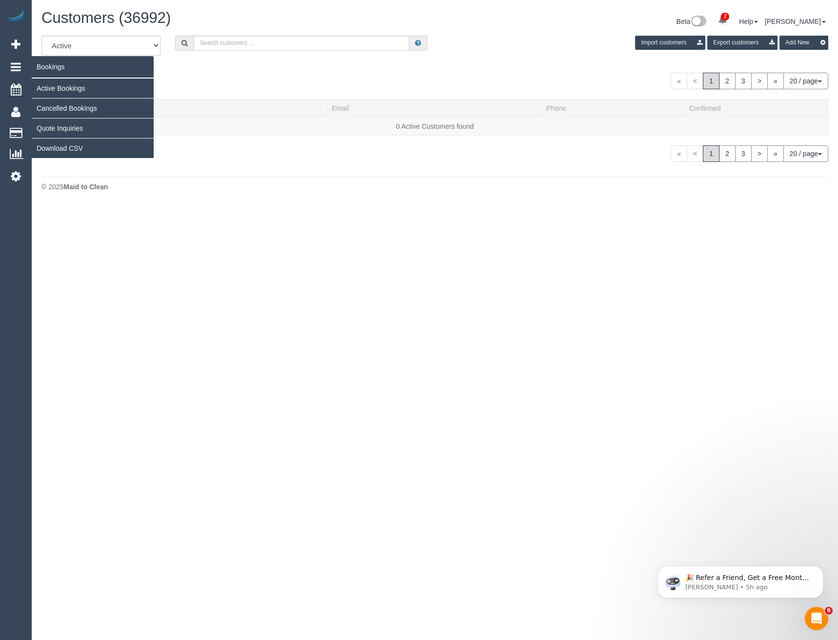
scroll to position [608, 838]
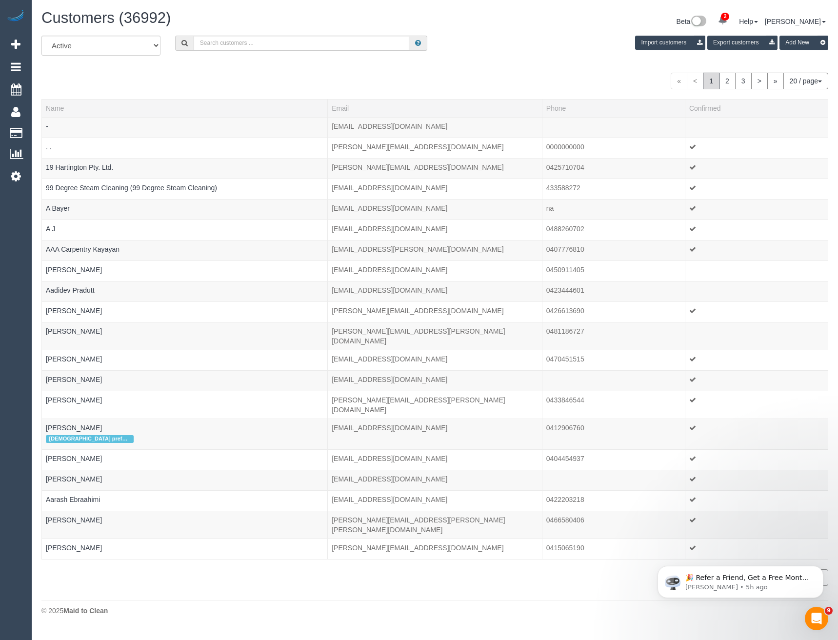
click at [281, 34] on div "Customers (36992) Beta 2 Your Notifications You have 0 alerts × You have 2 to c…" at bounding box center [434, 23] width 801 height 26
click at [281, 40] on input "text" at bounding box center [302, 43] width 216 height 15
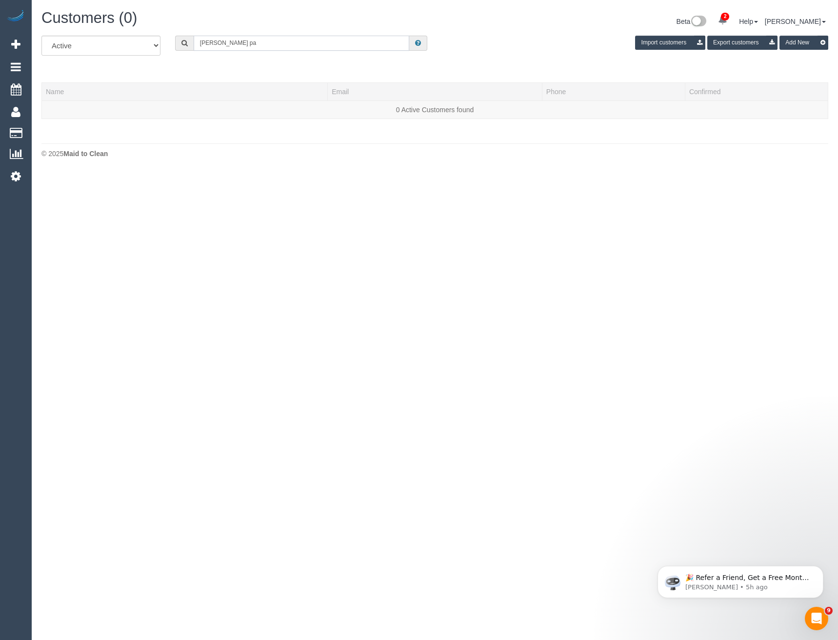
scroll to position [48598, 47933]
drag, startPoint x: 243, startPoint y: 45, endPoint x: 182, endPoint y: 50, distance: 61.6
click at [182, 50] on div "Ruchika pa" at bounding box center [301, 43] width 253 height 15
drag, startPoint x: 240, startPoint y: 41, endPoint x: 174, endPoint y: 47, distance: 67.1
click at [174, 47] on div "Ruchika p" at bounding box center [301, 43] width 267 height 15
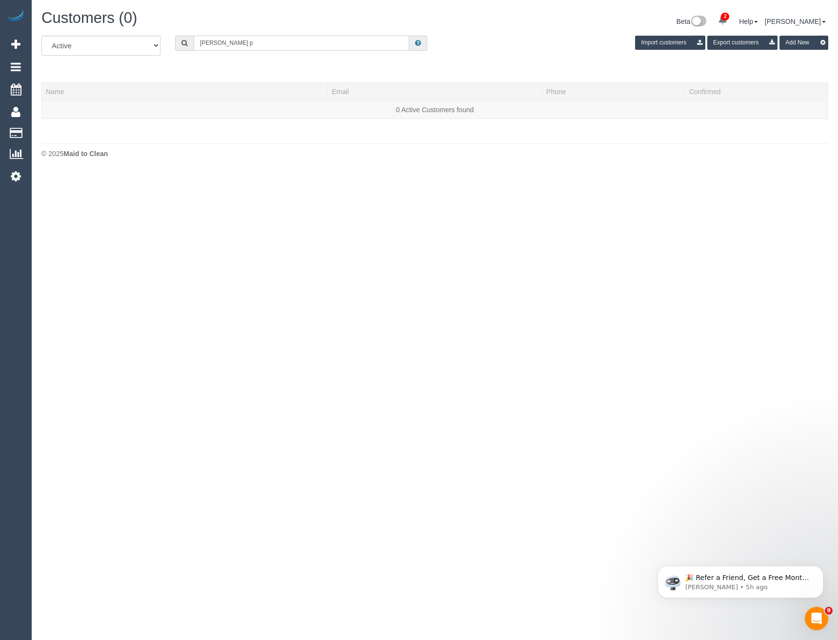
click at [244, 40] on input "Ruchika p" at bounding box center [302, 43] width 216 height 15
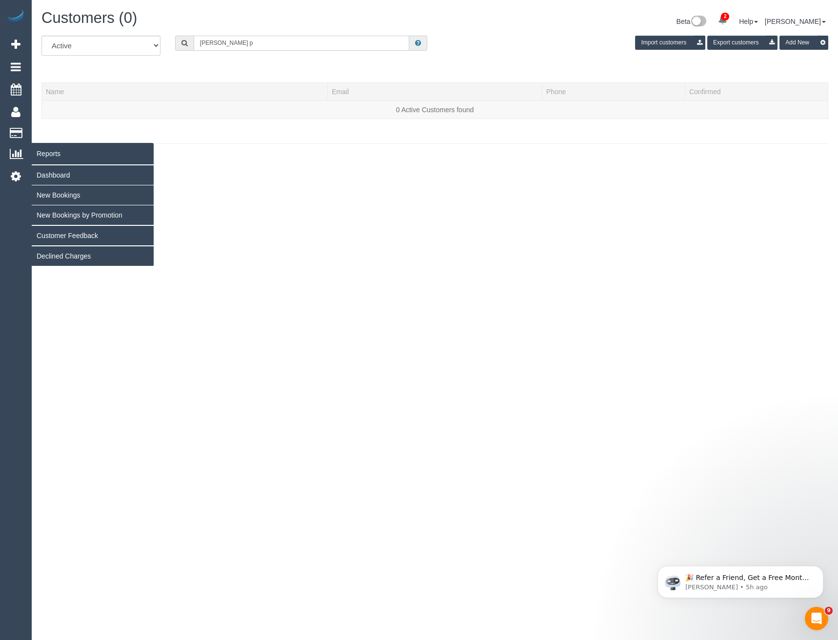
type input "Ruchika p"
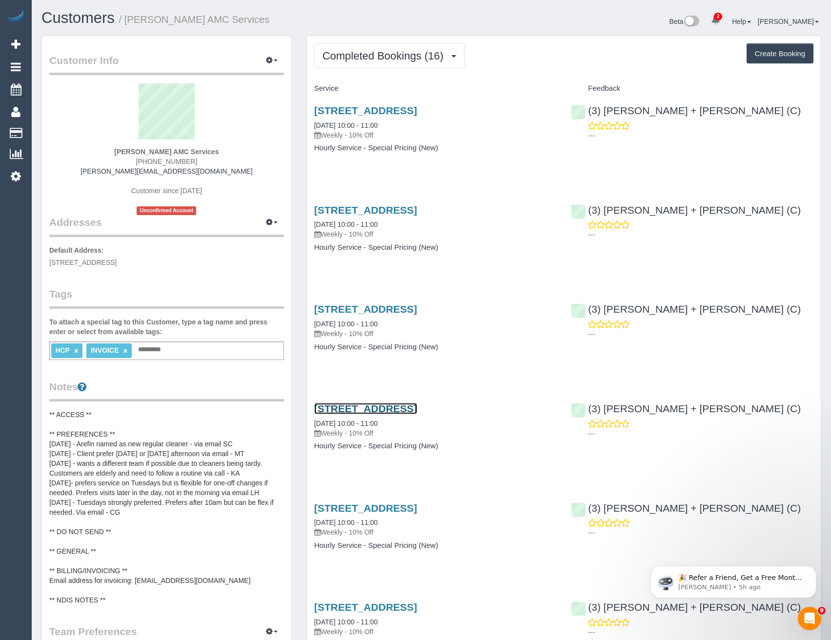
click at [417, 409] on link "[STREET_ADDRESS]" at bounding box center [365, 408] width 103 height 11
click at [358, 54] on span "Completed Bookings (16)" at bounding box center [385, 56] width 126 height 12
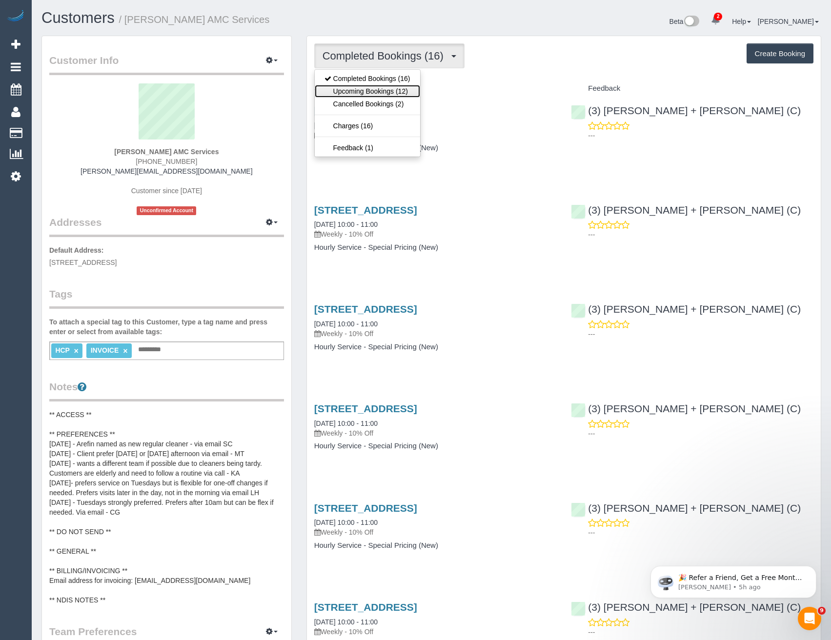
click at [357, 90] on link "Upcoming Bookings (12)" at bounding box center [367, 91] width 105 height 13
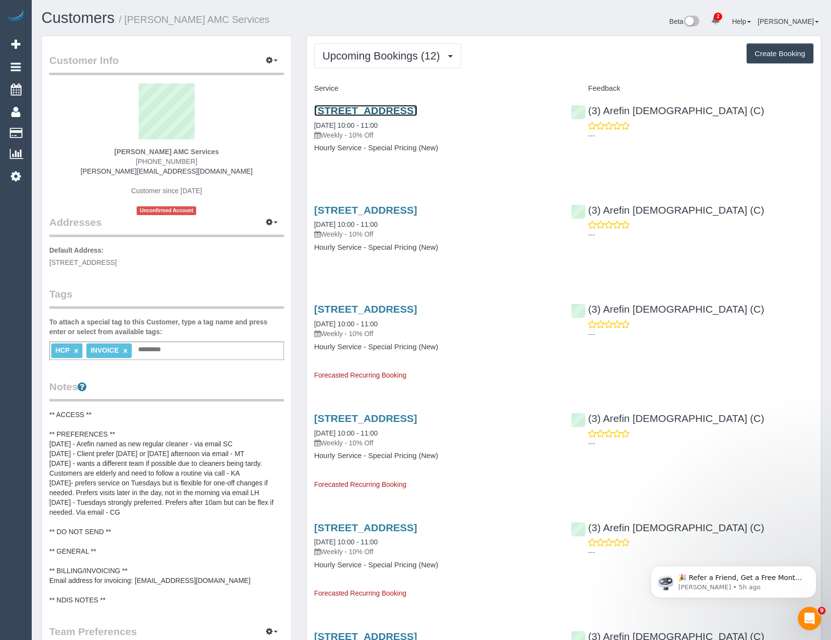
click at [417, 108] on link "[STREET_ADDRESS]" at bounding box center [365, 110] width 103 height 11
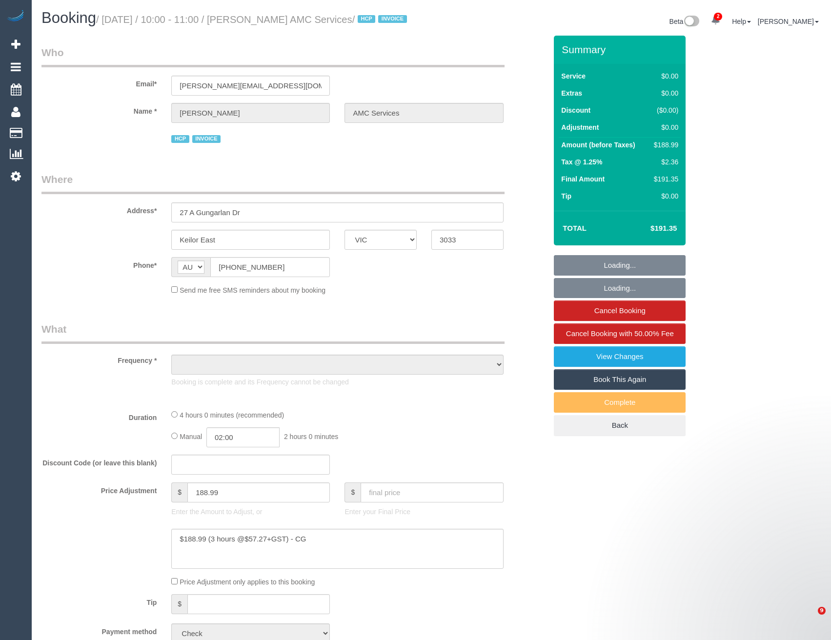
select select "VIC"
select select "object:554"
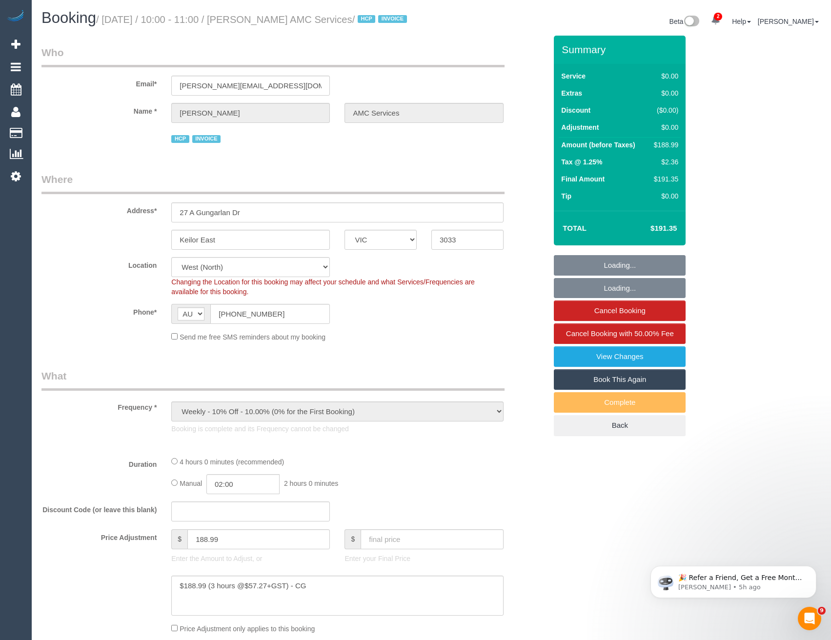
select select "240"
select select "number:28"
select select "number:14"
select select "number:19"
select select "number:24"
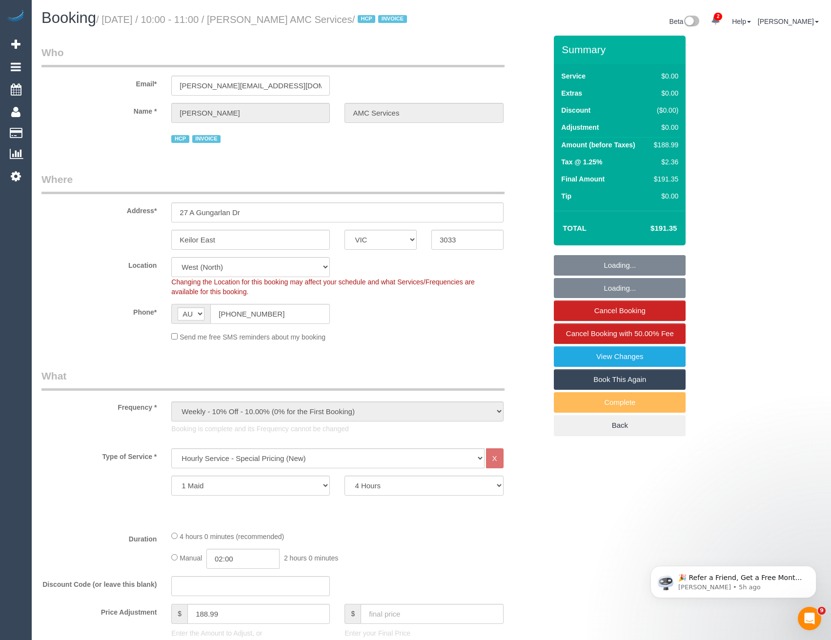
select select "object:824"
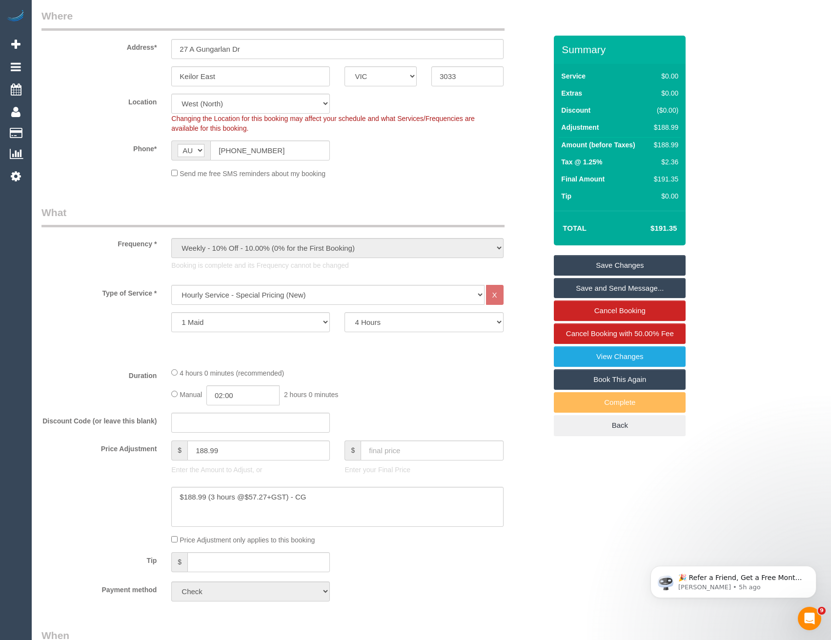
scroll to position [195, 0]
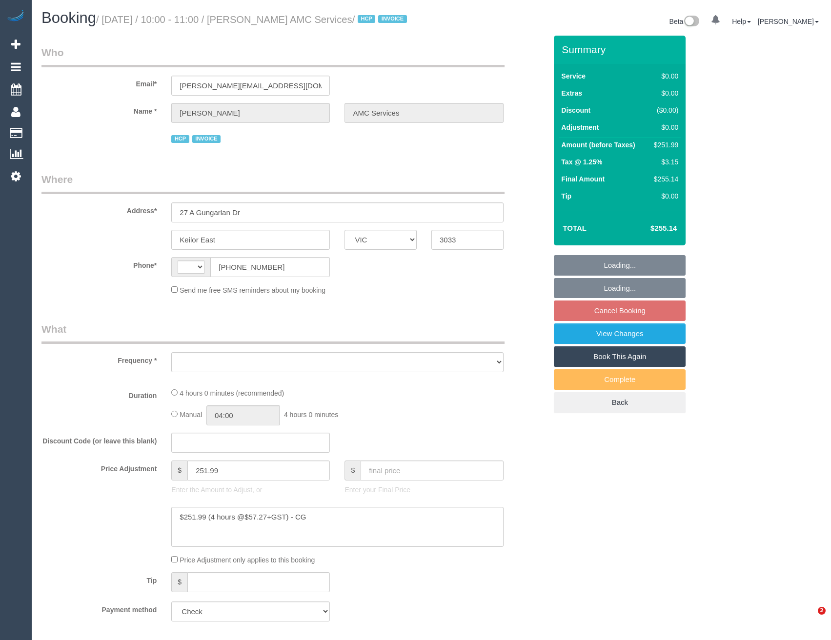
select select "VIC"
select select "string:AU"
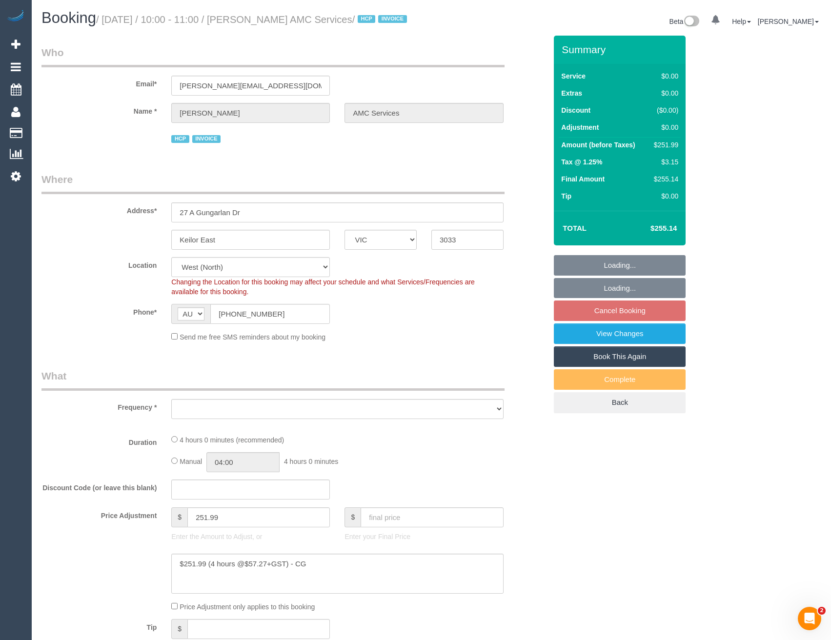
select select "object:742"
select select "240"
select select "number:28"
select select "number:14"
select select "number:19"
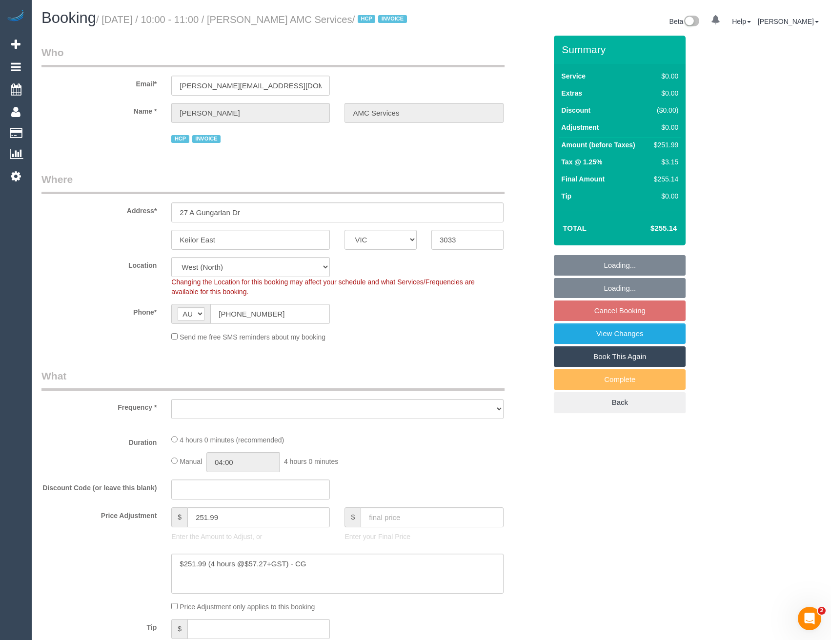
select select "number:24"
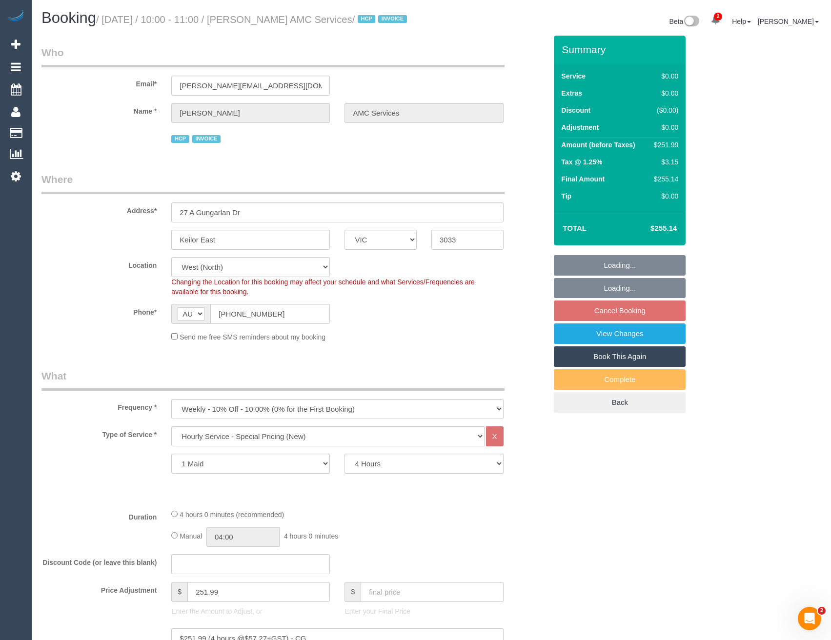
select select "object:1475"
